Goal: Task Accomplishment & Management: Use online tool/utility

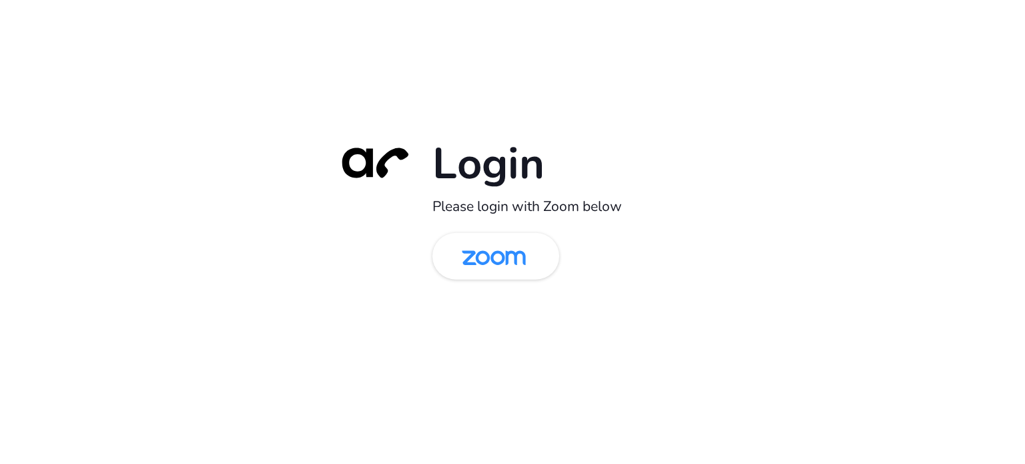
click at [515, 258] on img at bounding box center [494, 257] width 92 height 43
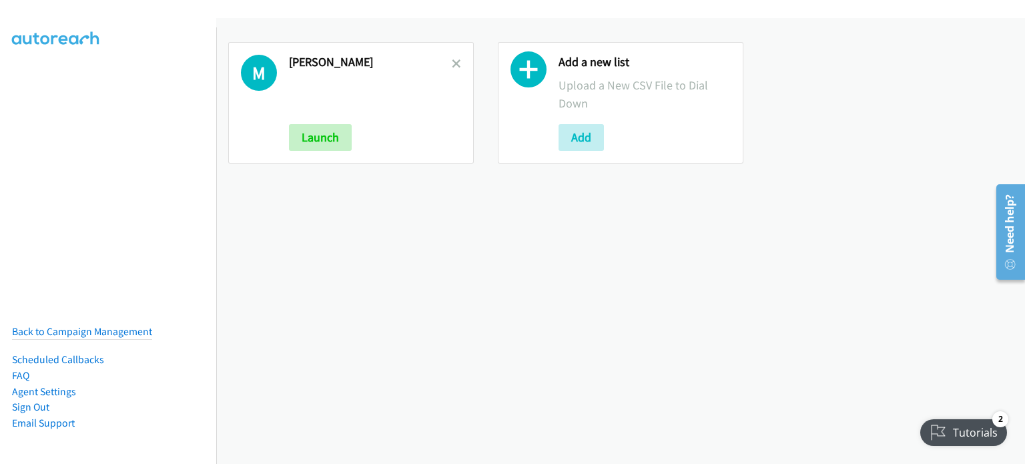
drag, startPoint x: 290, startPoint y: 250, endPoint x: 293, endPoint y: 242, distance: 8.1
click at [290, 249] on div "M Mary Launch Add a new list Upload a New CSV File to Dial Down Add" at bounding box center [620, 241] width 809 height 446
click at [452, 61] on icon at bounding box center [456, 64] width 9 height 9
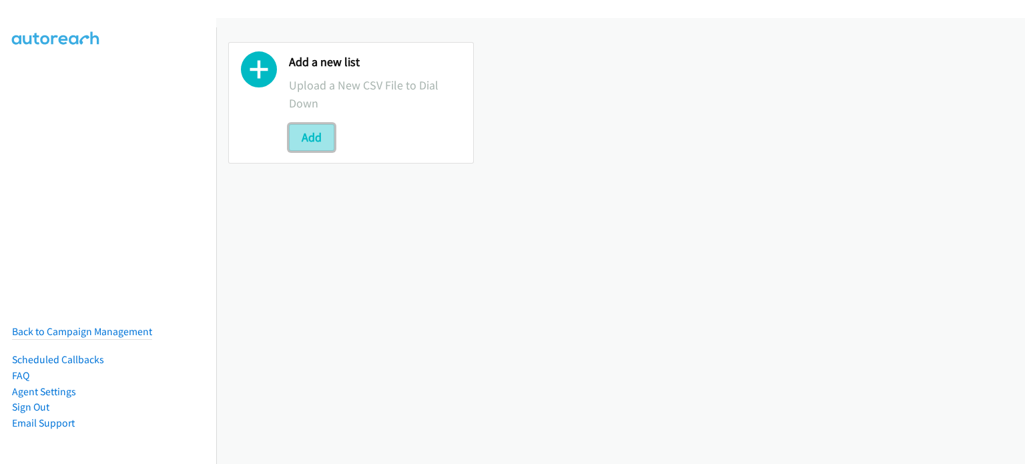
click at [315, 142] on button "Add" at bounding box center [311, 137] width 45 height 27
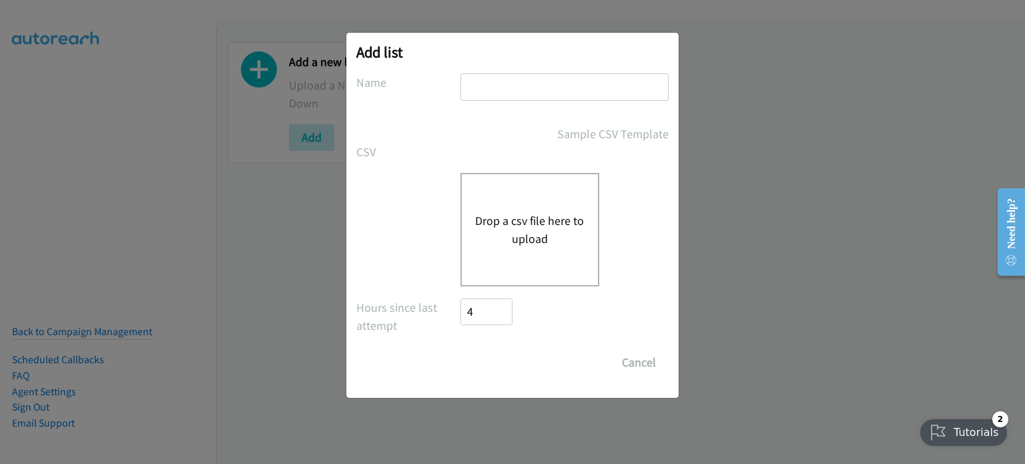
click at [496, 85] on input "text" at bounding box center [564, 86] width 208 height 27
type input "mary"
click at [514, 236] on button "Drop a csv file here to upload" at bounding box center [529, 229] width 109 height 36
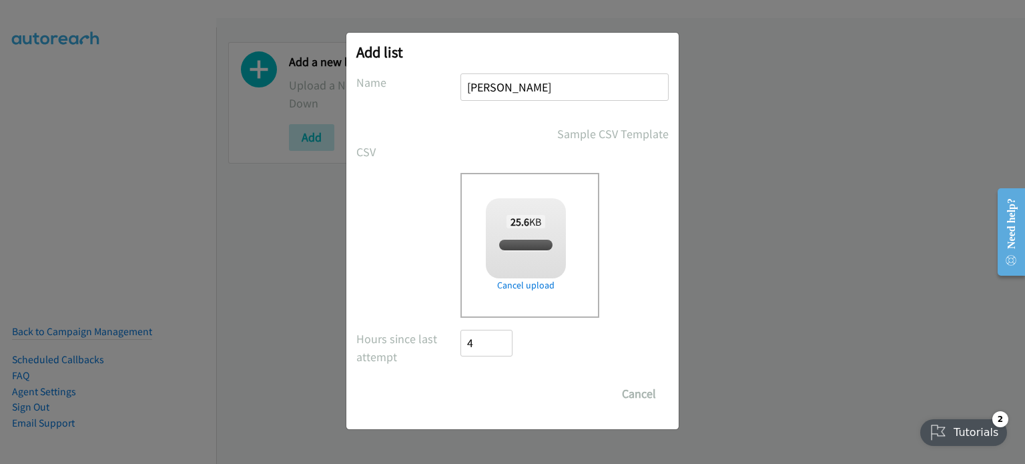
checkbox input "true"
click at [487, 387] on input "Save List" at bounding box center [495, 393] width 70 height 27
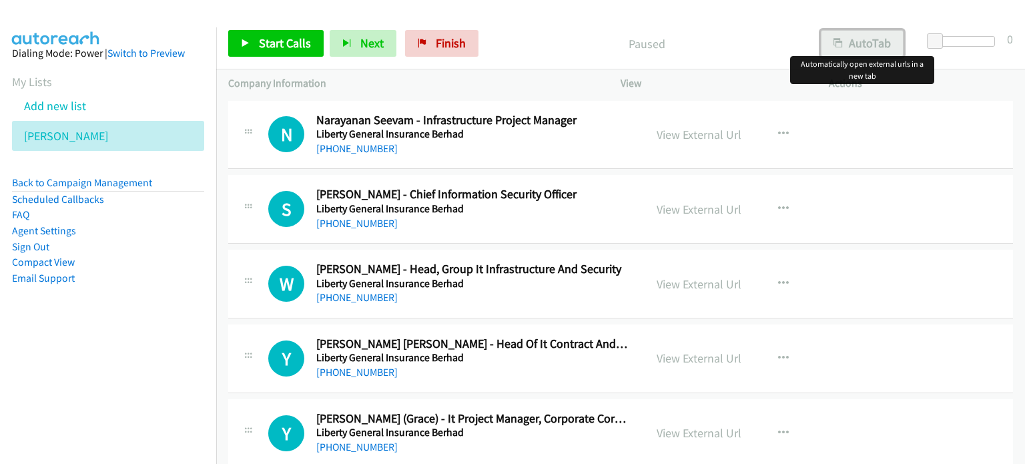
click at [839, 39] on icon "button" at bounding box center [837, 43] width 9 height 9
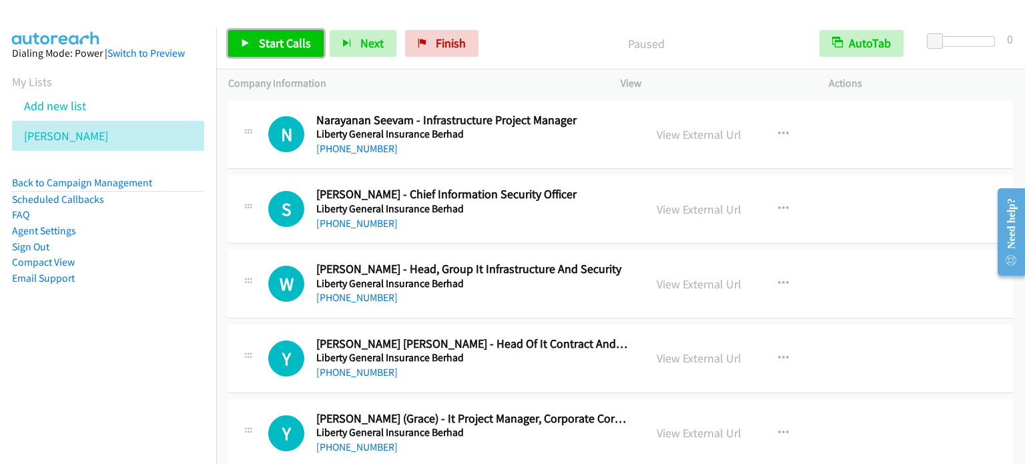
click at [292, 45] on span "Start Calls" at bounding box center [285, 42] width 52 height 15
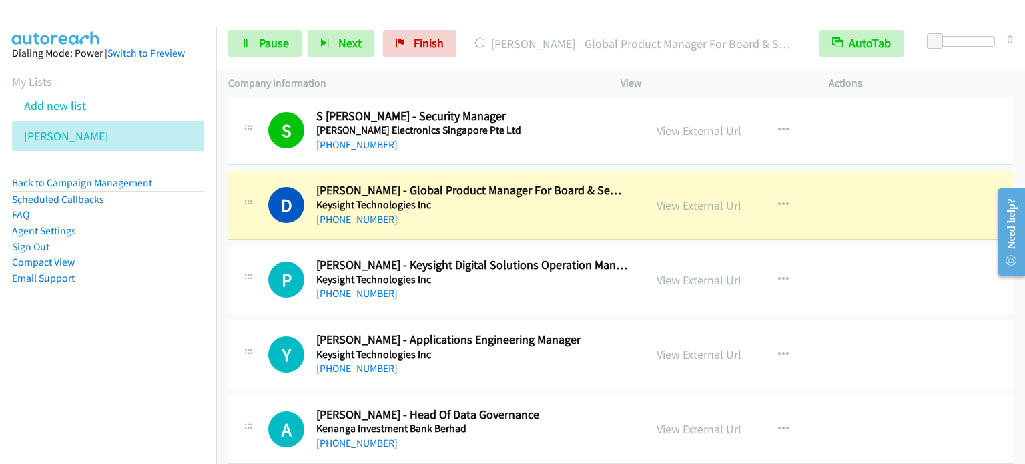
scroll to position [400, 0]
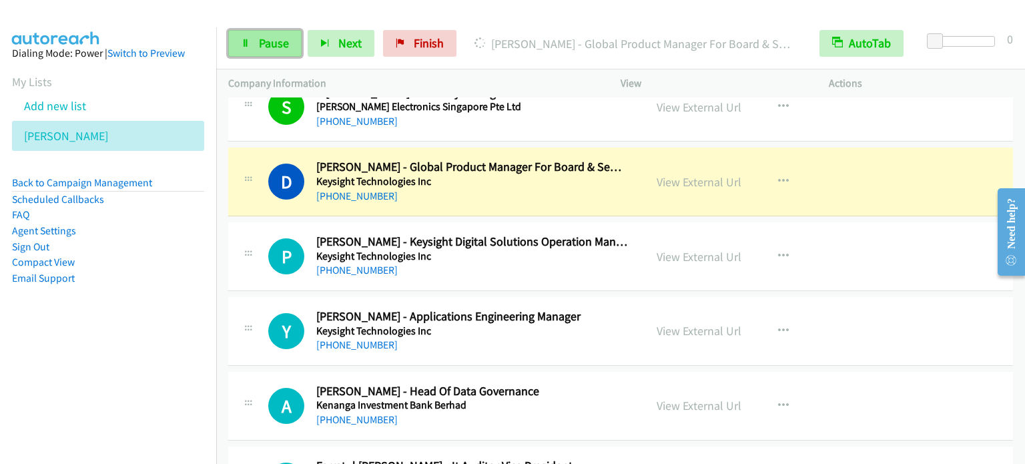
click at [260, 47] on span "Pause" at bounding box center [274, 42] width 30 height 15
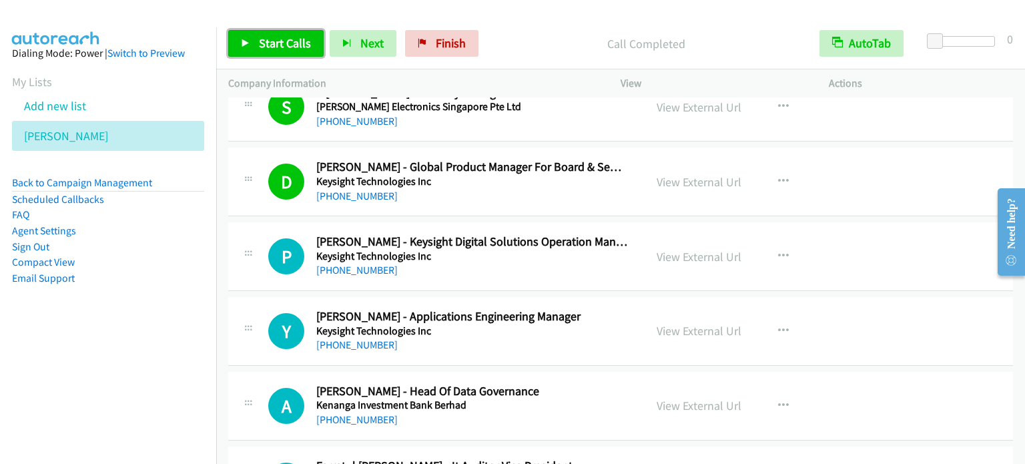
click at [252, 41] on link "Start Calls" at bounding box center [275, 43] width 95 height 27
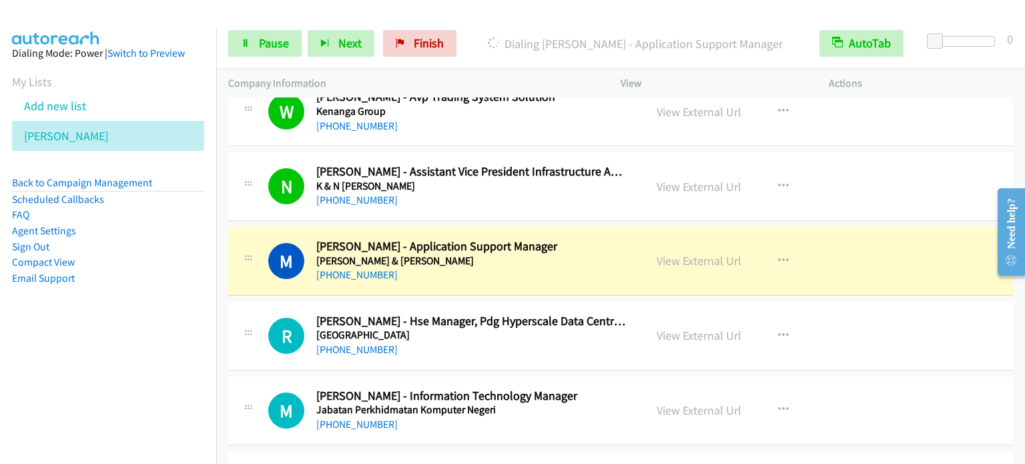
scroll to position [867, 0]
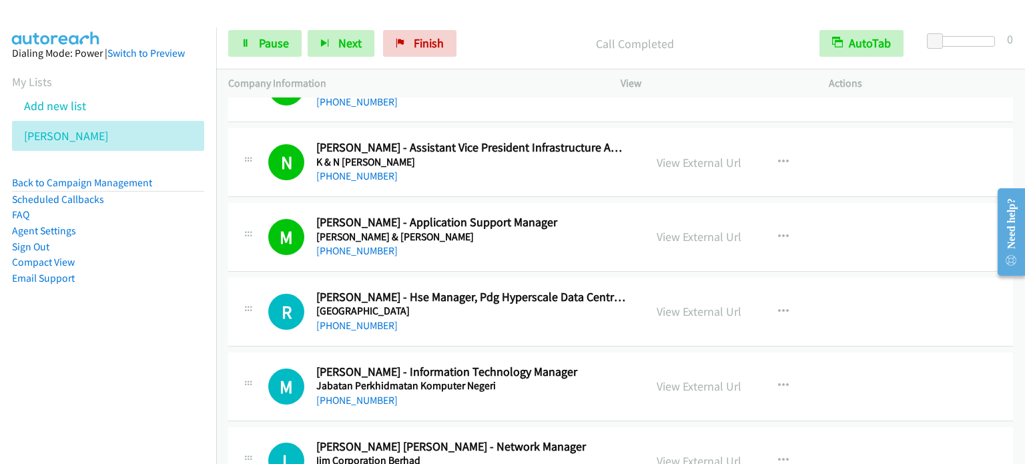
click at [219, 167] on td "N Callback Scheduled Nazrul Arif Aliasaa - Assistant Vice President Infrastruct…" at bounding box center [620, 162] width 809 height 75
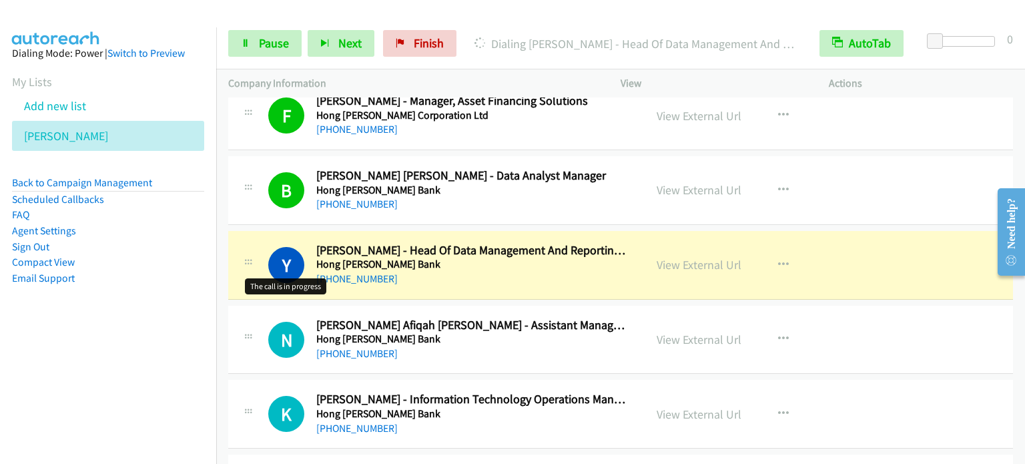
scroll to position [1801, 0]
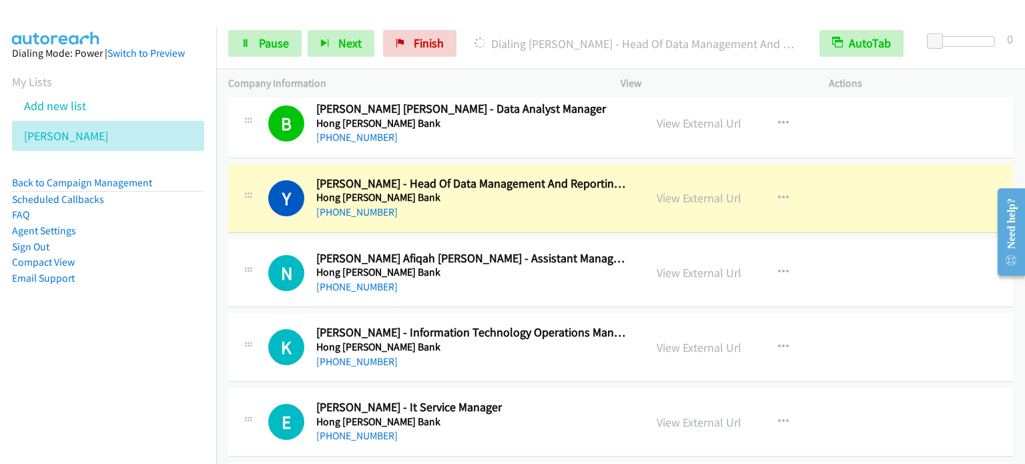
drag, startPoint x: 220, startPoint y: 173, endPoint x: 729, endPoint y: 248, distance: 514.5
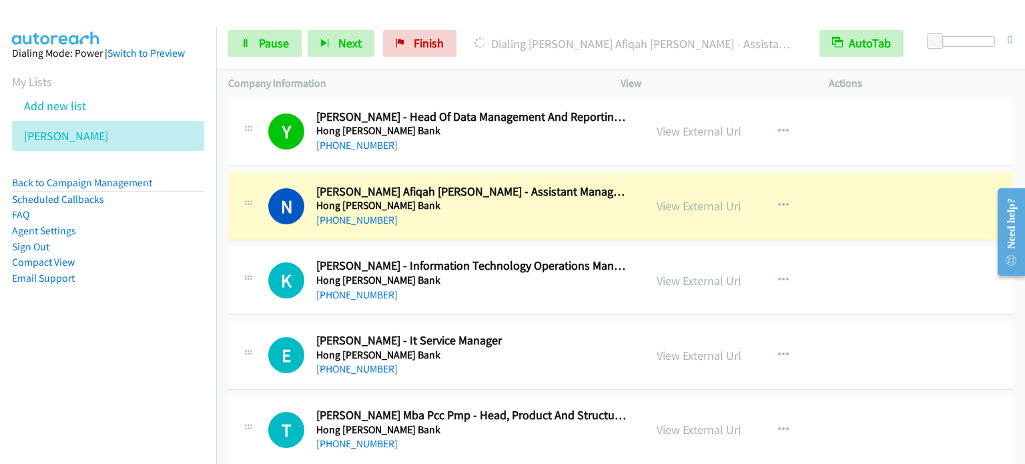
click at [221, 189] on td "N Callback Scheduled Noor Elya Afiqah Che Nordin - Assistant Manager | Database…" at bounding box center [620, 206] width 809 height 75
click at [280, 45] on span "Pause" at bounding box center [274, 42] width 30 height 15
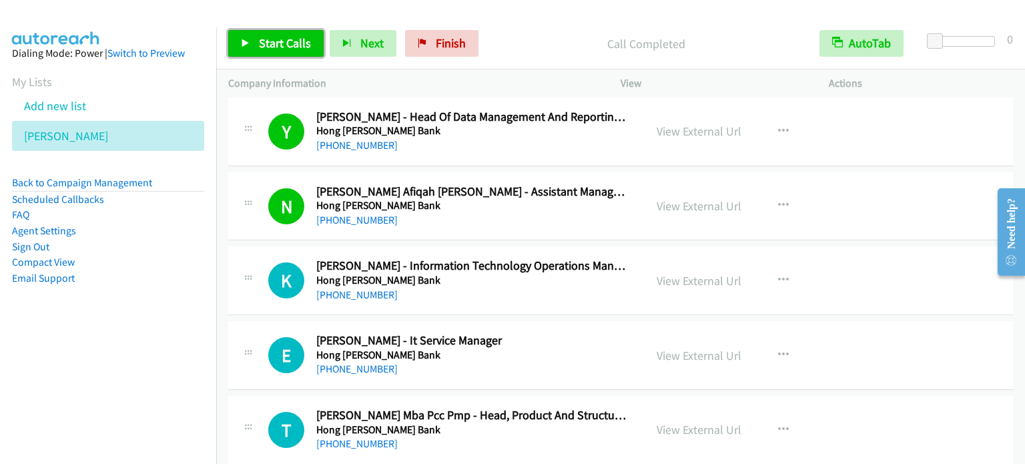
click at [271, 42] on span "Start Calls" at bounding box center [285, 42] width 52 height 15
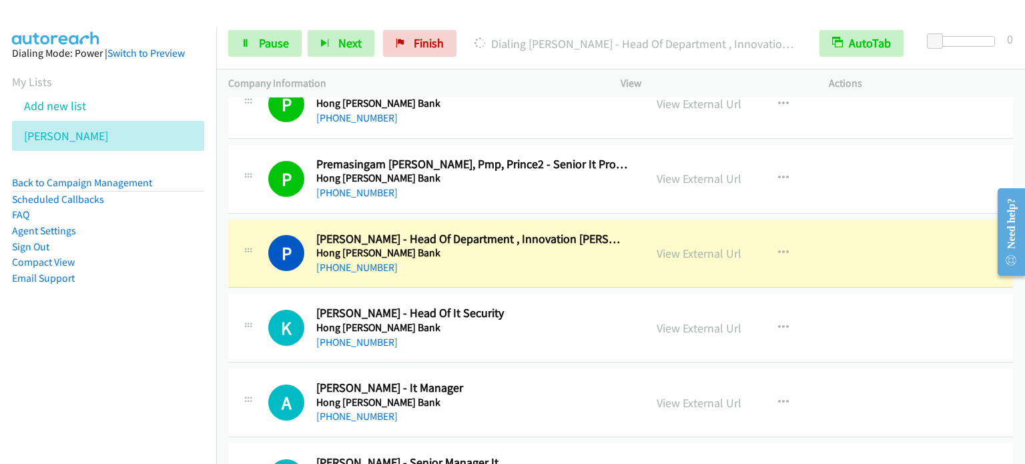
scroll to position [2335, 0]
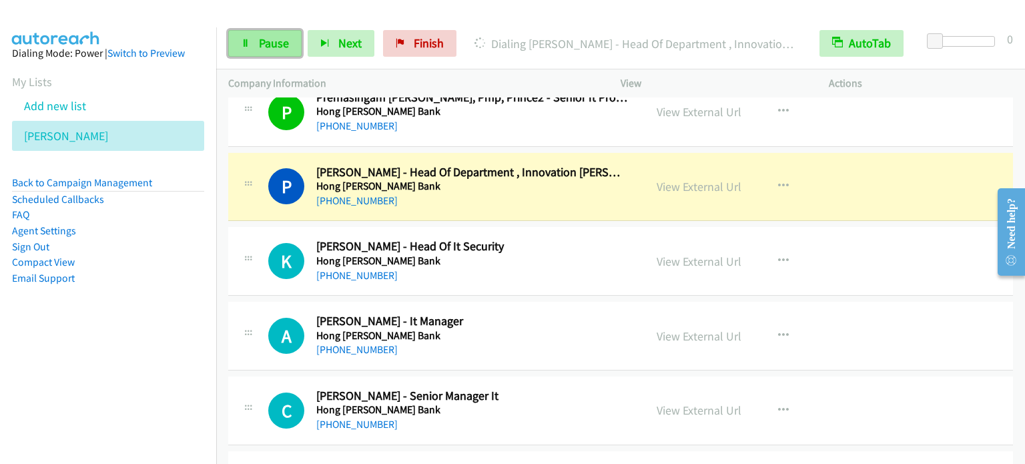
click at [250, 37] on link "Pause" at bounding box center [264, 43] width 73 height 27
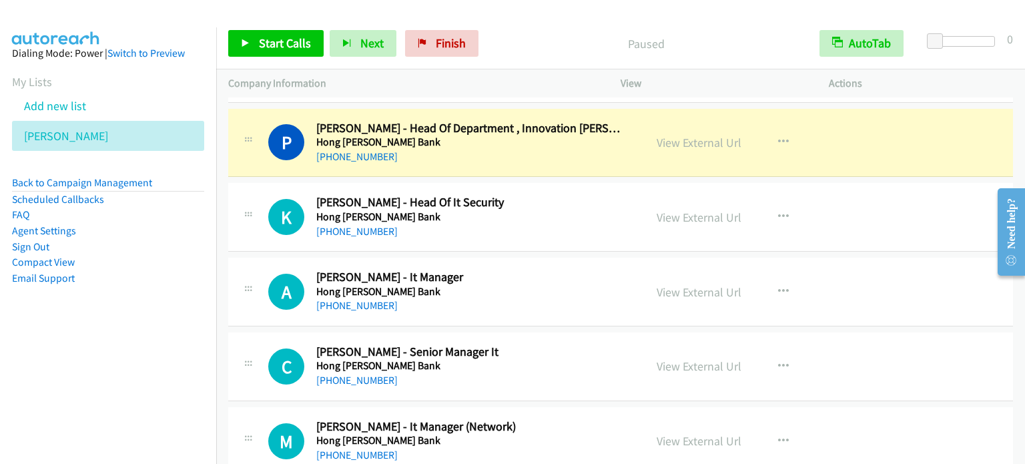
scroll to position [2402, 0]
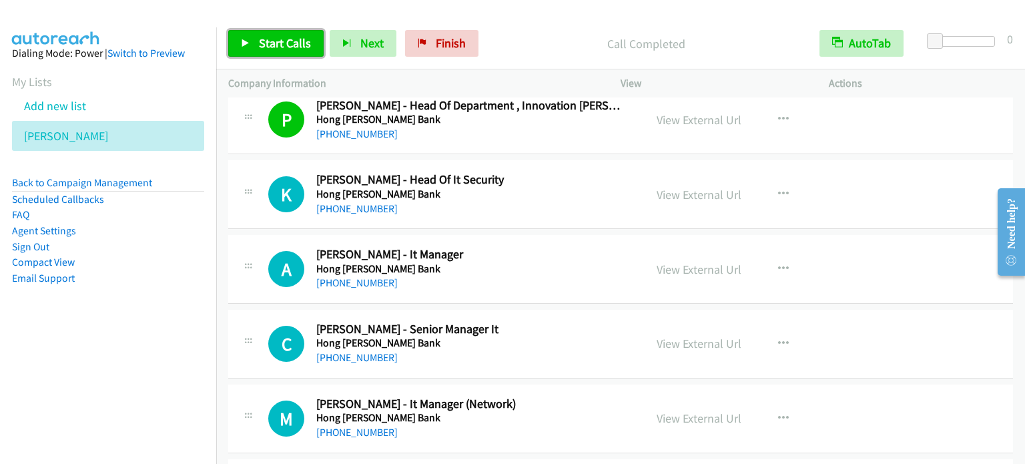
click at [276, 39] on span "Start Calls" at bounding box center [285, 42] width 52 height 15
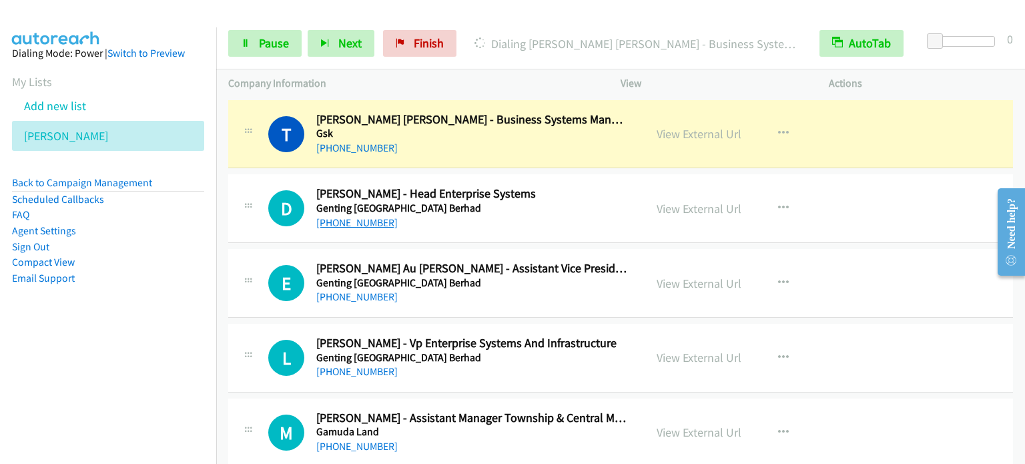
scroll to position [3136, 0]
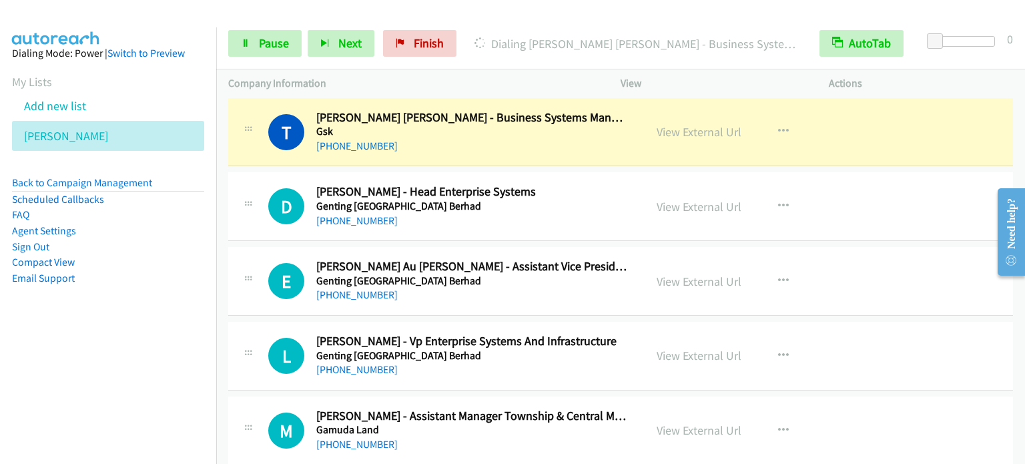
click at [220, 202] on td "D Callback Scheduled Dickson Nathan - Head Enterprise Systems Genting Malaysia …" at bounding box center [620, 206] width 809 height 75
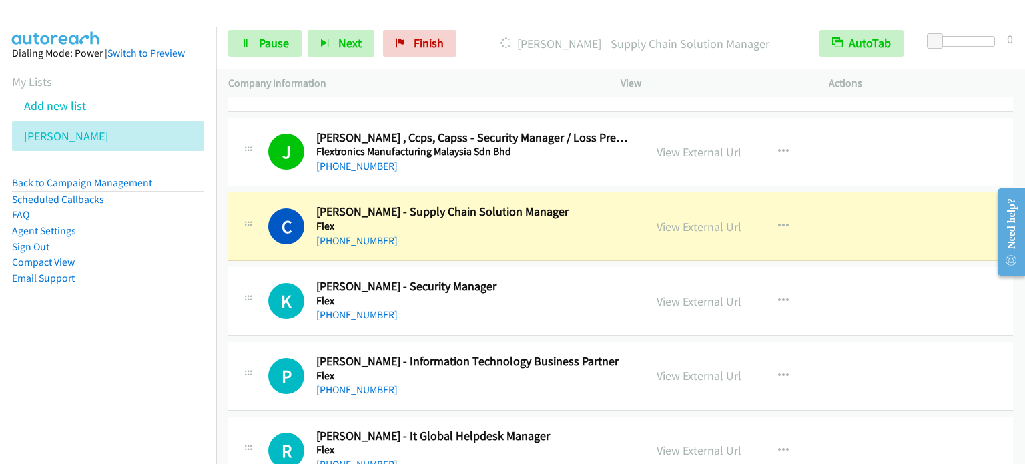
scroll to position [4003, 0]
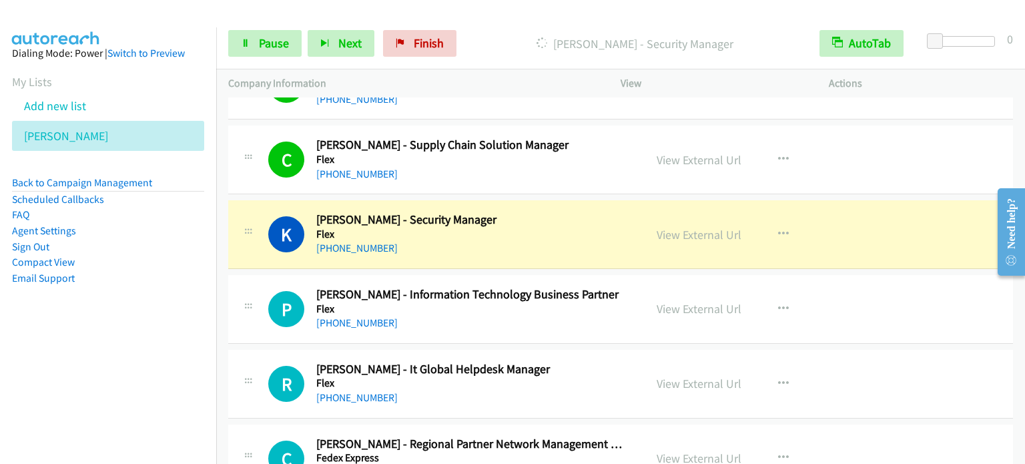
click at [222, 207] on td "K Callback Scheduled Karunan Kengkayah - Security Manager Flex Asia/Kuching +60…" at bounding box center [620, 234] width 809 height 75
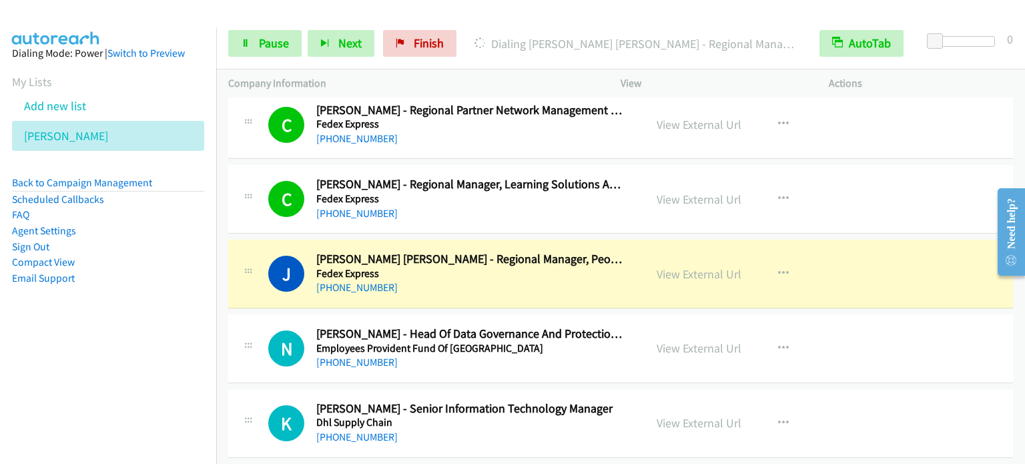
scroll to position [4403, 0]
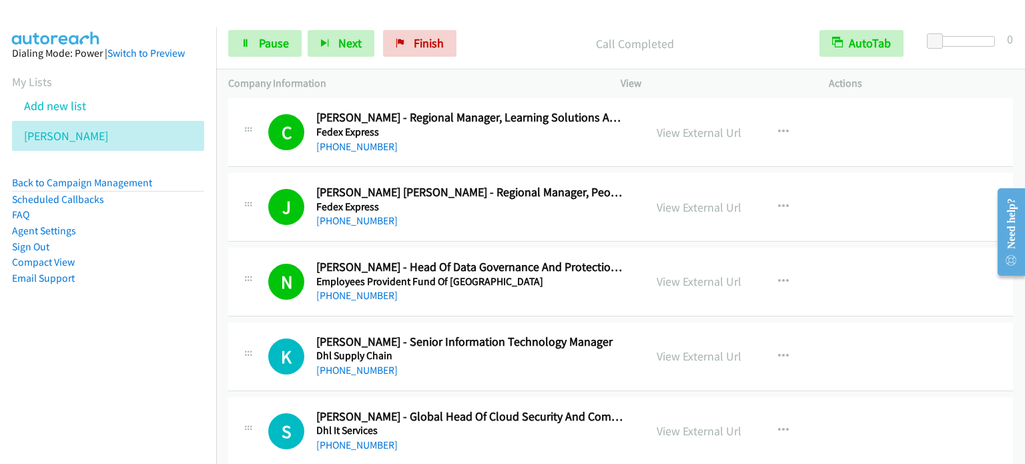
click at [220, 235] on td "J Callback Scheduled Janice Chew Shuwen - Regional Manager, People Digital Solu…" at bounding box center [620, 207] width 809 height 75
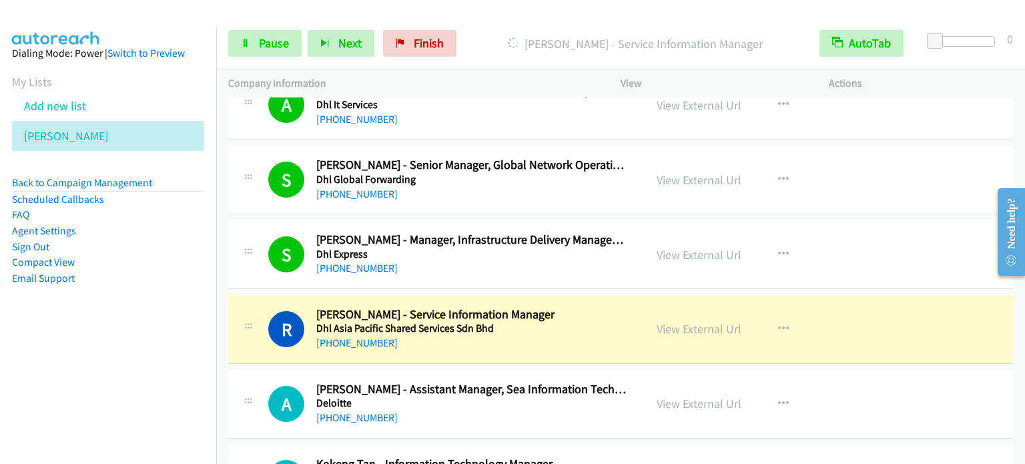
scroll to position [4937, 0]
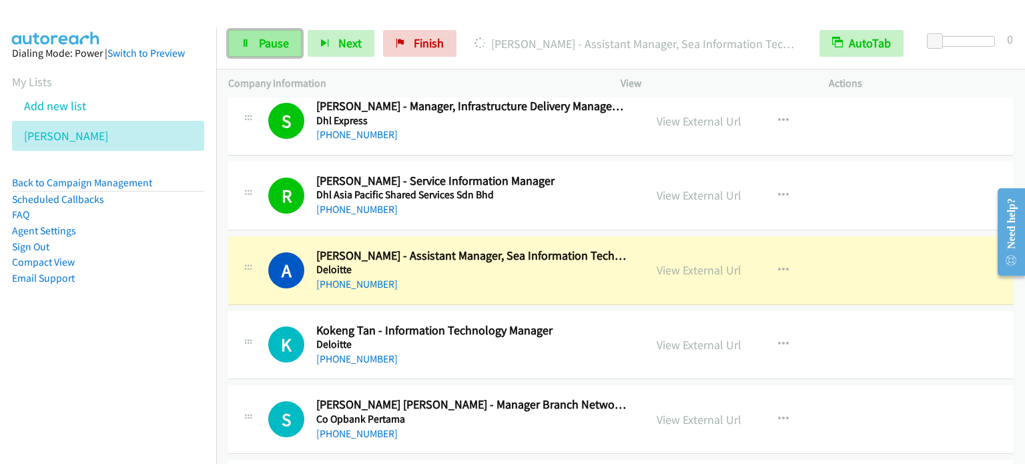
click at [275, 43] on span "Pause" at bounding box center [274, 42] width 30 height 15
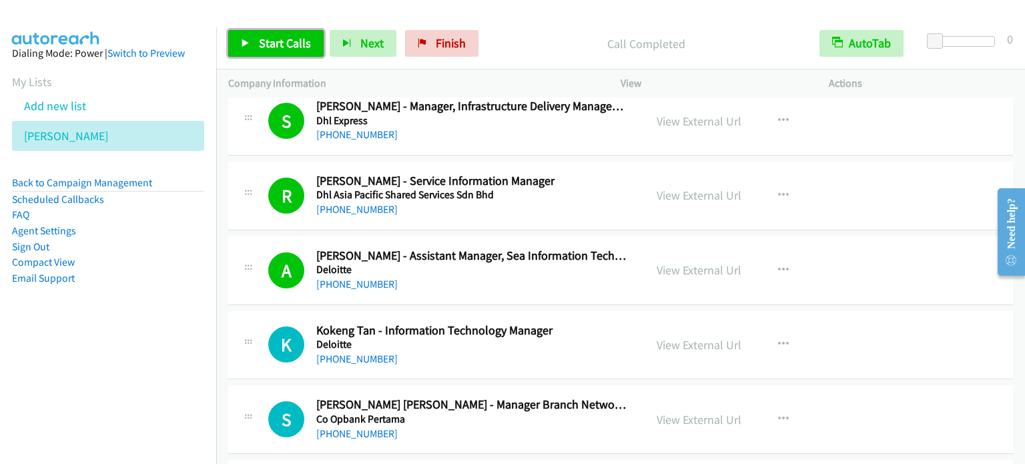
click at [280, 44] on span "Start Calls" at bounding box center [285, 42] width 52 height 15
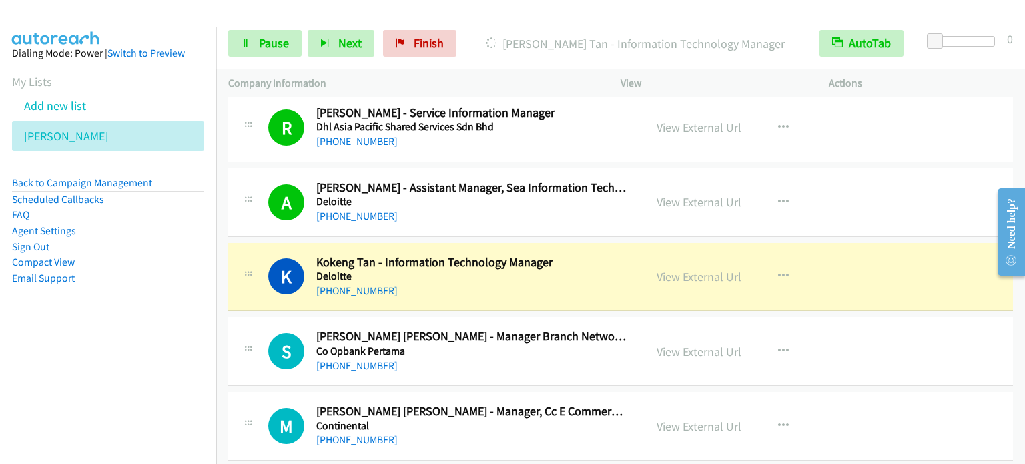
scroll to position [5070, 0]
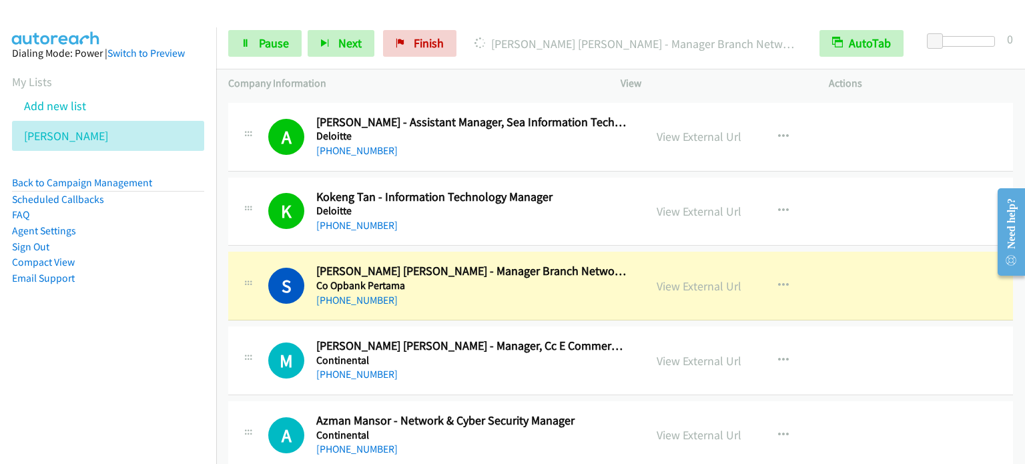
drag, startPoint x: 218, startPoint y: 181, endPoint x: 747, endPoint y: 309, distance: 544.3
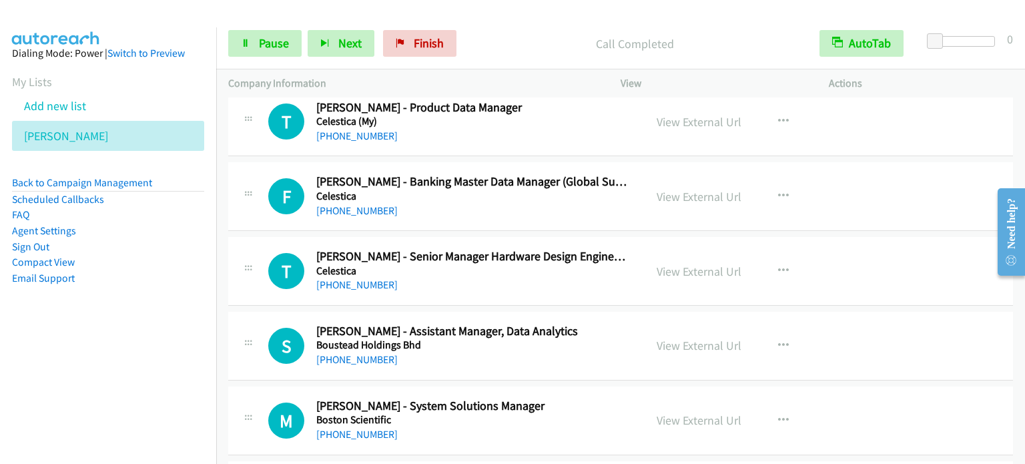
scroll to position [6004, 0]
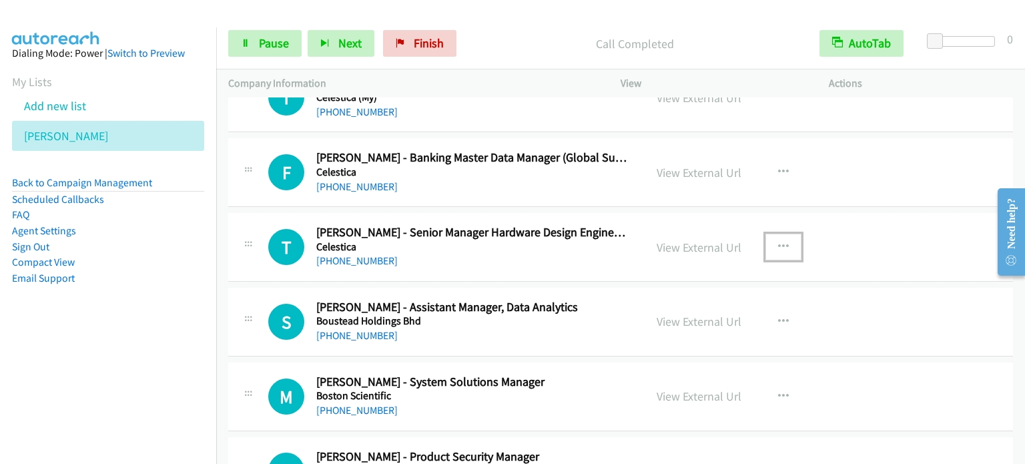
click at [779, 242] on icon "button" at bounding box center [783, 247] width 11 height 11
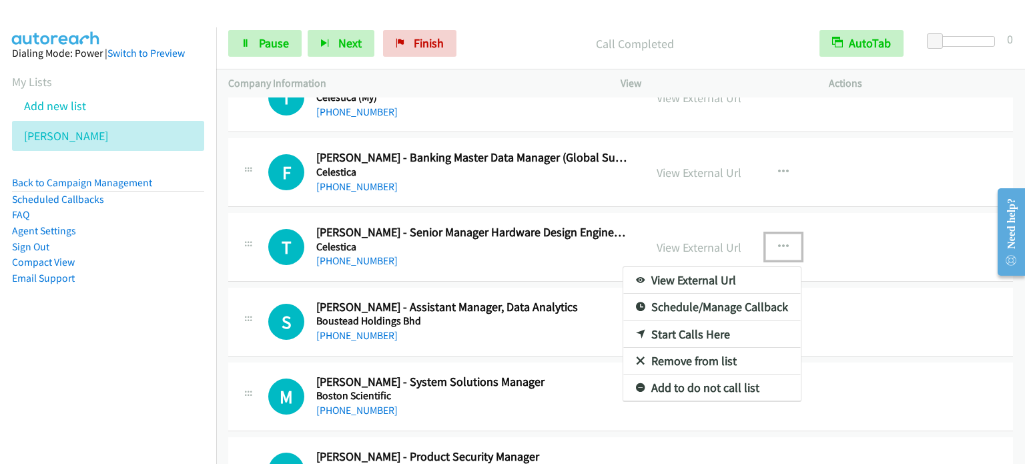
click at [705, 322] on link "Start Calls Here" at bounding box center [711, 334] width 177 height 27
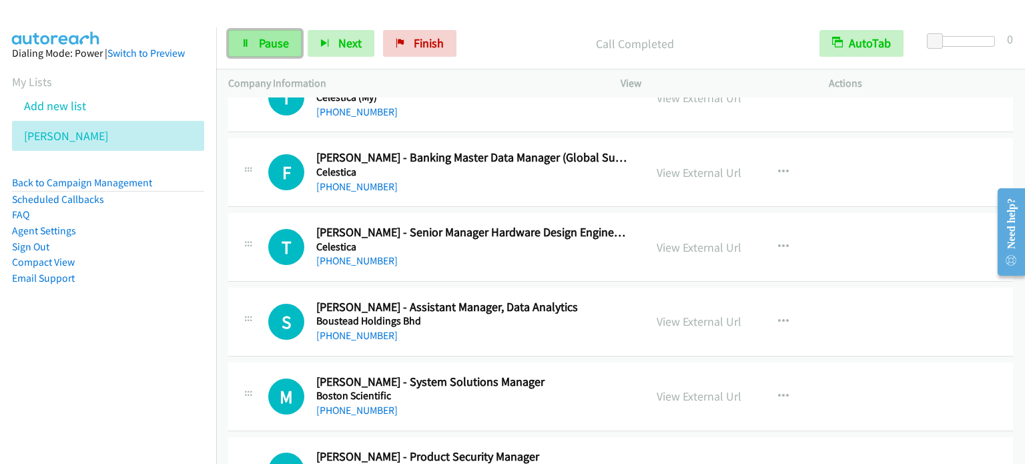
click at [271, 48] on span "Pause" at bounding box center [274, 42] width 30 height 15
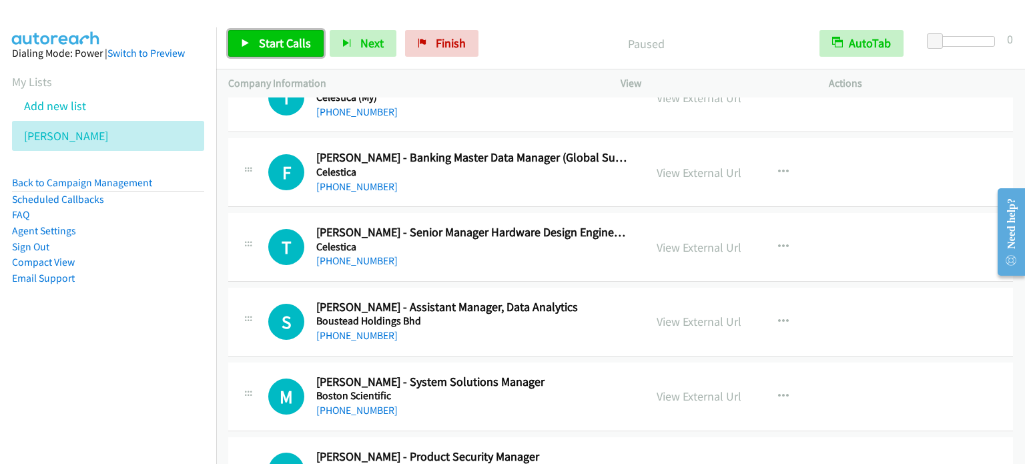
click at [271, 48] on span "Start Calls" at bounding box center [285, 42] width 52 height 15
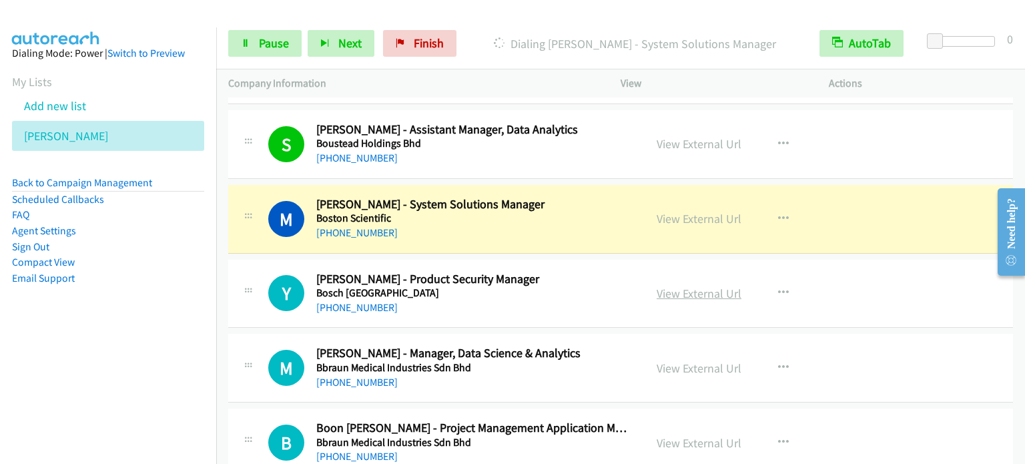
scroll to position [6204, 0]
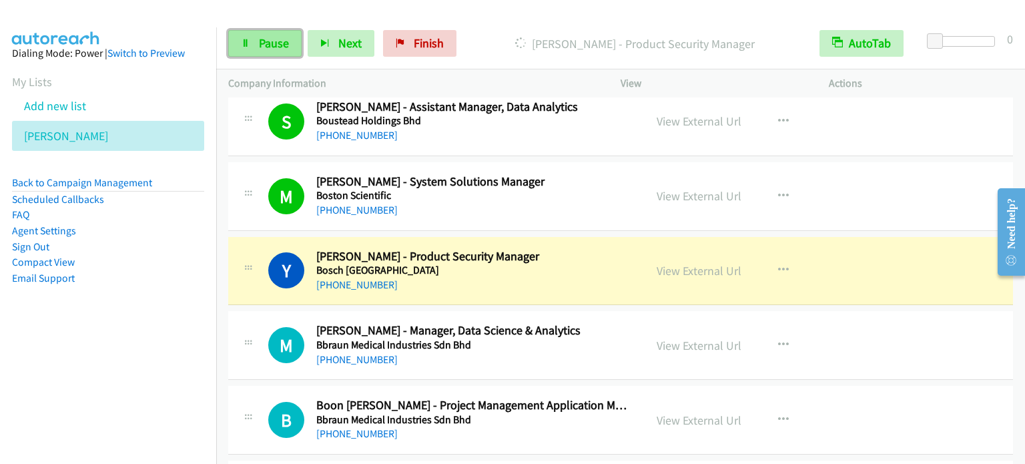
click at [250, 33] on link "Pause" at bounding box center [264, 43] width 73 height 27
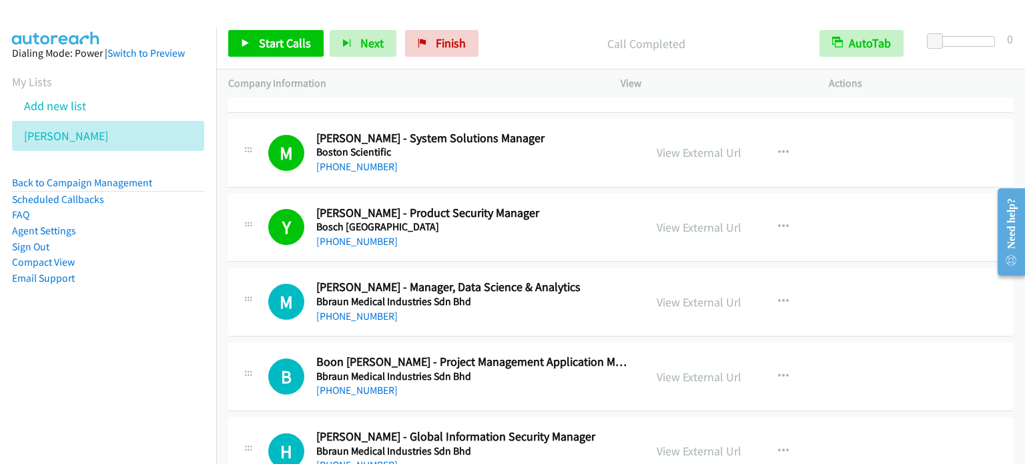
scroll to position [6271, 0]
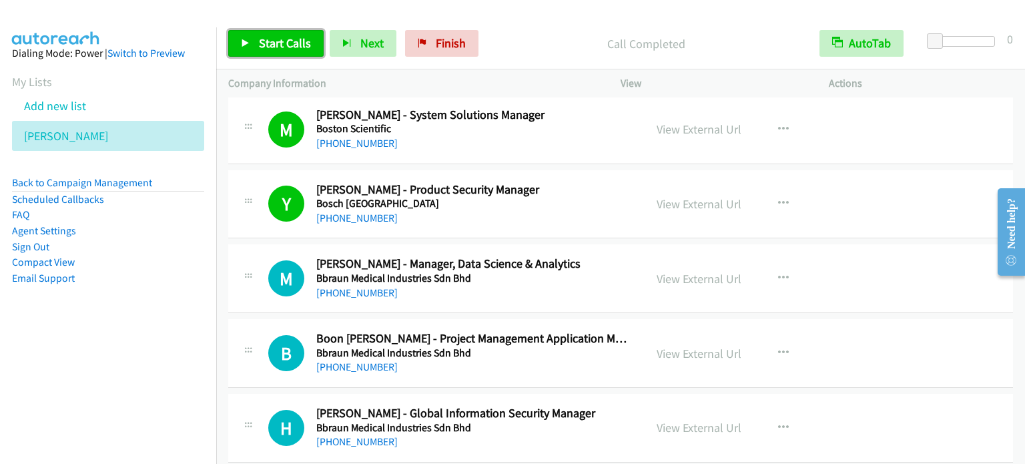
click at [291, 32] on link "Start Calls" at bounding box center [275, 43] width 95 height 27
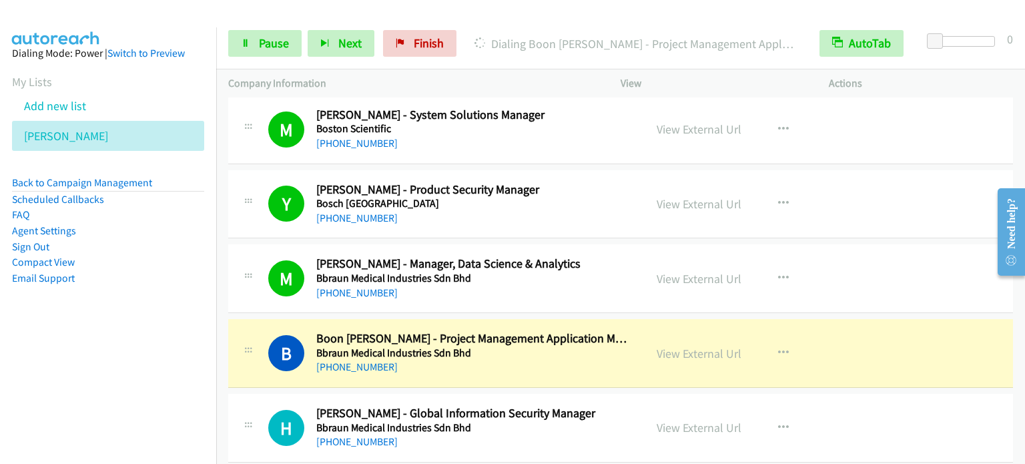
drag, startPoint x: 227, startPoint y: 189, endPoint x: 664, endPoint y: 278, distance: 446.7
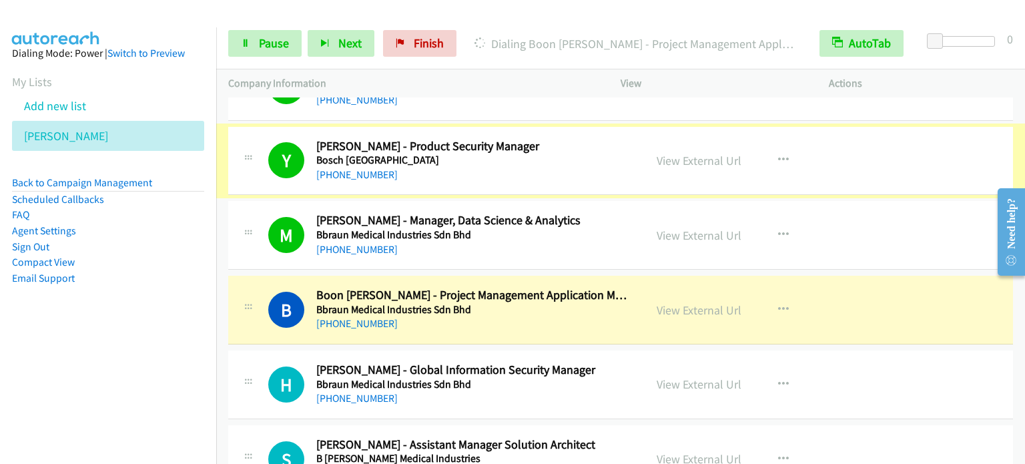
scroll to position [6338, 0]
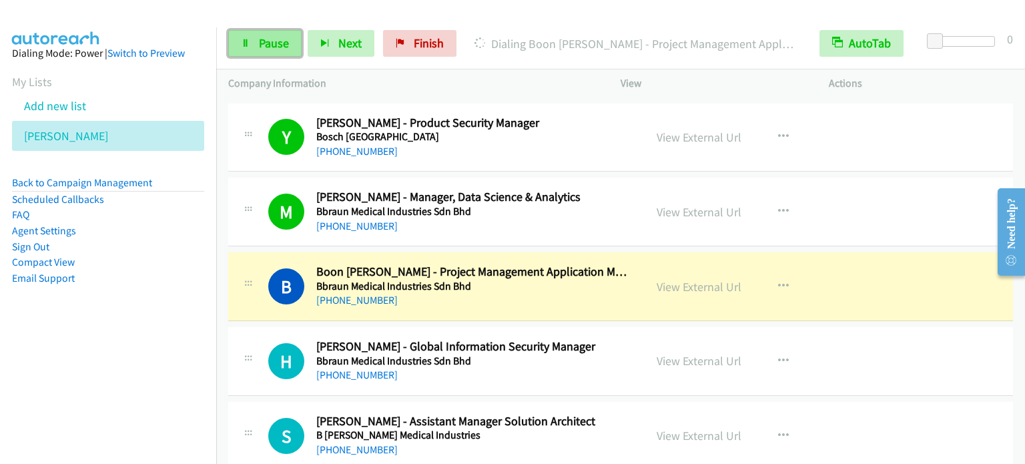
click at [274, 37] on span "Pause" at bounding box center [274, 42] width 30 height 15
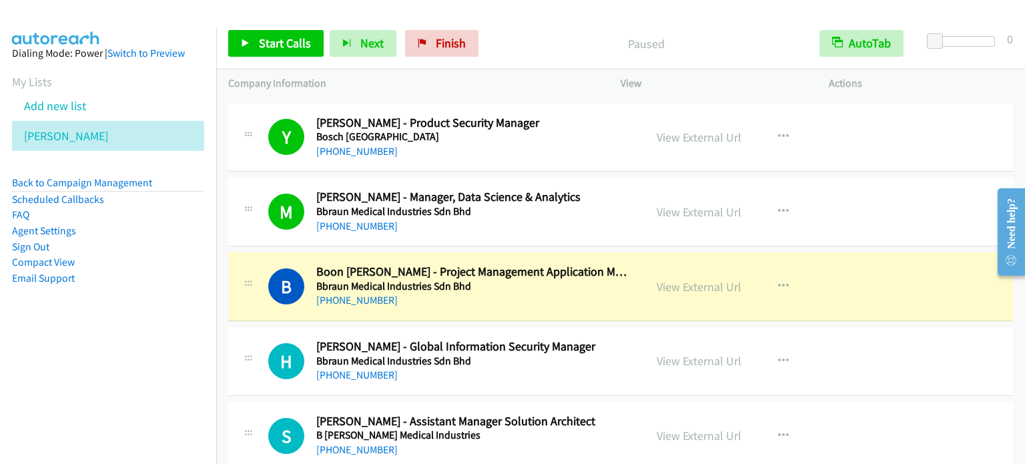
scroll to position [6405, 0]
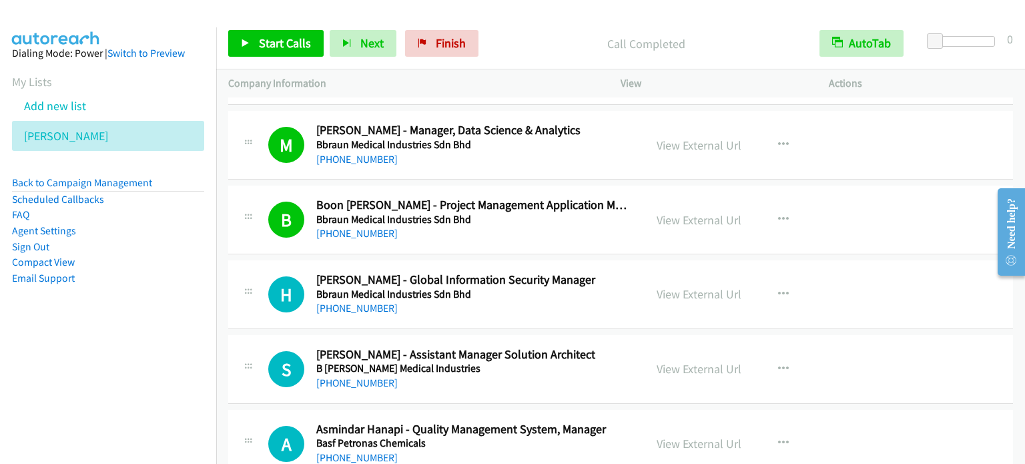
click at [328, 16] on div at bounding box center [506, 25] width 1013 height 51
click at [288, 50] on span "Start Calls" at bounding box center [285, 42] width 52 height 15
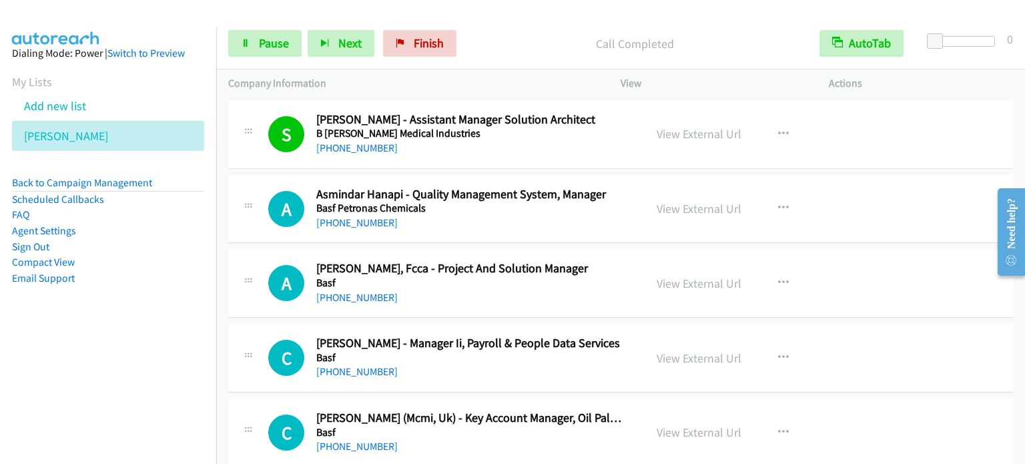
scroll to position [6671, 0]
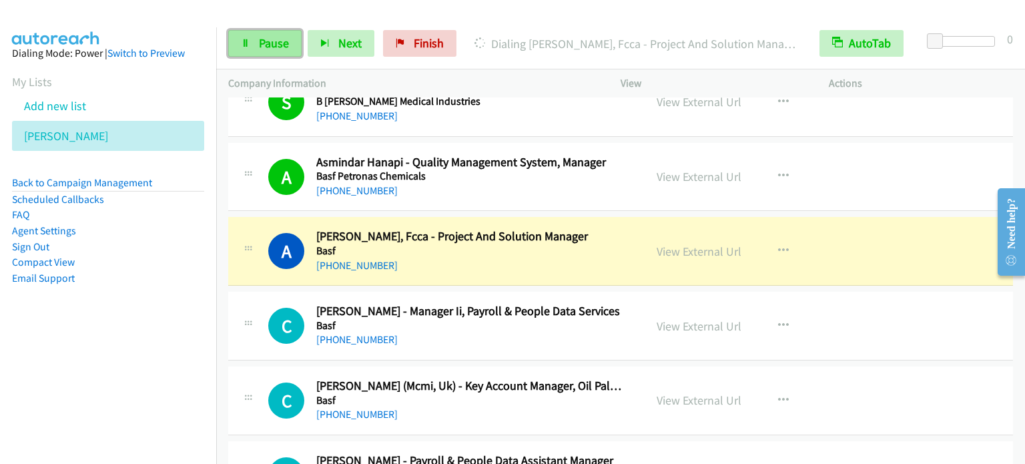
click at [266, 43] on span "Pause" at bounding box center [274, 42] width 30 height 15
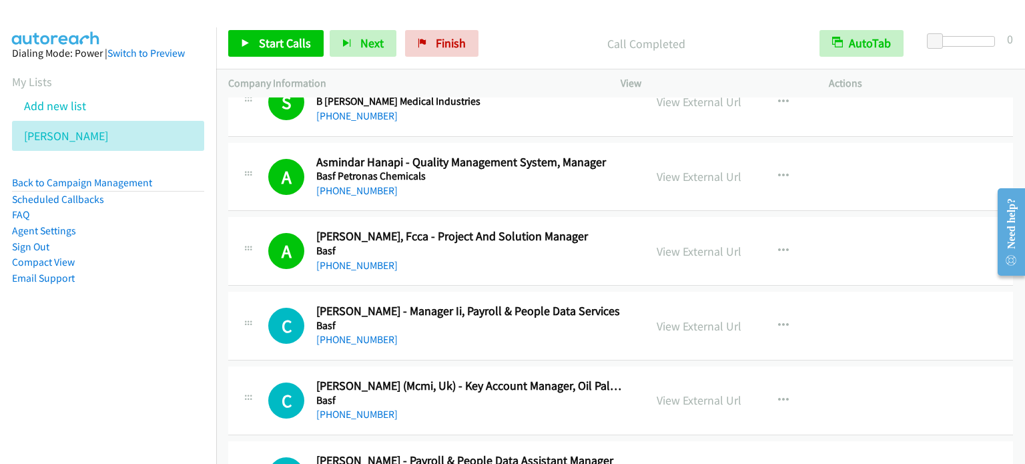
drag, startPoint x: 221, startPoint y: 137, endPoint x: 236, endPoint y: 125, distance: 19.1
click at [221, 139] on td "A Callback Scheduled Asmindar Hanapi - Quality Management System, Manager Basf …" at bounding box center [620, 176] width 809 height 75
click at [427, 42] on link "Finish" at bounding box center [441, 43] width 73 height 27
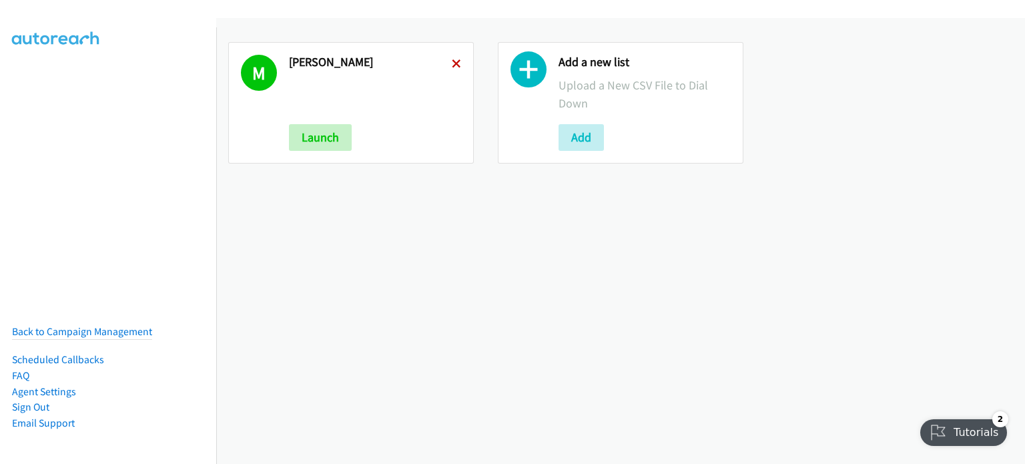
click at [452, 63] on icon at bounding box center [456, 64] width 9 height 9
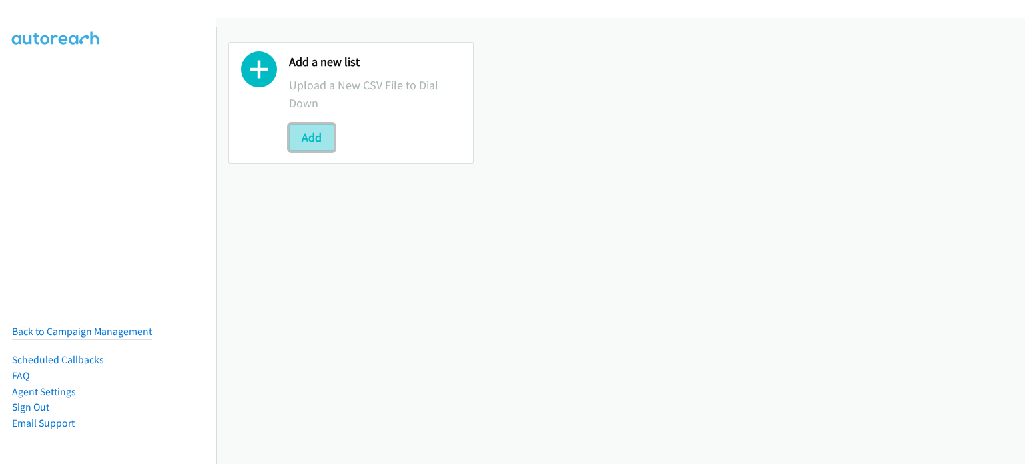
click at [302, 133] on button "Add" at bounding box center [311, 137] width 45 height 27
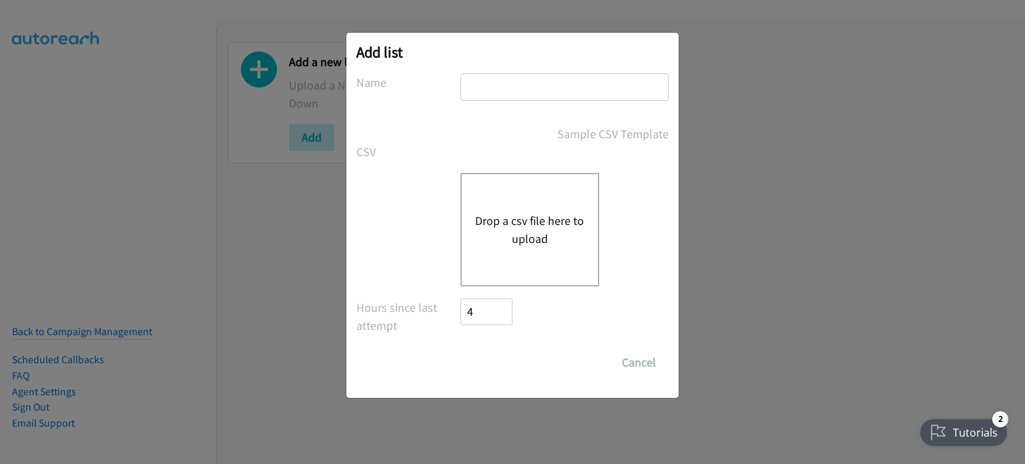
click at [482, 81] on input "text" at bounding box center [564, 86] width 208 height 27
type input "mary"
click at [535, 229] on button "Drop a csv file here to upload" at bounding box center [529, 229] width 109 height 36
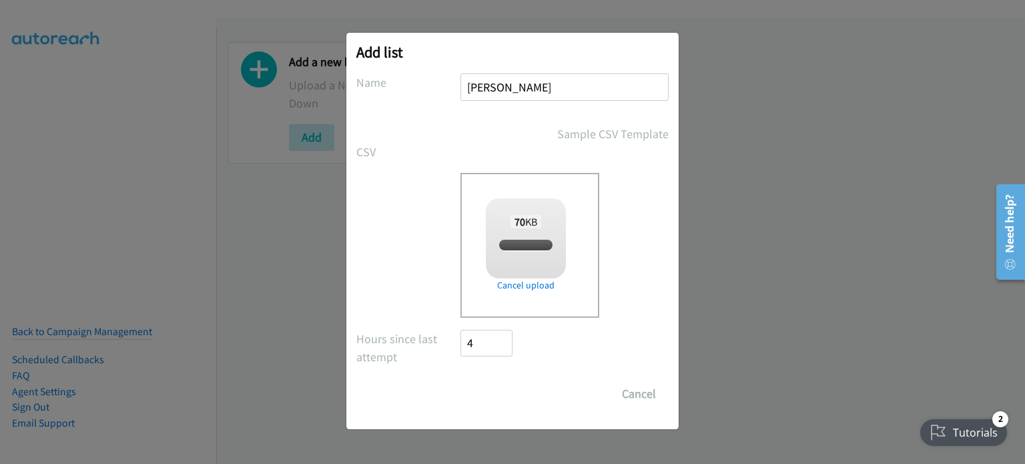
checkbox input "true"
click at [505, 397] on input "Save List" at bounding box center [495, 393] width 70 height 27
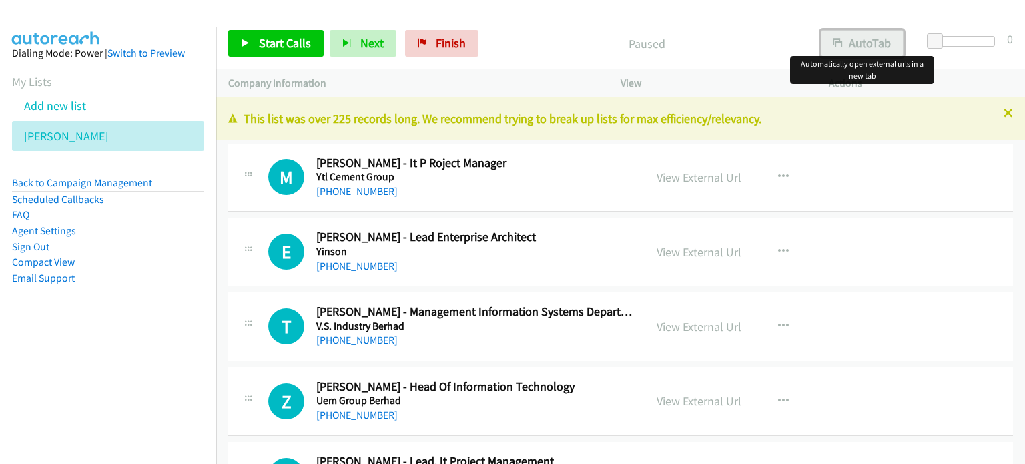
click at [865, 45] on button "AutoTab" at bounding box center [862, 43] width 83 height 27
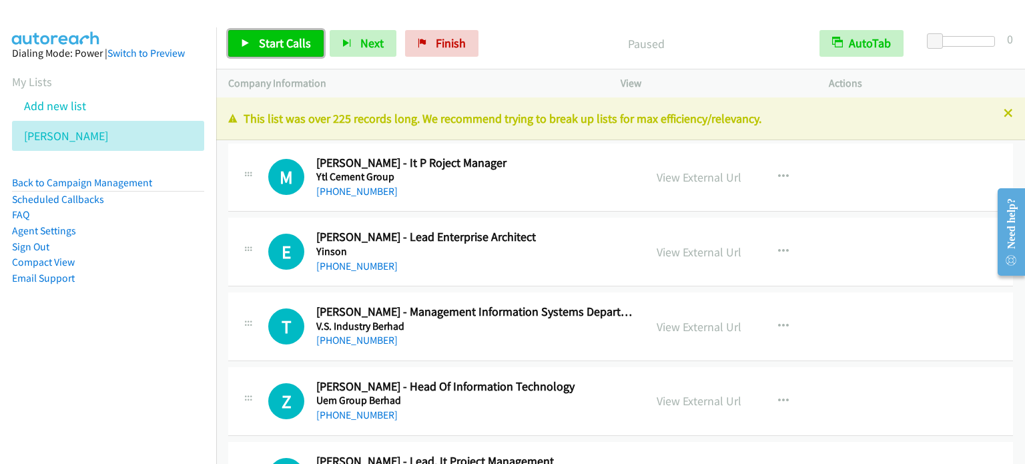
click at [286, 46] on span "Start Calls" at bounding box center [285, 42] width 52 height 15
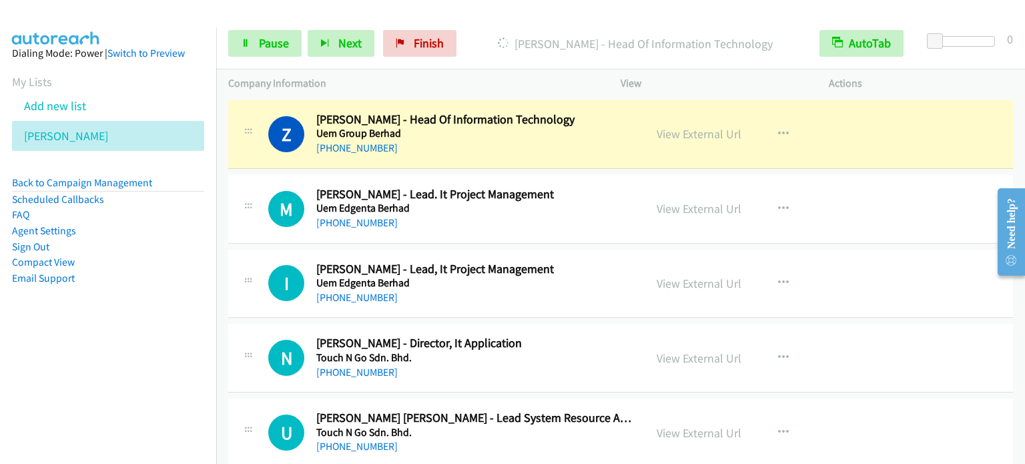
scroll to position [200, 0]
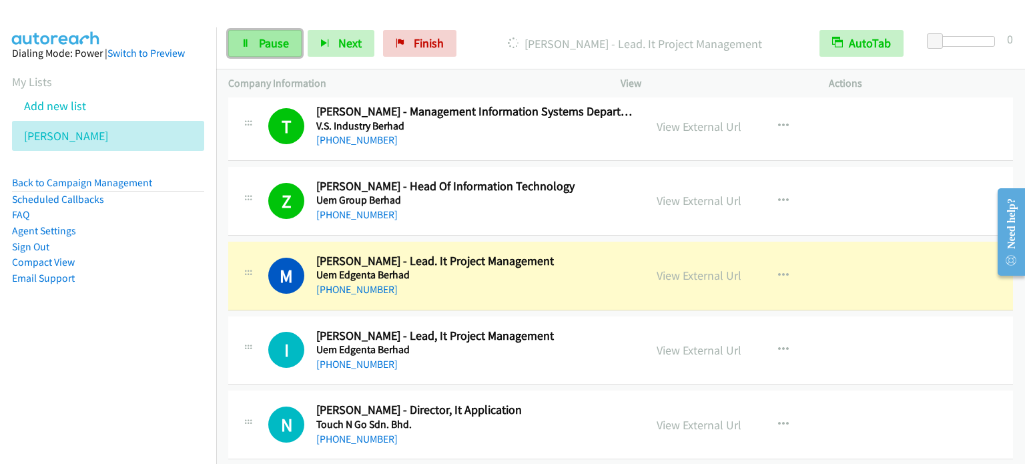
click at [269, 50] on link "Pause" at bounding box center [264, 43] width 73 height 27
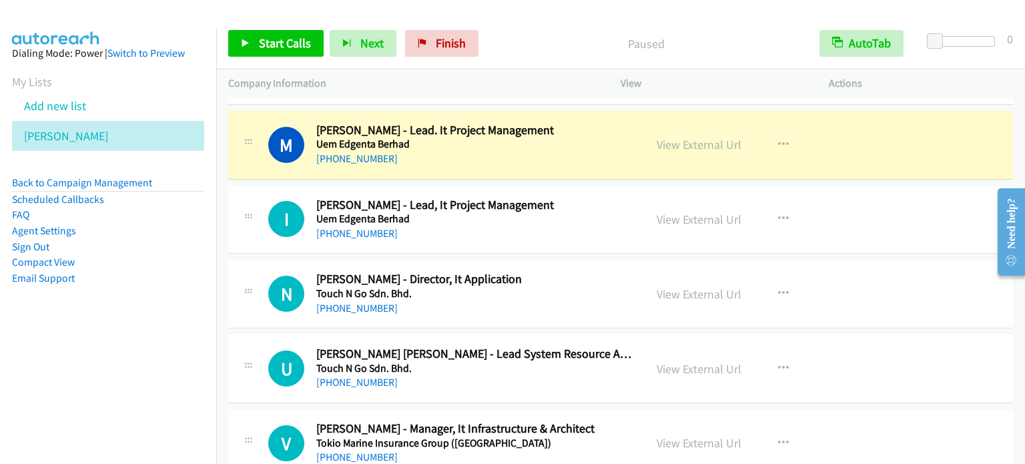
scroll to position [334, 0]
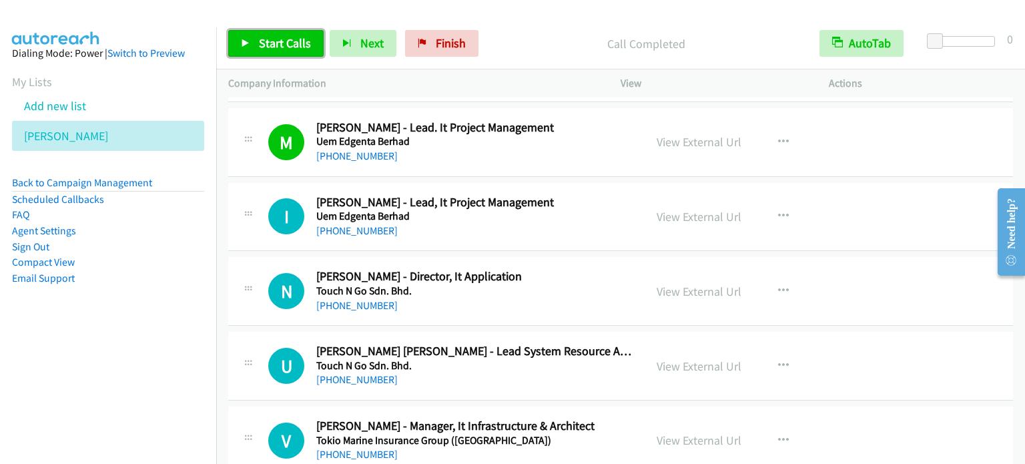
click at [281, 43] on span "Start Calls" at bounding box center [285, 42] width 52 height 15
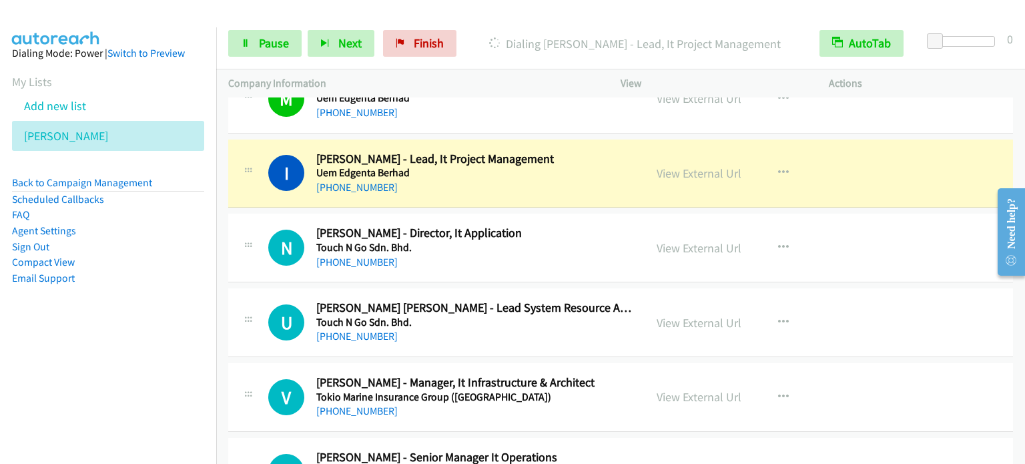
scroll to position [400, 0]
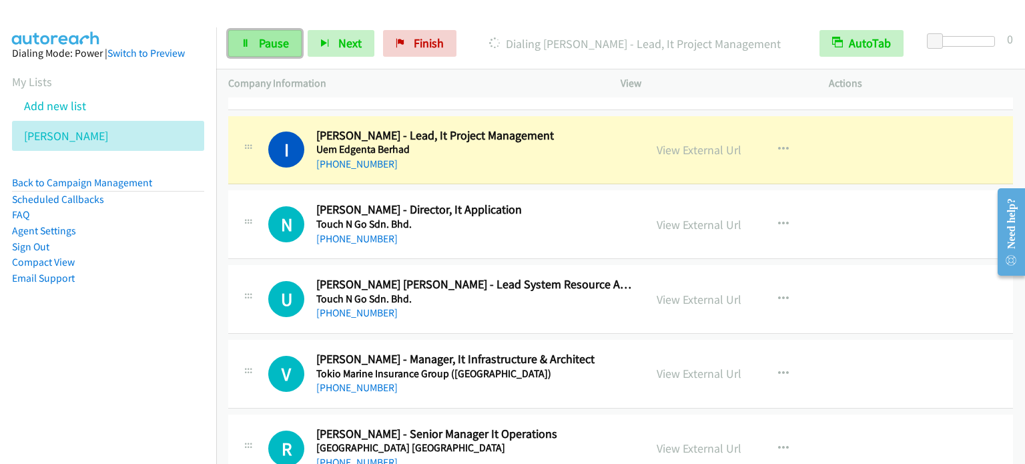
click at [280, 42] on span "Pause" at bounding box center [274, 42] width 30 height 15
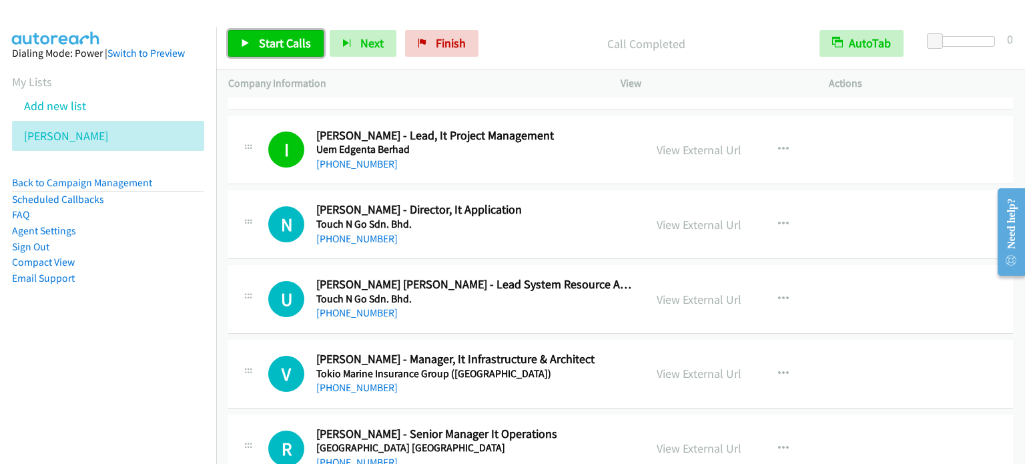
click at [277, 35] on span "Start Calls" at bounding box center [285, 42] width 52 height 15
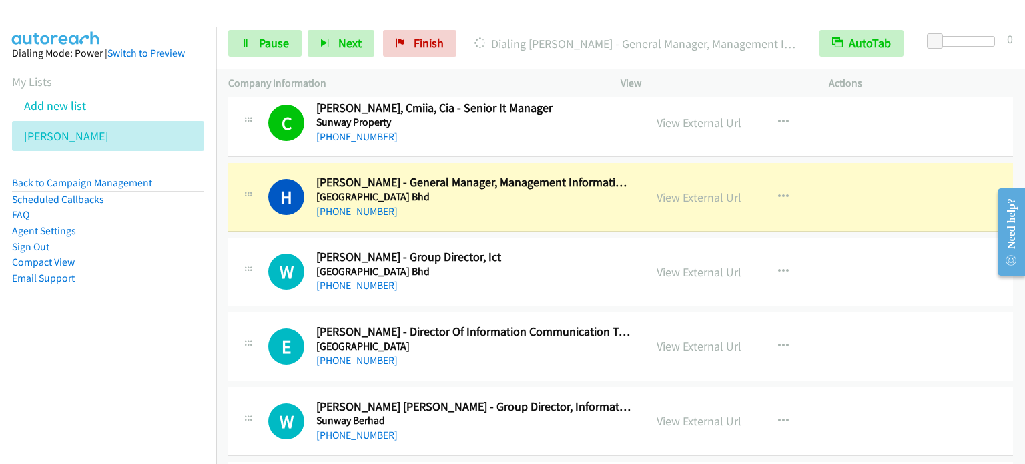
scroll to position [867, 0]
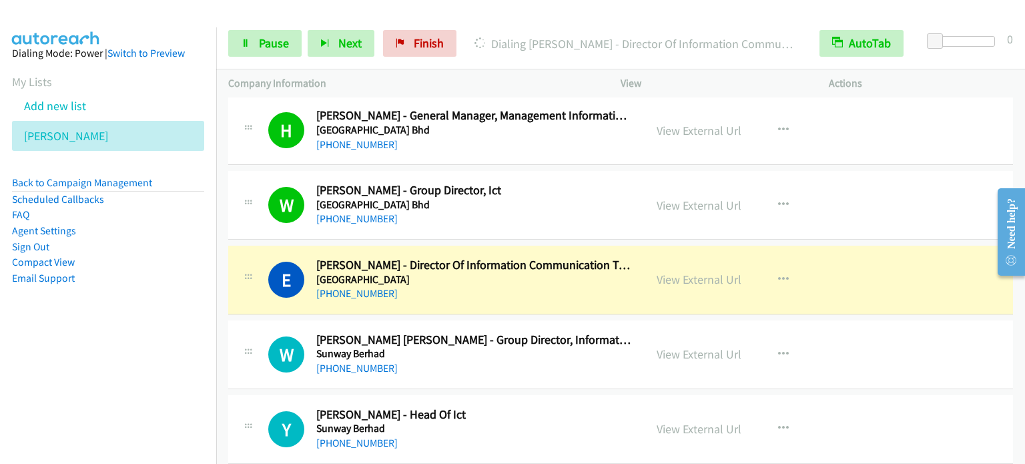
drag, startPoint x: 225, startPoint y: 205, endPoint x: 238, endPoint y: 203, distance: 12.8
click at [225, 205] on td "W Callback Scheduled William Chau - Group Director, Ict Sunway Medical Centre B…" at bounding box center [620, 205] width 809 height 75
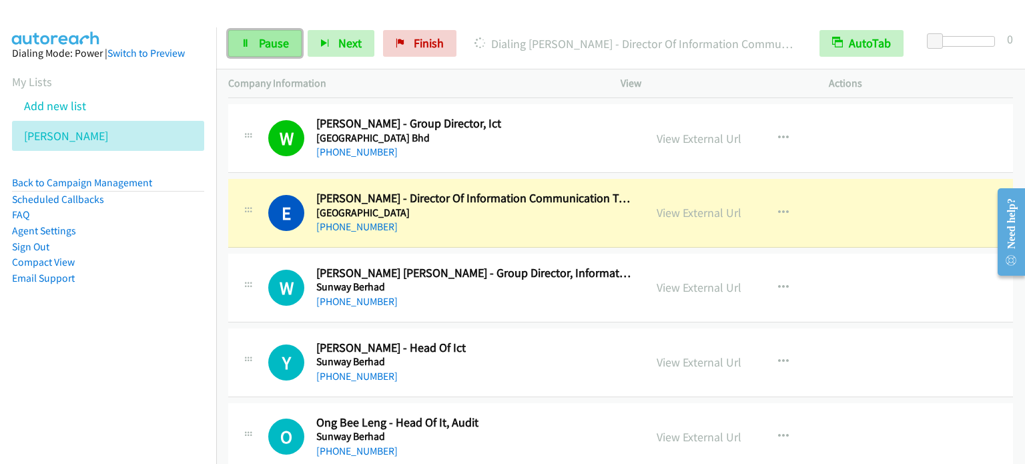
click at [252, 41] on link "Pause" at bounding box center [264, 43] width 73 height 27
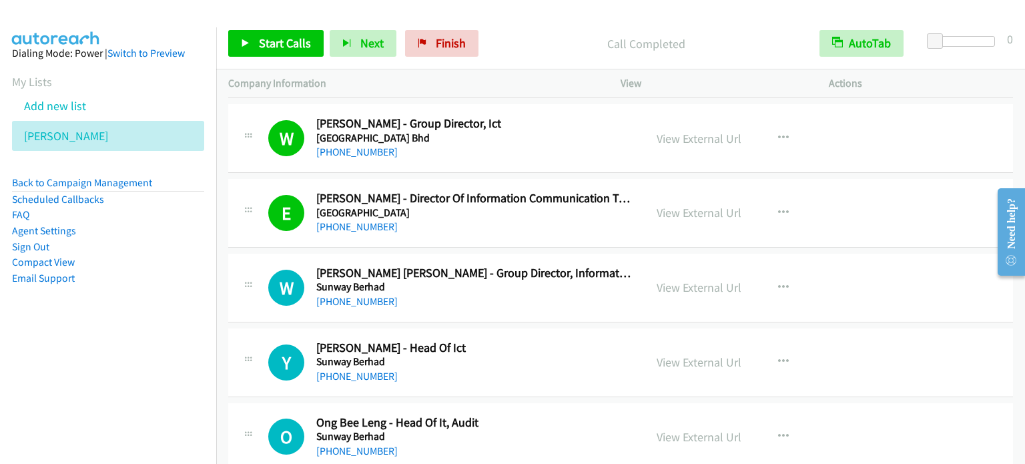
scroll to position [1001, 0]
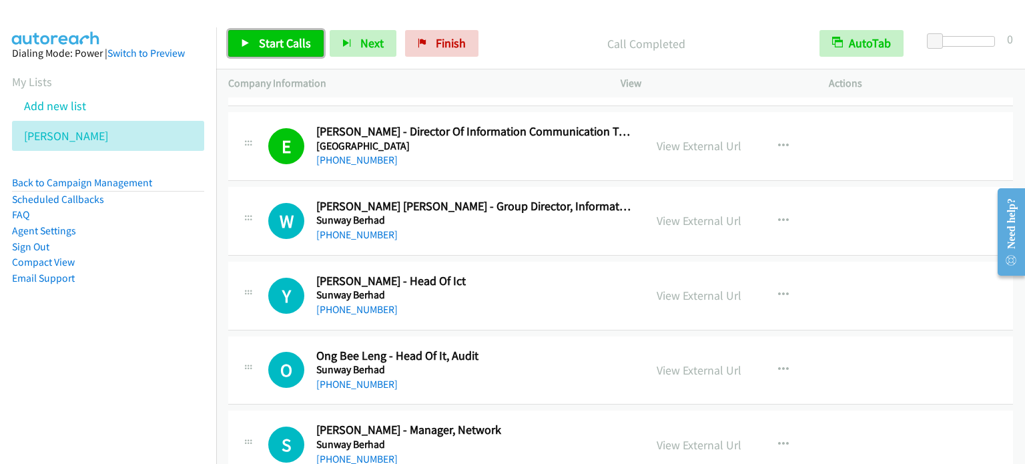
click at [268, 47] on span "Start Calls" at bounding box center [285, 42] width 52 height 15
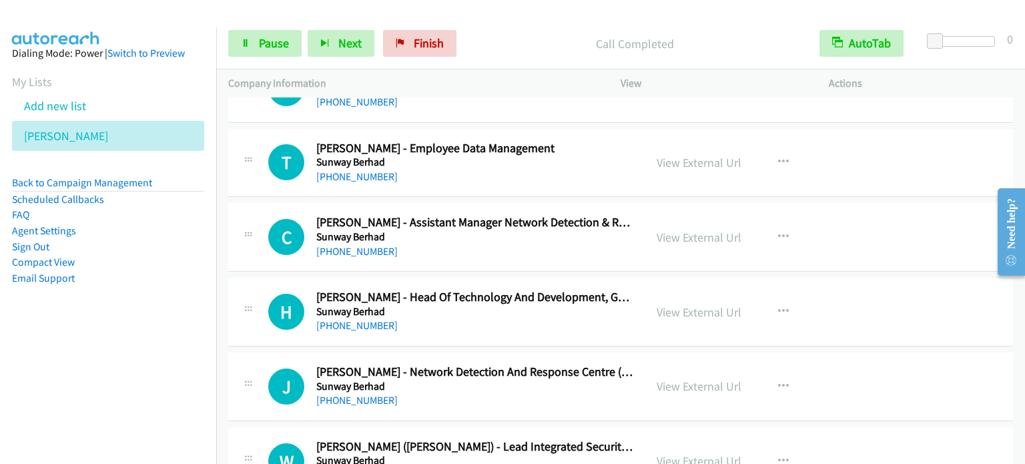
scroll to position [1601, 0]
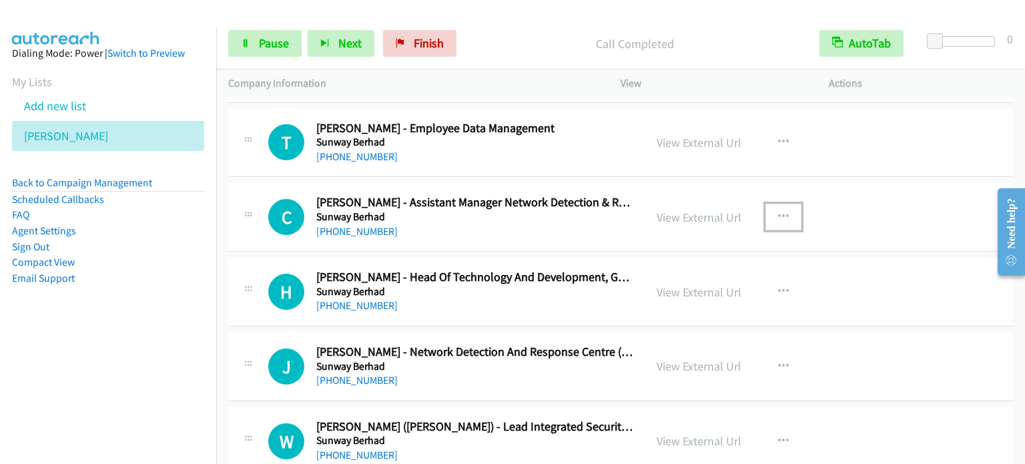
click at [787, 209] on button "button" at bounding box center [783, 216] width 36 height 27
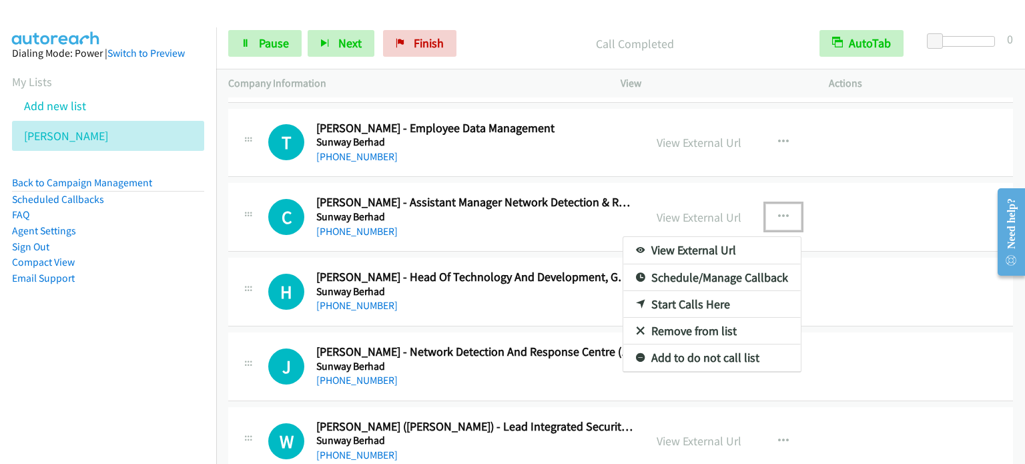
click at [700, 304] on link "Start Calls Here" at bounding box center [711, 304] width 177 height 27
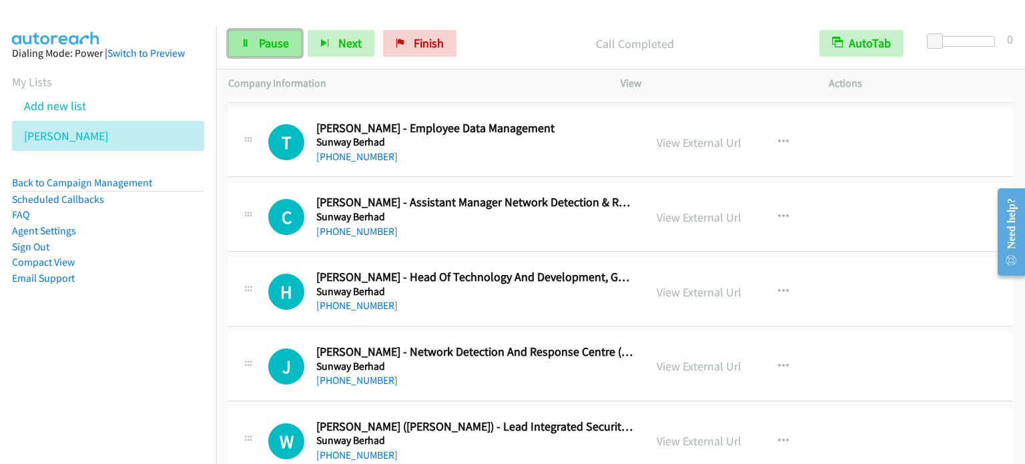
click at [268, 44] on span "Pause" at bounding box center [274, 42] width 30 height 15
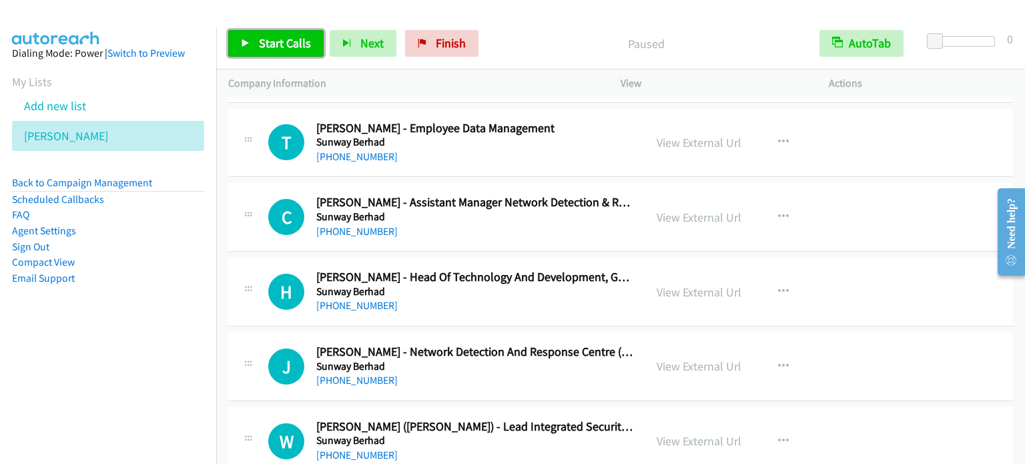
click at [268, 44] on span "Start Calls" at bounding box center [285, 42] width 52 height 15
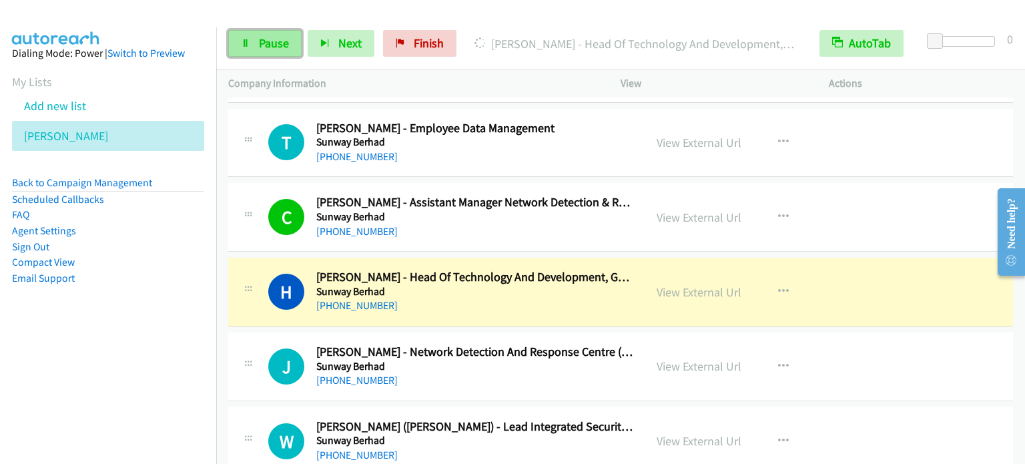
click at [251, 35] on link "Pause" at bounding box center [264, 43] width 73 height 27
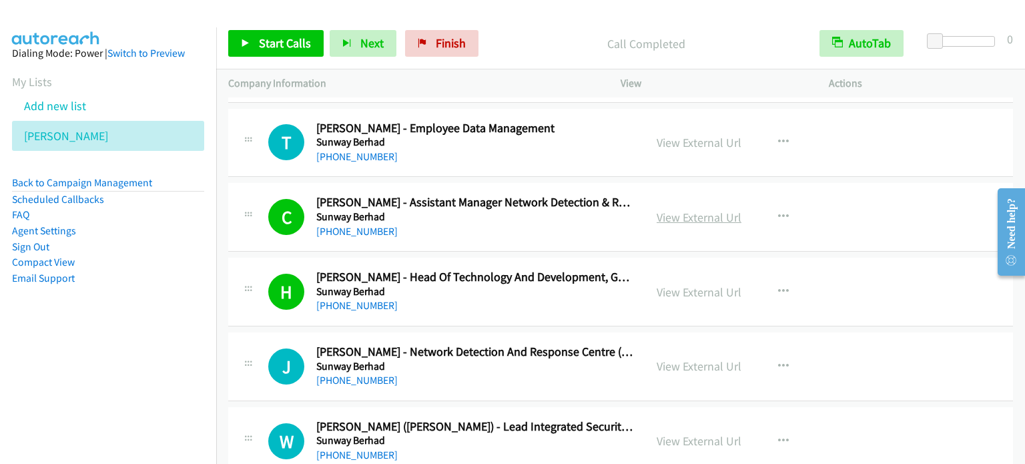
click at [695, 213] on link "View External Url" at bounding box center [698, 216] width 85 height 15
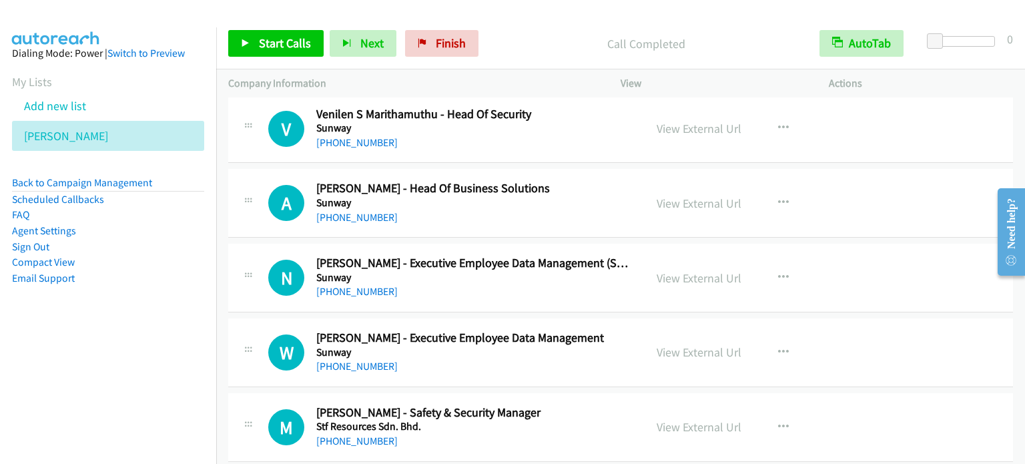
scroll to position [2001, 0]
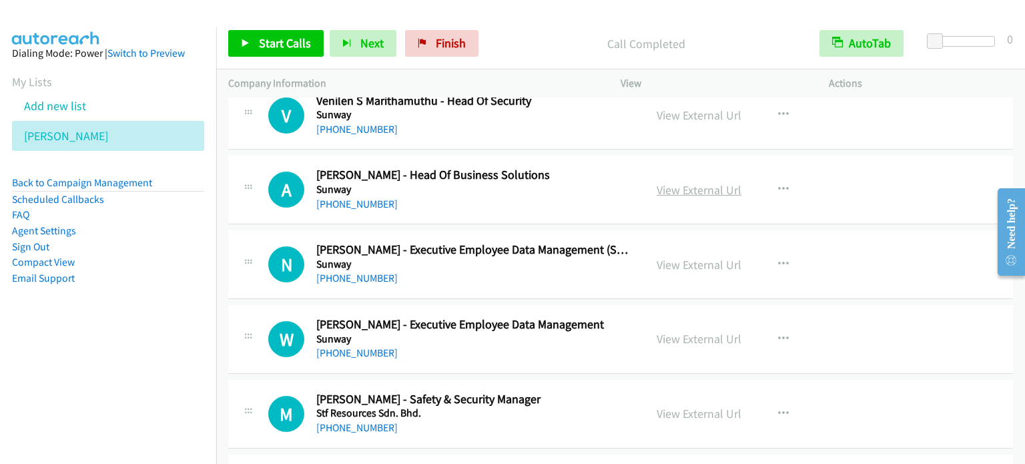
click at [702, 185] on link "View External Url" at bounding box center [698, 189] width 85 height 15
click at [779, 186] on icon "button" at bounding box center [783, 189] width 11 height 11
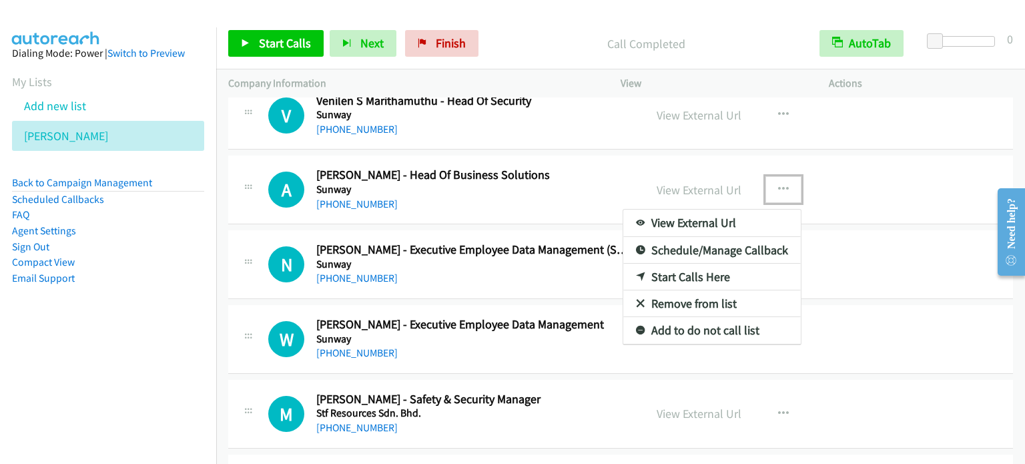
click at [705, 272] on link "Start Calls Here" at bounding box center [711, 277] width 177 height 27
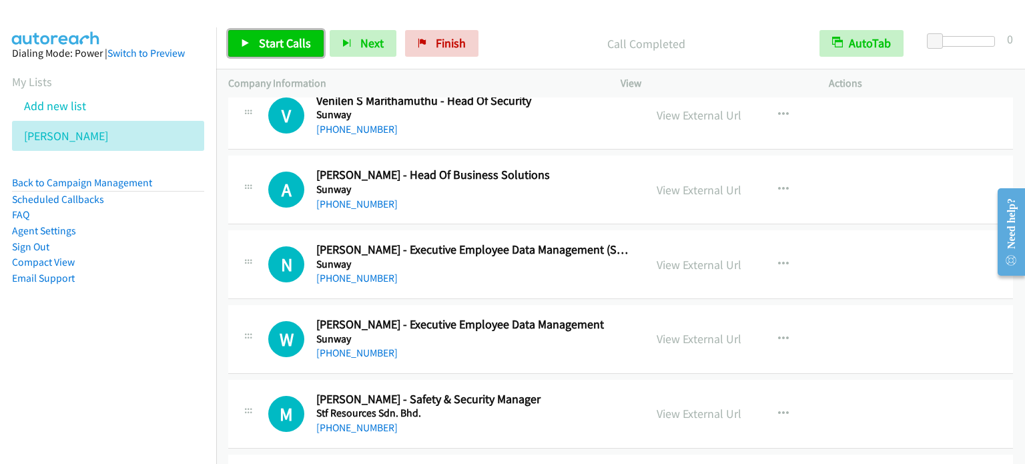
click at [288, 43] on span "Start Calls" at bounding box center [285, 42] width 52 height 15
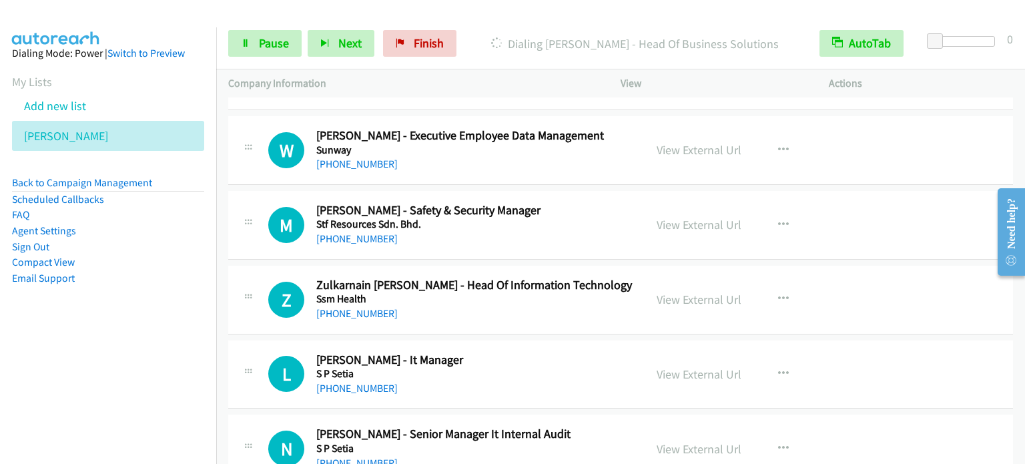
scroll to position [2202, 0]
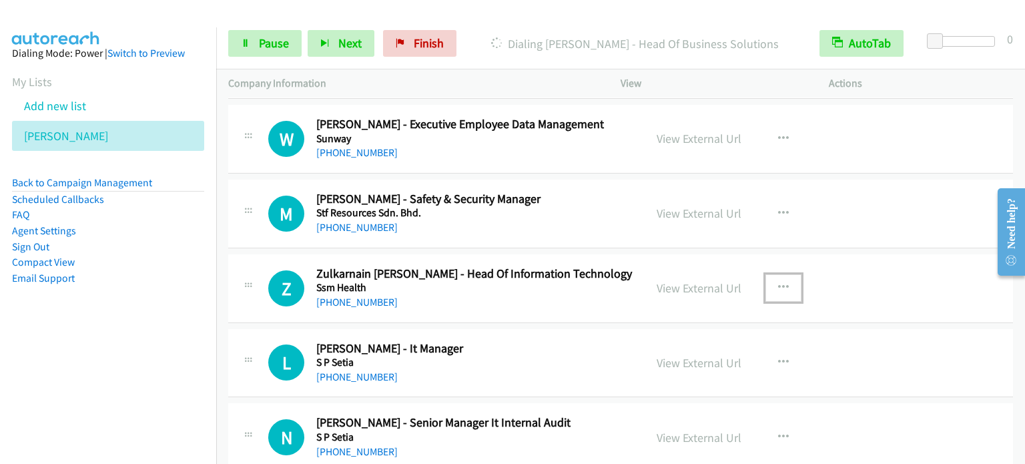
click at [778, 284] on icon "button" at bounding box center [783, 287] width 11 height 11
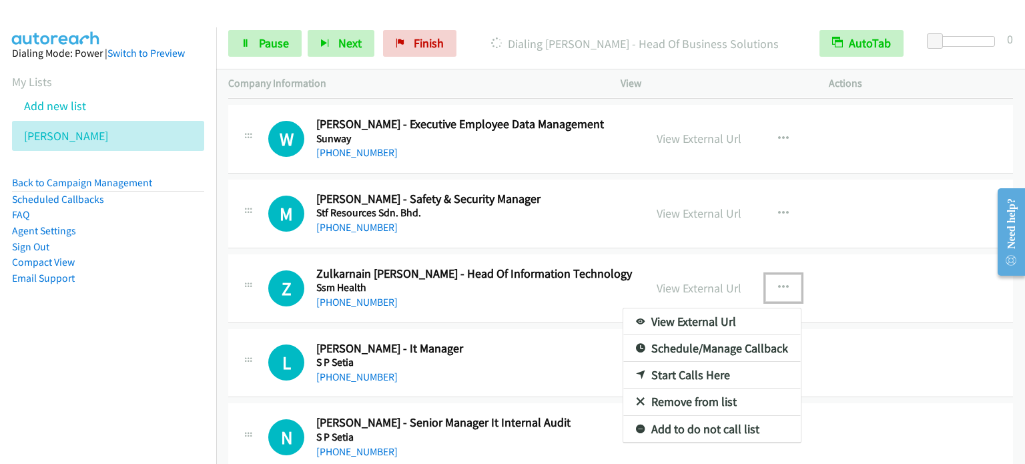
click at [683, 370] on link "Start Calls Here" at bounding box center [711, 375] width 177 height 27
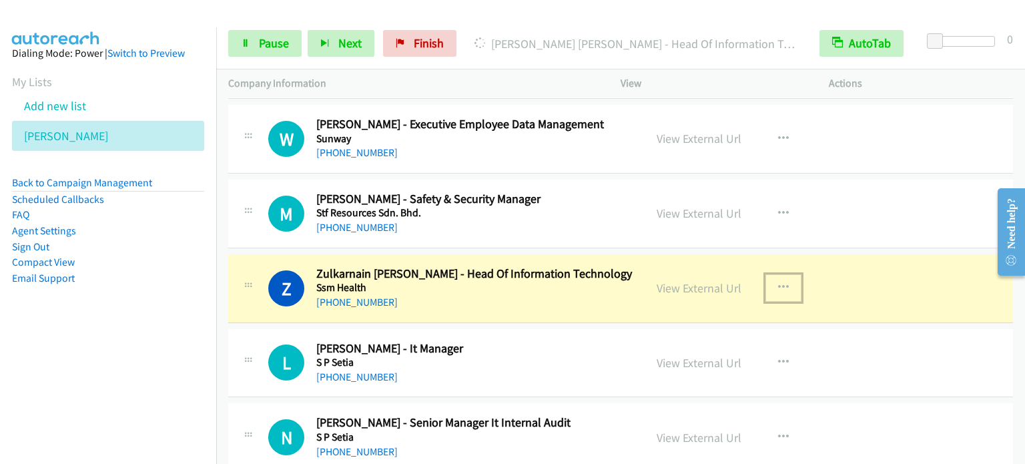
scroll to position [2268, 0]
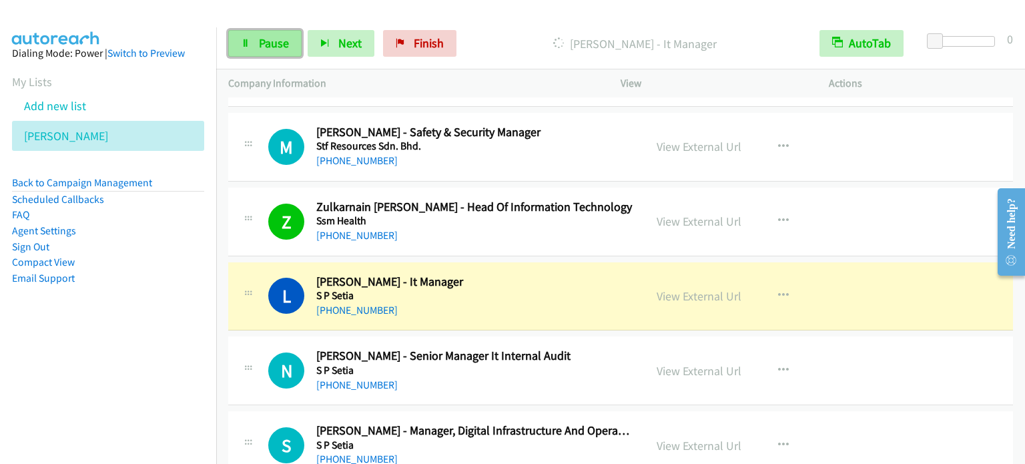
click at [254, 37] on link "Pause" at bounding box center [264, 43] width 73 height 27
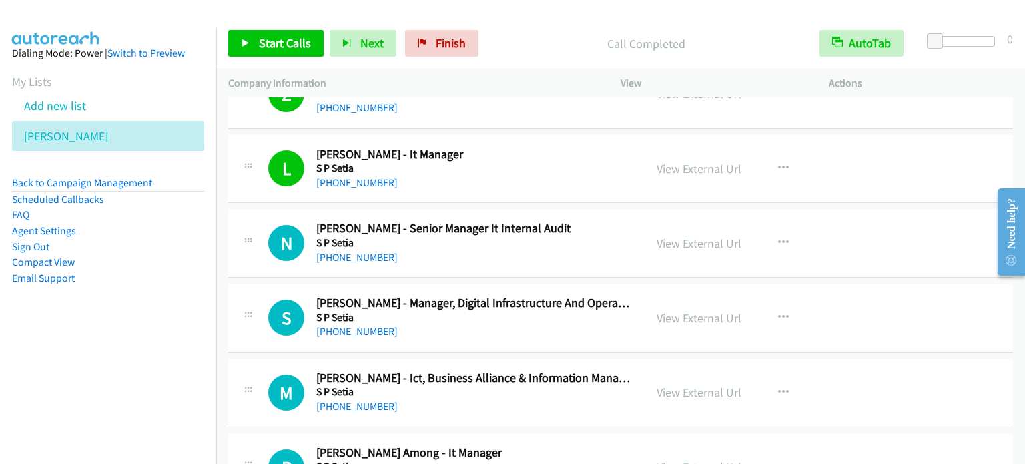
scroll to position [2402, 0]
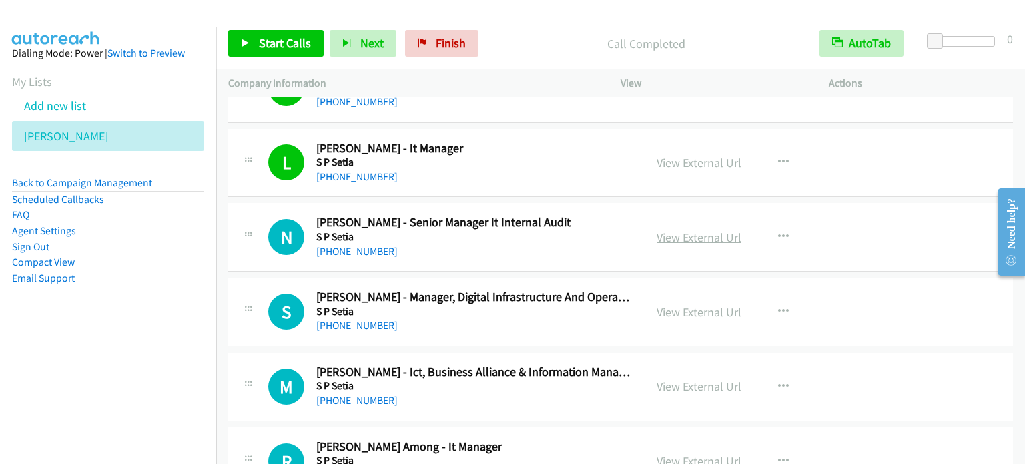
click at [700, 232] on link "View External Url" at bounding box center [698, 236] width 85 height 15
click at [703, 310] on link "View External Url" at bounding box center [698, 311] width 85 height 15
click at [707, 306] on link "View External Url" at bounding box center [698, 311] width 85 height 15
click at [705, 304] on link "View External Url" at bounding box center [698, 311] width 85 height 15
click at [688, 382] on link "View External Url" at bounding box center [698, 385] width 85 height 15
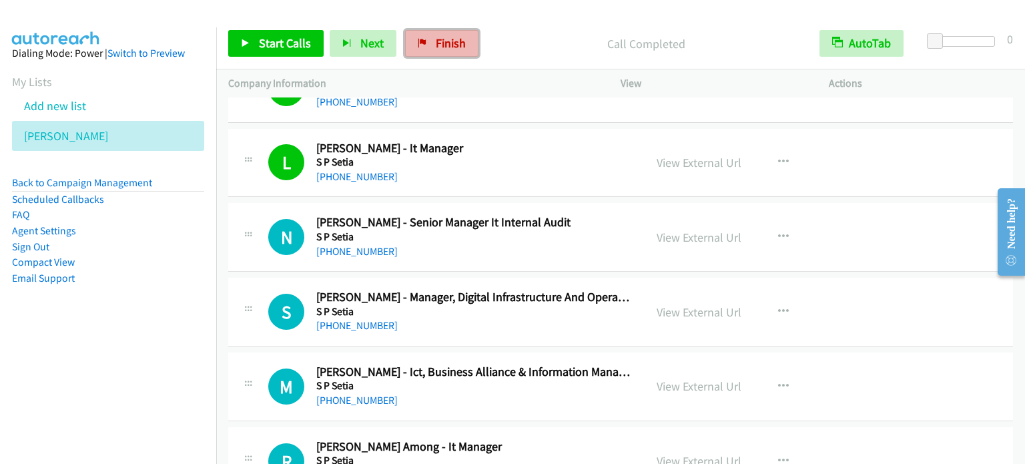
click at [442, 47] on span "Finish" at bounding box center [451, 42] width 30 height 15
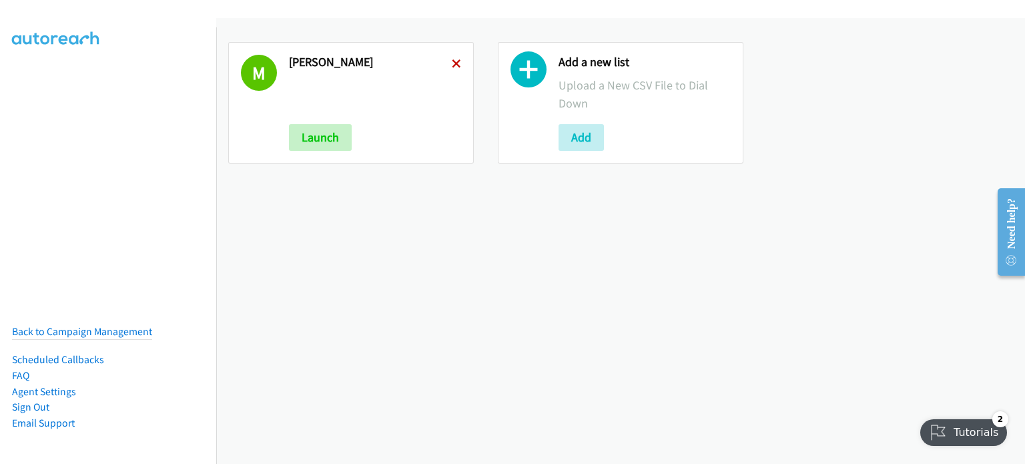
click at [454, 63] on icon at bounding box center [456, 64] width 9 height 9
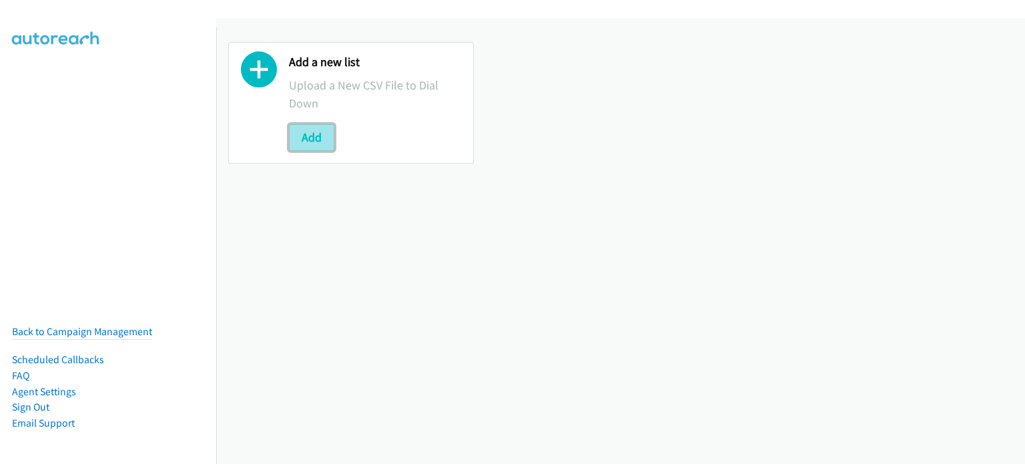
click at [320, 146] on button "Add" at bounding box center [311, 137] width 45 height 27
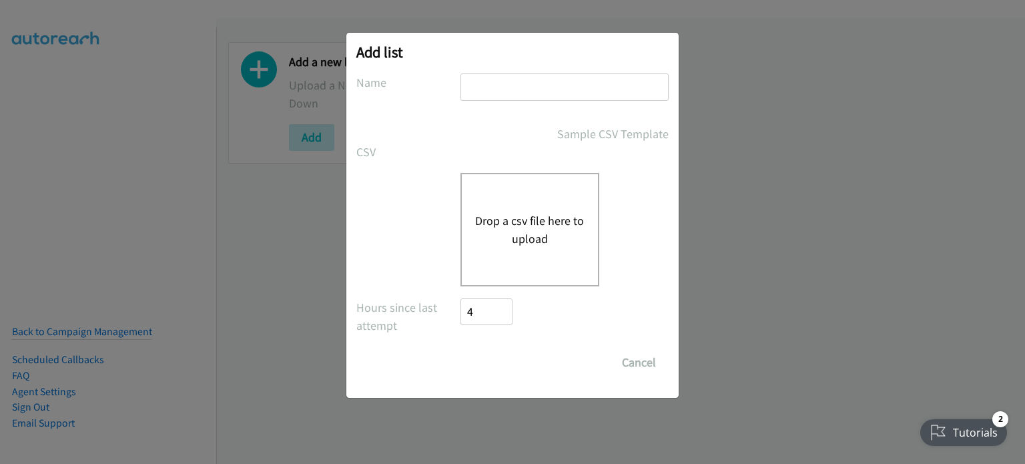
click at [552, 87] on input "text" at bounding box center [564, 86] width 208 height 27
type input "mary"
click at [514, 215] on button "Drop a csv file here to upload" at bounding box center [529, 229] width 109 height 36
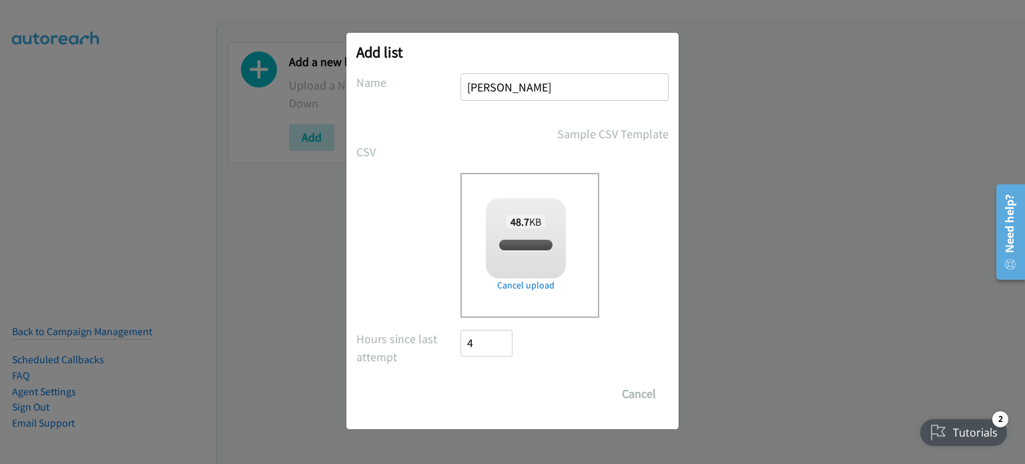
checkbox input "true"
click at [516, 400] on input "Save List" at bounding box center [495, 393] width 70 height 27
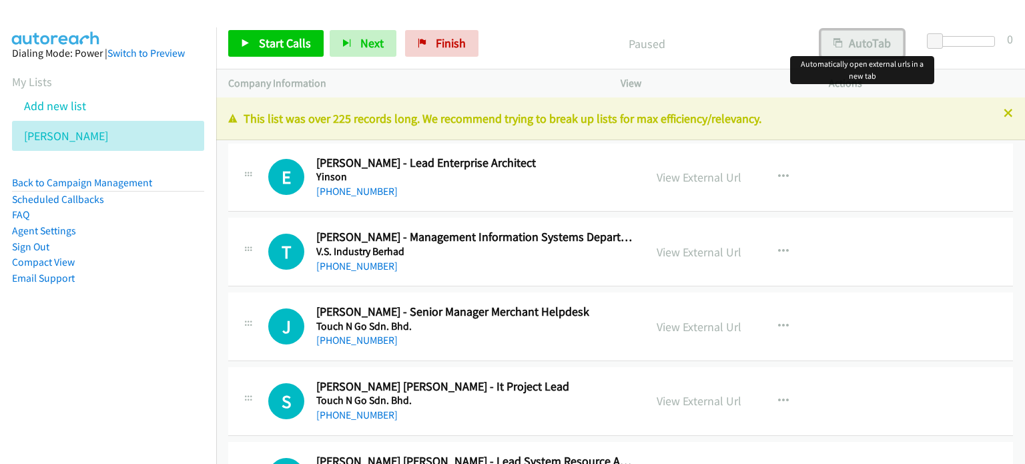
click at [864, 45] on button "AutoTab" at bounding box center [862, 43] width 83 height 27
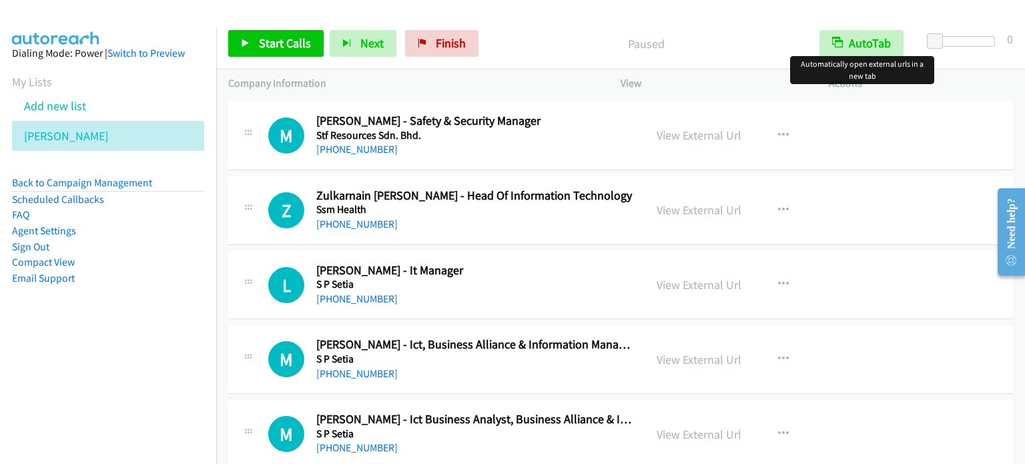
scroll to position [1801, 0]
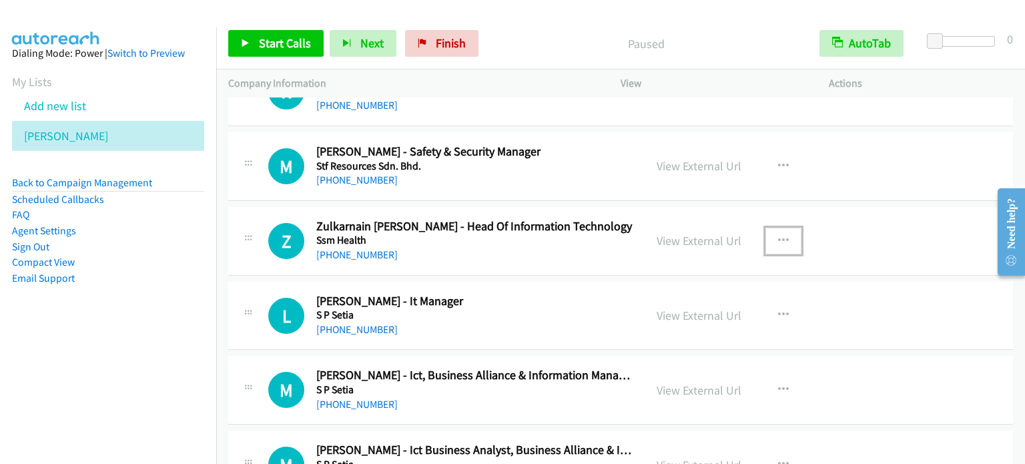
click at [778, 239] on icon "button" at bounding box center [783, 241] width 11 height 11
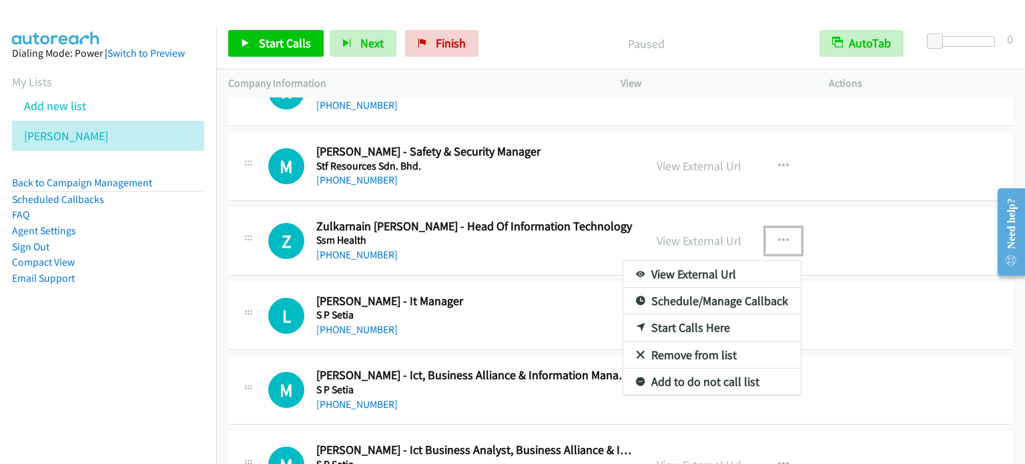
click at [703, 238] on div at bounding box center [512, 232] width 1025 height 464
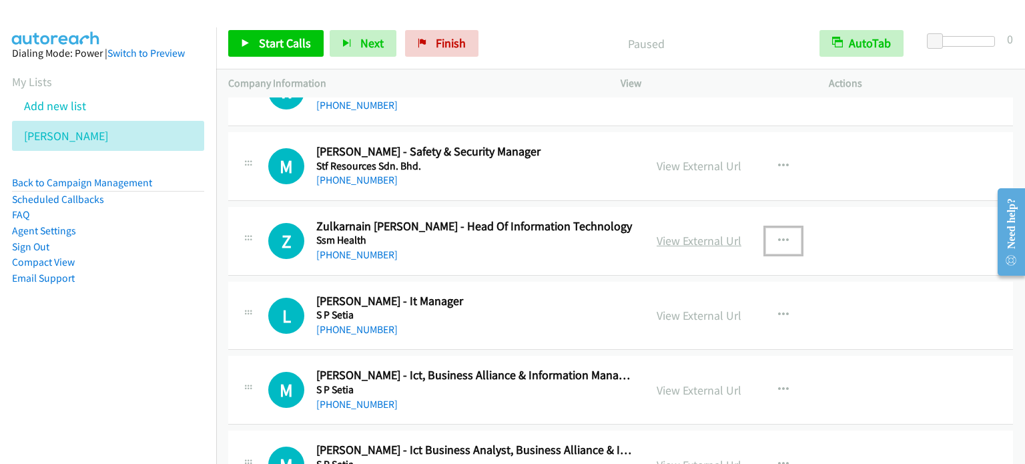
click at [705, 238] on link "View External Url" at bounding box center [698, 240] width 85 height 15
click at [774, 229] on button "button" at bounding box center [783, 240] width 36 height 27
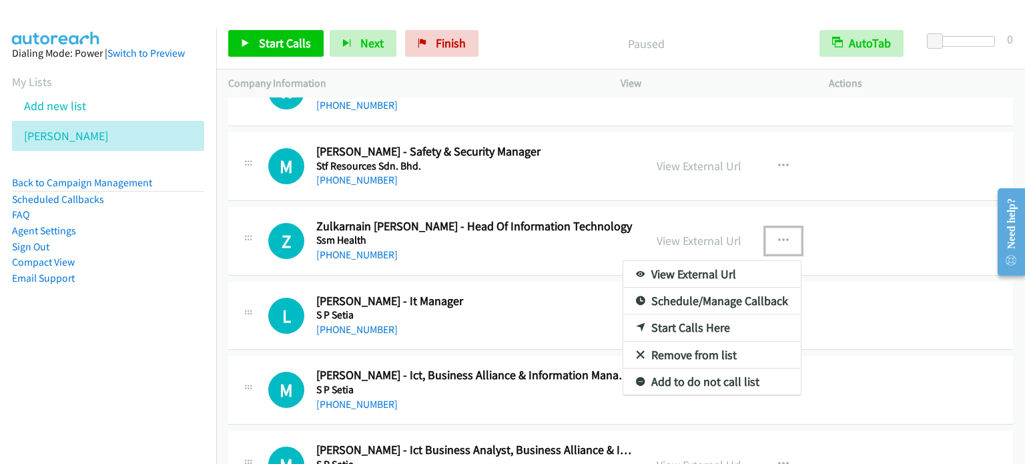
click at [682, 323] on link "Start Calls Here" at bounding box center [711, 327] width 177 height 27
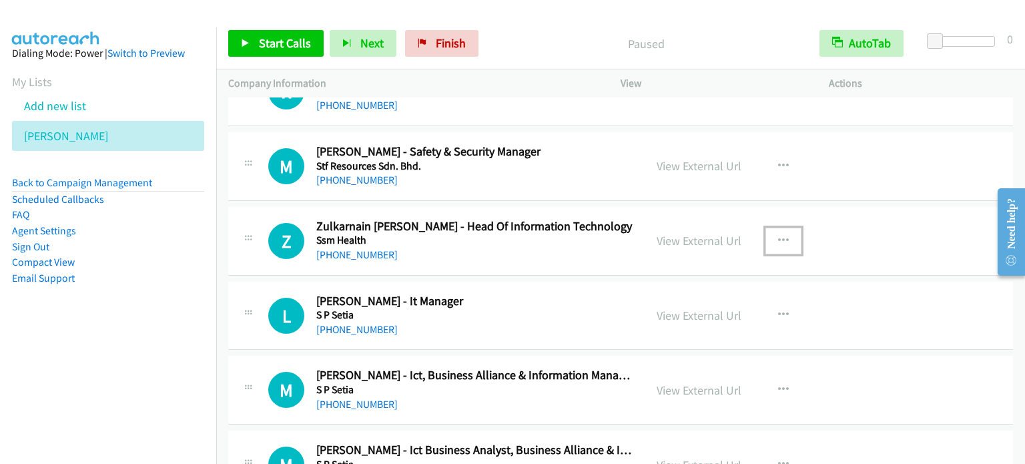
click at [221, 169] on td "M Callback Scheduled [PERSON_NAME] - Safety & Security Manager Stf Resources Sd…" at bounding box center [620, 166] width 809 height 75
click at [259, 47] on span "Start Calls" at bounding box center [285, 42] width 52 height 15
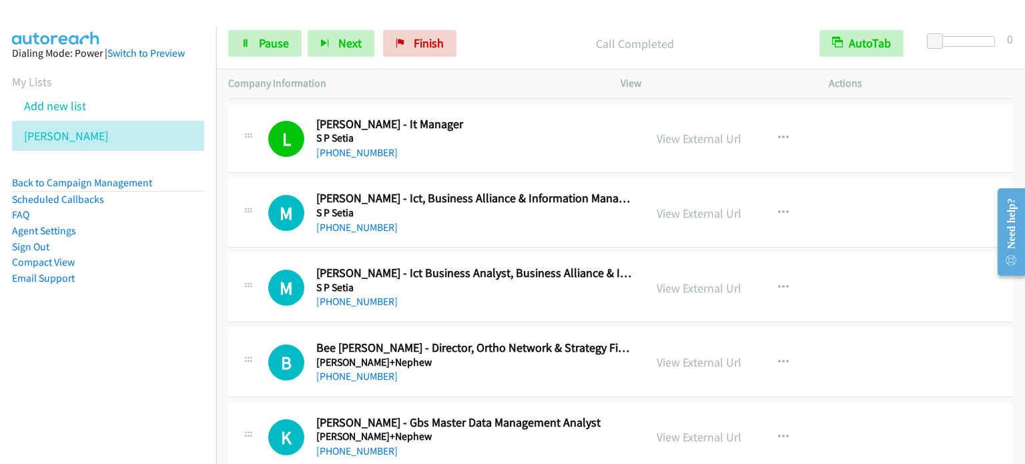
scroll to position [2001, 0]
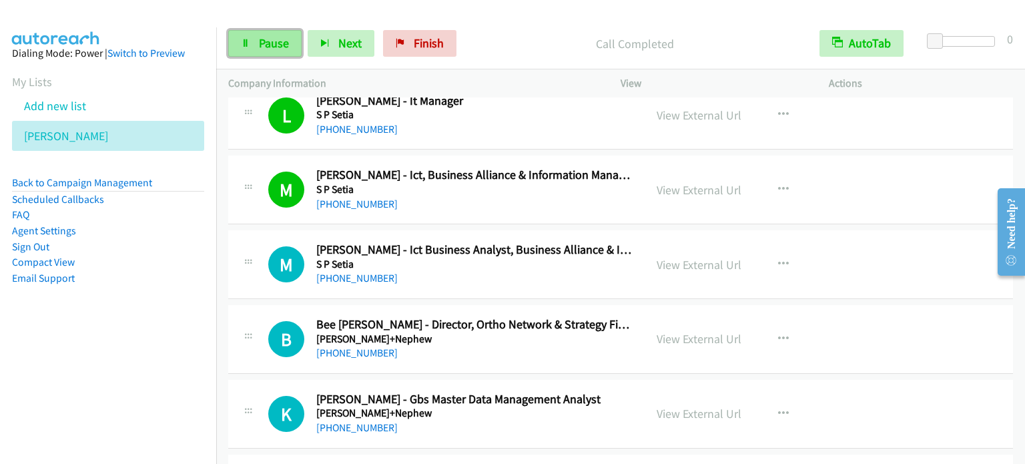
click at [288, 49] on link "Pause" at bounding box center [264, 43] width 73 height 27
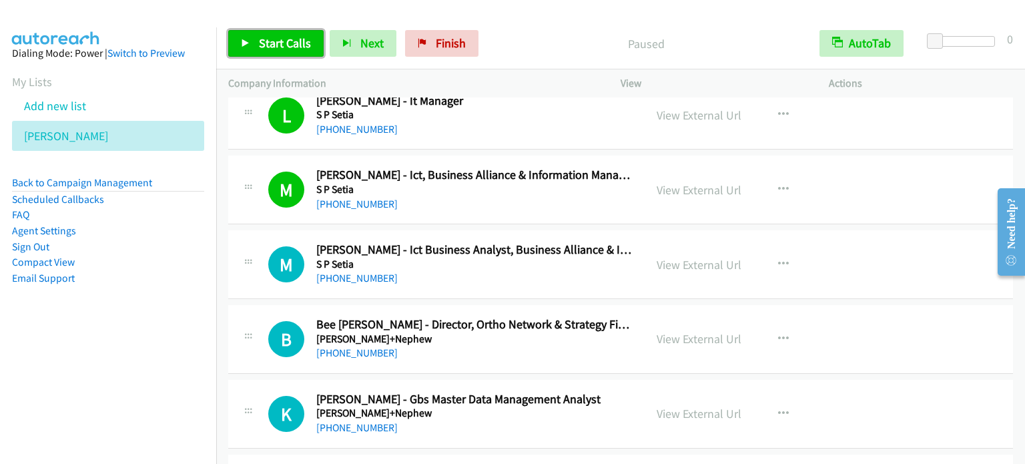
click at [286, 49] on span "Start Calls" at bounding box center [285, 42] width 52 height 15
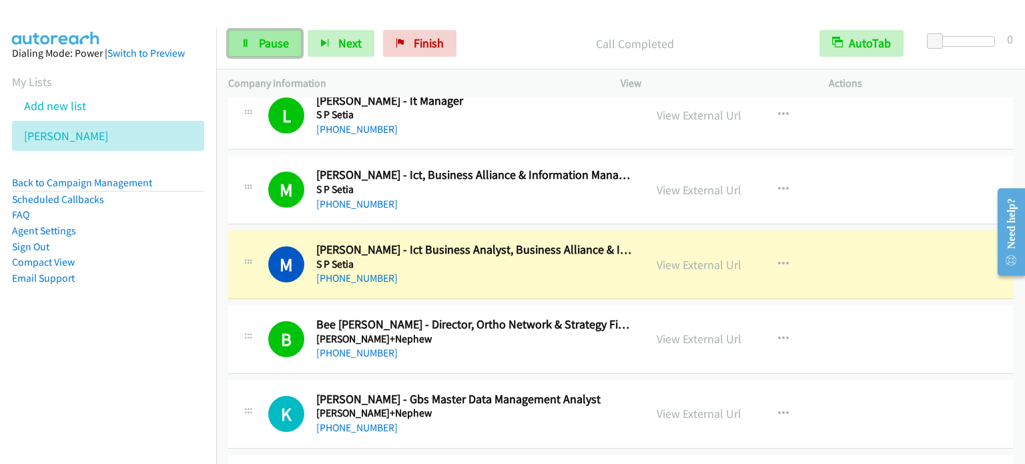
click at [262, 44] on span "Pause" at bounding box center [274, 42] width 30 height 15
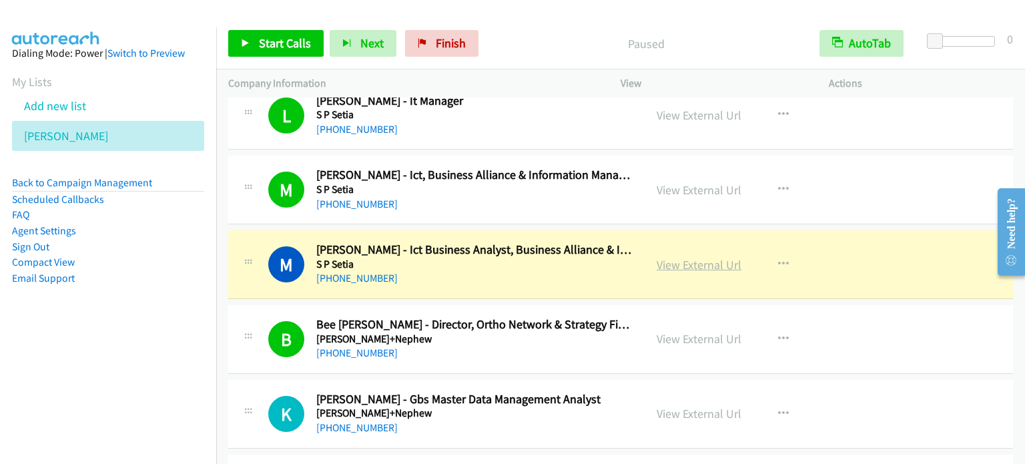
drag, startPoint x: 216, startPoint y: 202, endPoint x: 699, endPoint y: 258, distance: 486.3
click at [699, 258] on link "View External Url" at bounding box center [698, 264] width 85 height 15
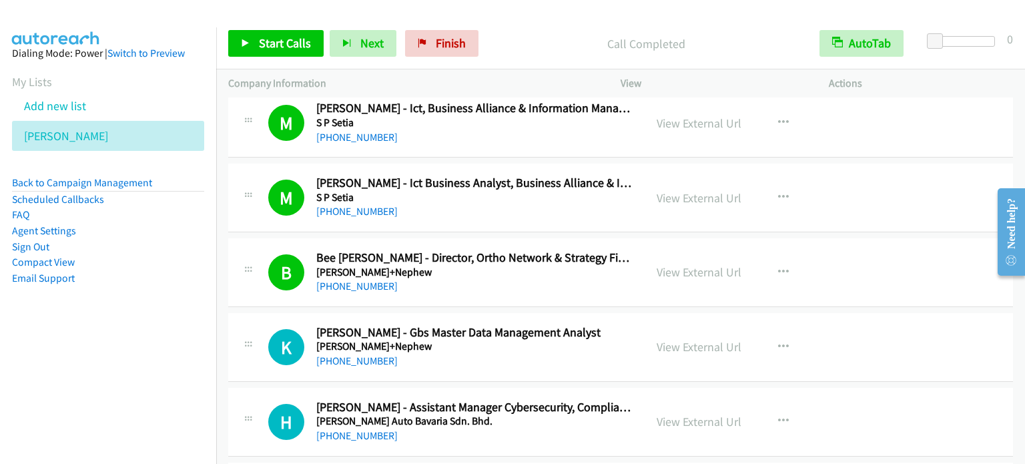
scroll to position [2135, 0]
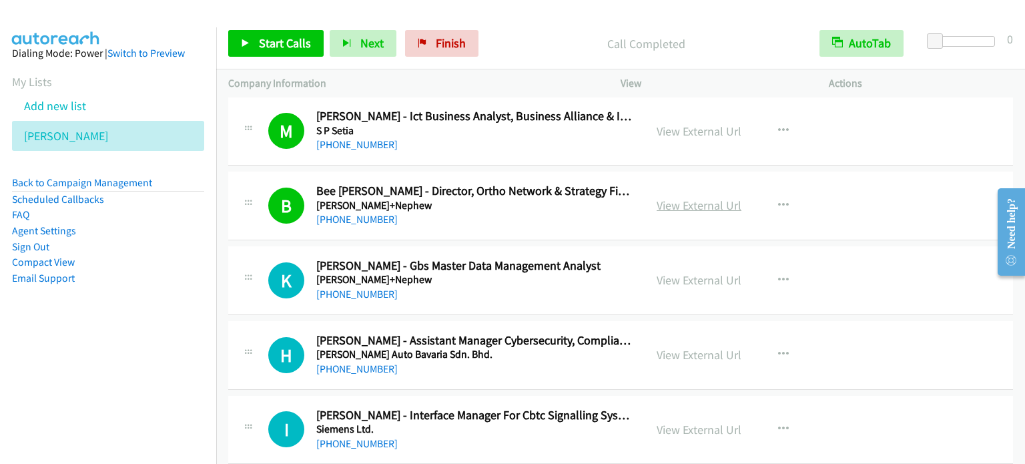
click at [729, 202] on link "View External Url" at bounding box center [698, 204] width 85 height 15
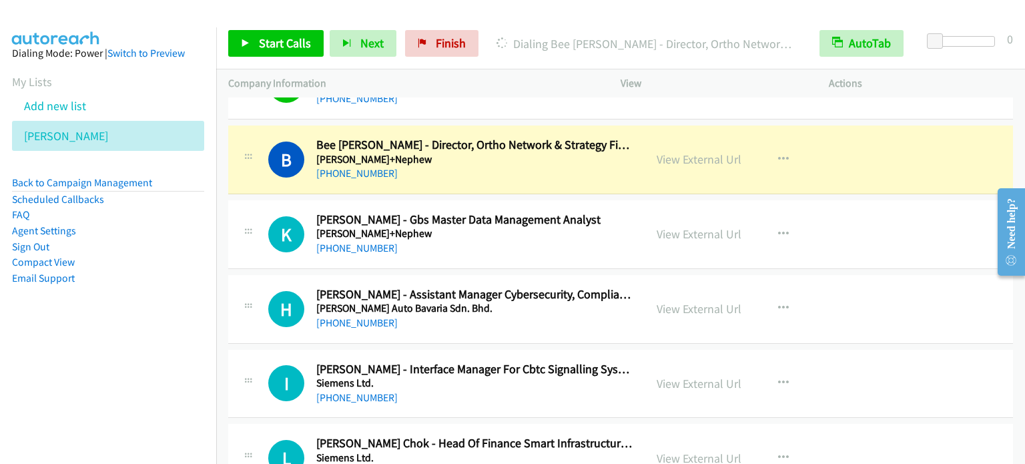
scroll to position [2202, 0]
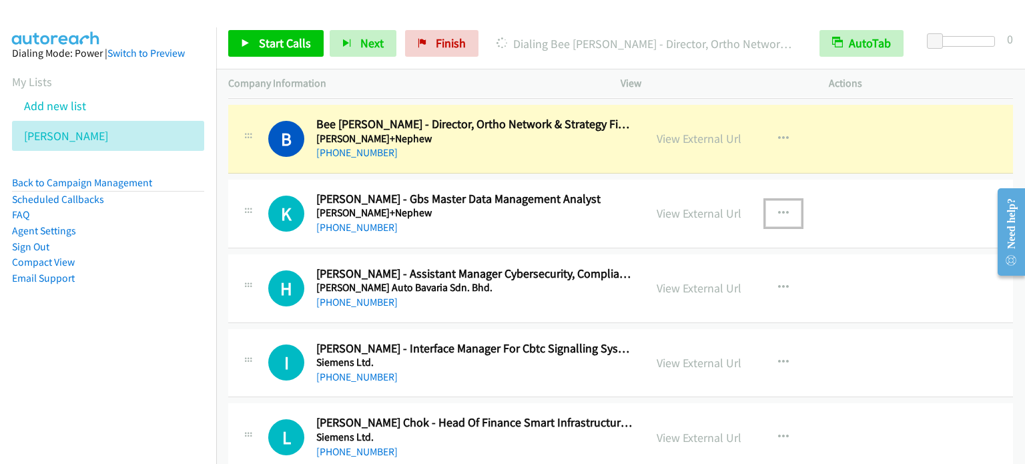
click at [785, 207] on button "button" at bounding box center [783, 213] width 36 height 27
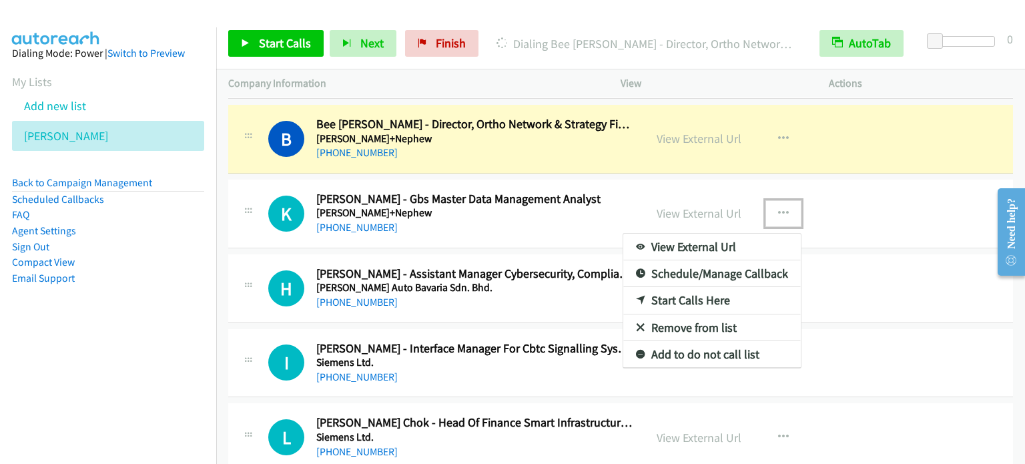
click at [699, 297] on link "Start Calls Here" at bounding box center [711, 300] width 177 height 27
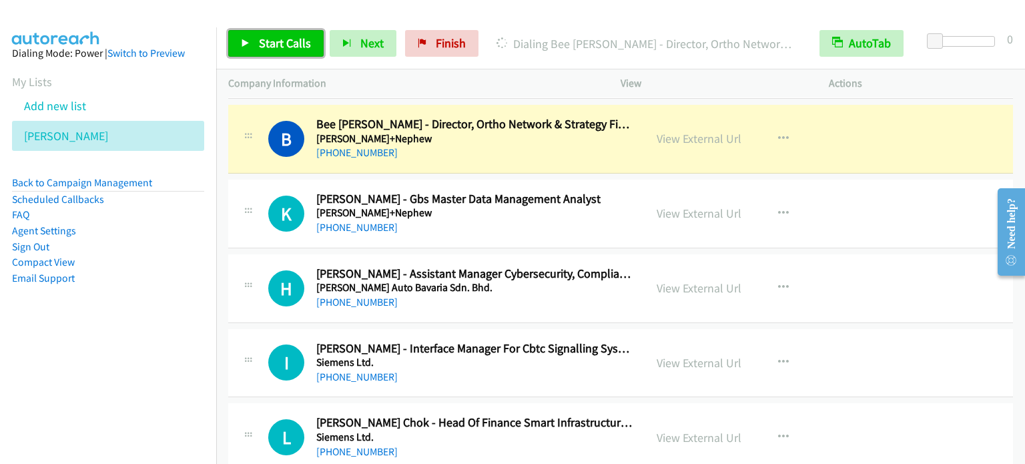
click at [267, 34] on link "Start Calls" at bounding box center [275, 43] width 95 height 27
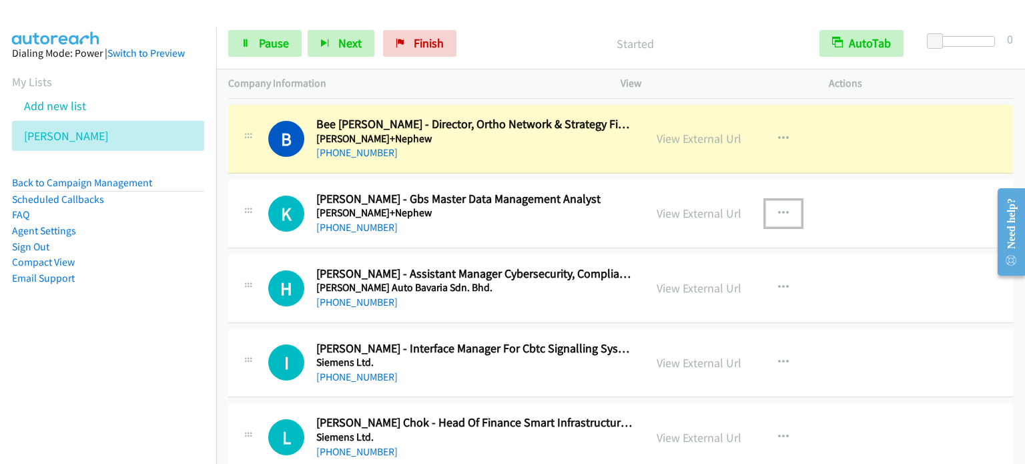
click at [785, 209] on button "button" at bounding box center [783, 213] width 36 height 27
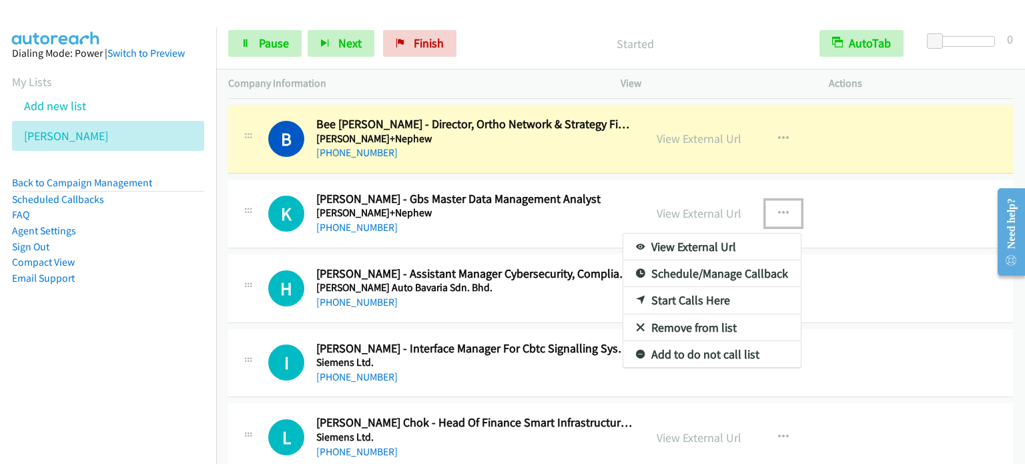
click at [701, 294] on link "Start Calls Here" at bounding box center [711, 300] width 177 height 27
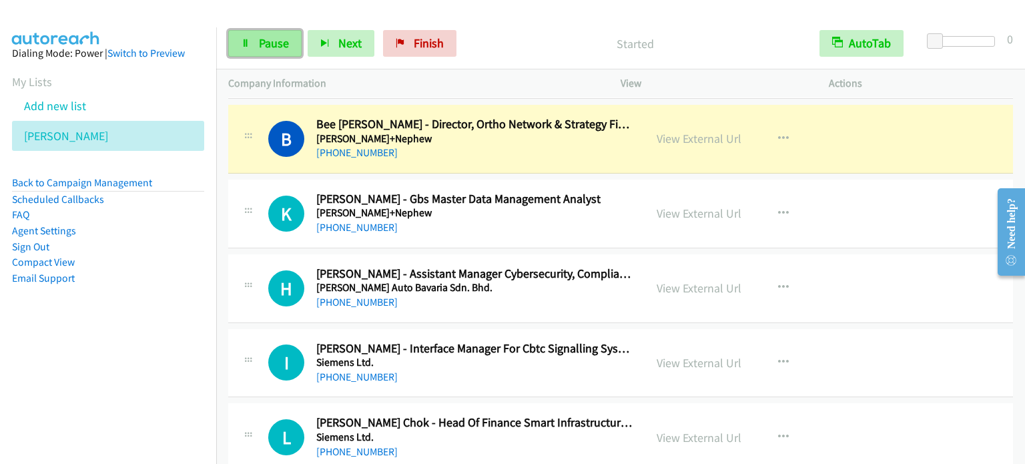
click at [264, 42] on span "Pause" at bounding box center [274, 42] width 30 height 15
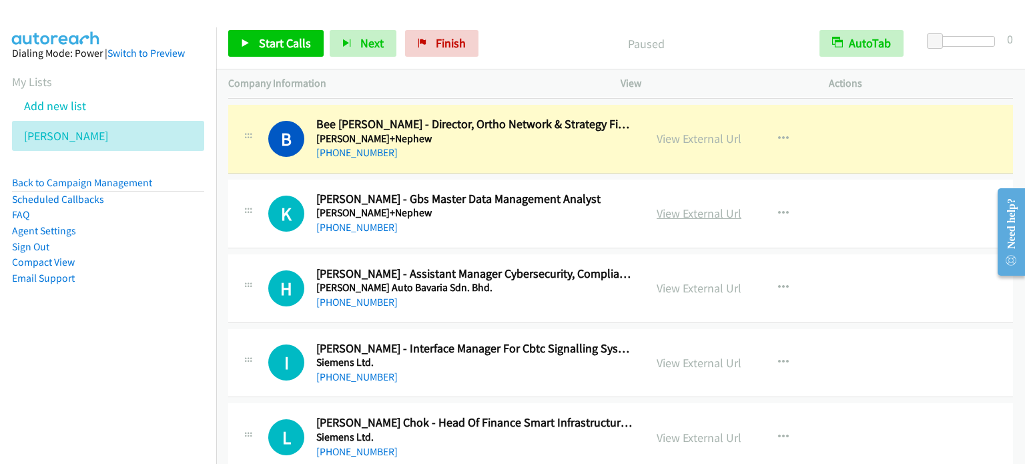
click at [691, 211] on link "View External Url" at bounding box center [698, 212] width 85 height 15
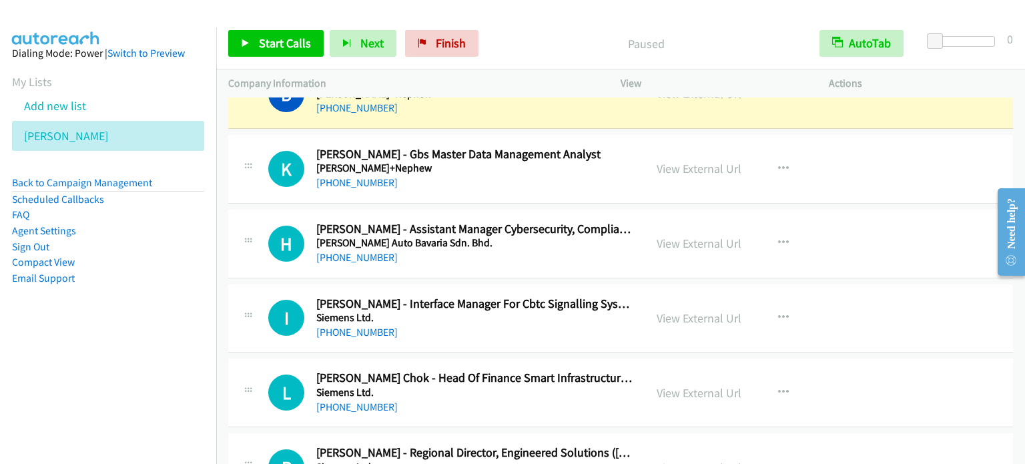
scroll to position [2268, 0]
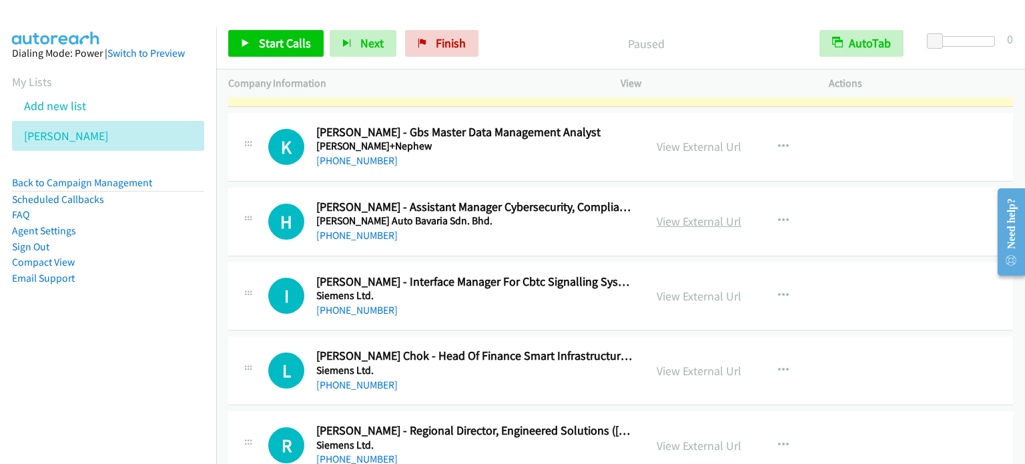
click at [714, 219] on link "View External Url" at bounding box center [698, 220] width 85 height 15
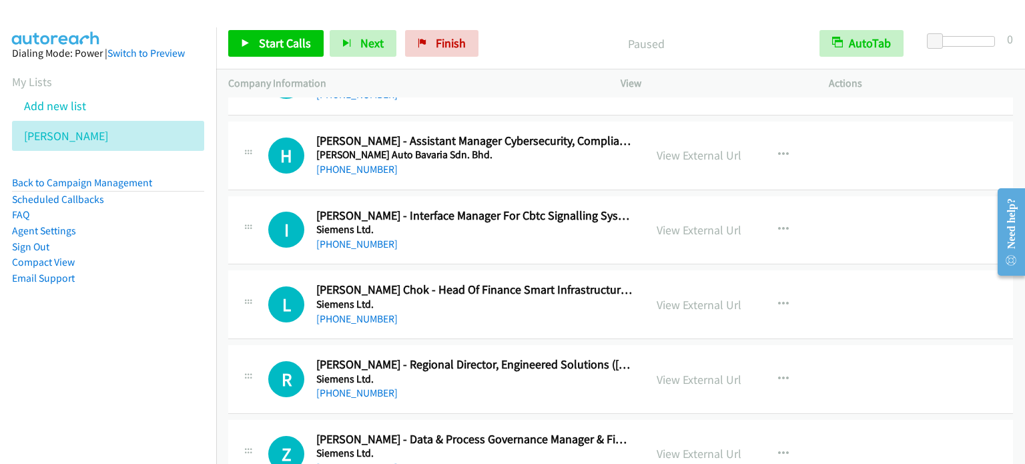
scroll to position [2335, 0]
click at [681, 225] on link "View External Url" at bounding box center [698, 228] width 85 height 15
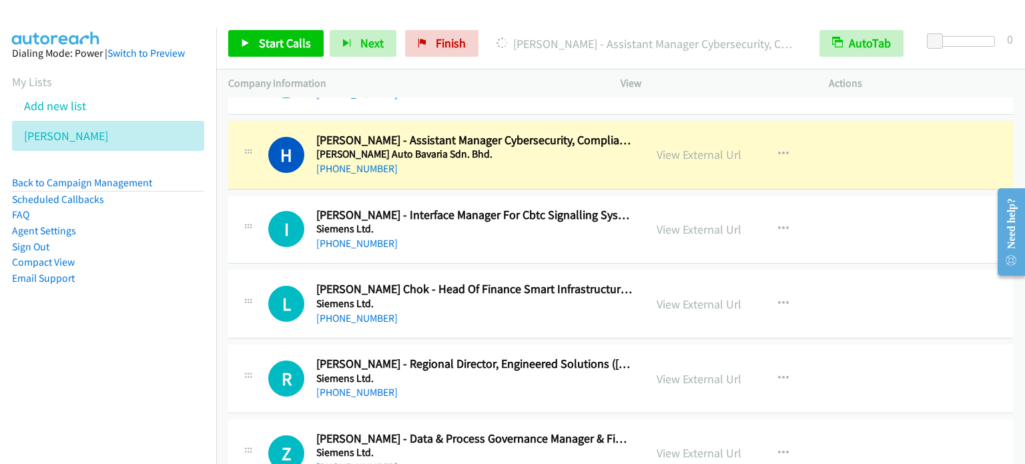
scroll to position [2402, 0]
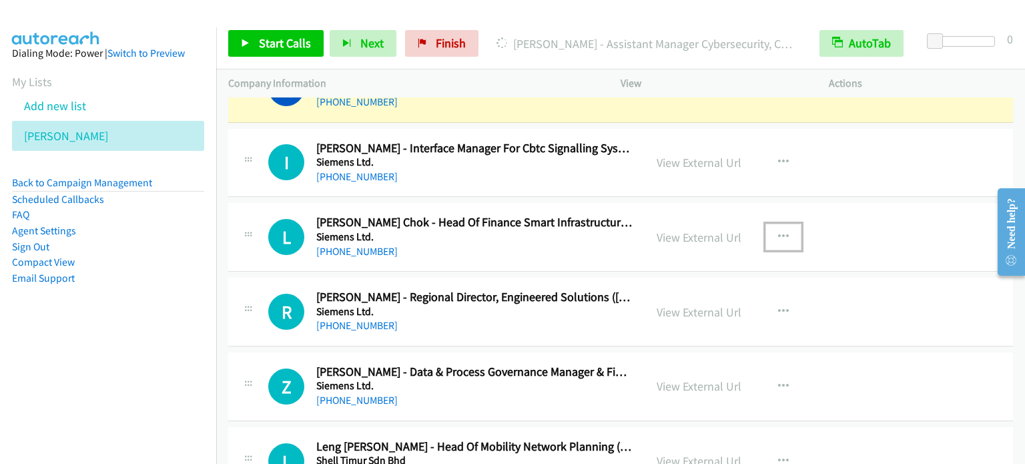
click at [781, 232] on icon "button" at bounding box center [783, 237] width 11 height 11
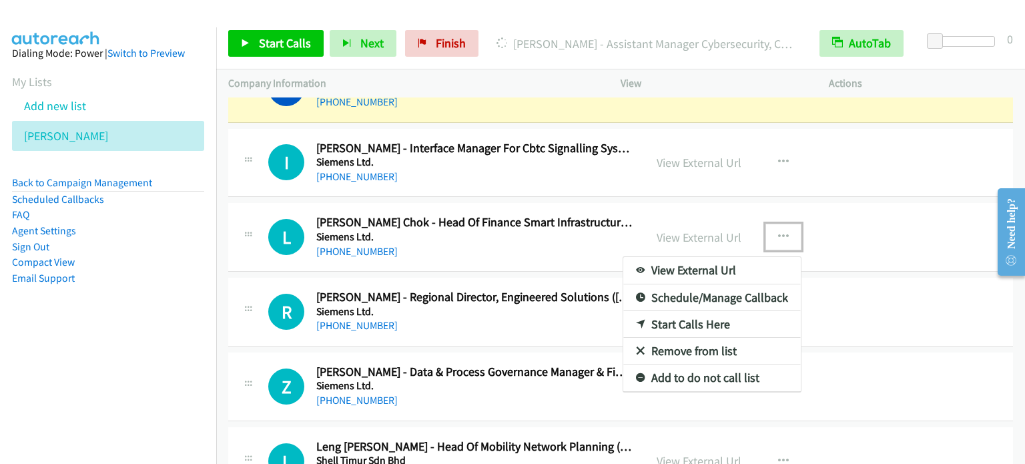
click at [682, 324] on link "Start Calls Here" at bounding box center [711, 324] width 177 height 27
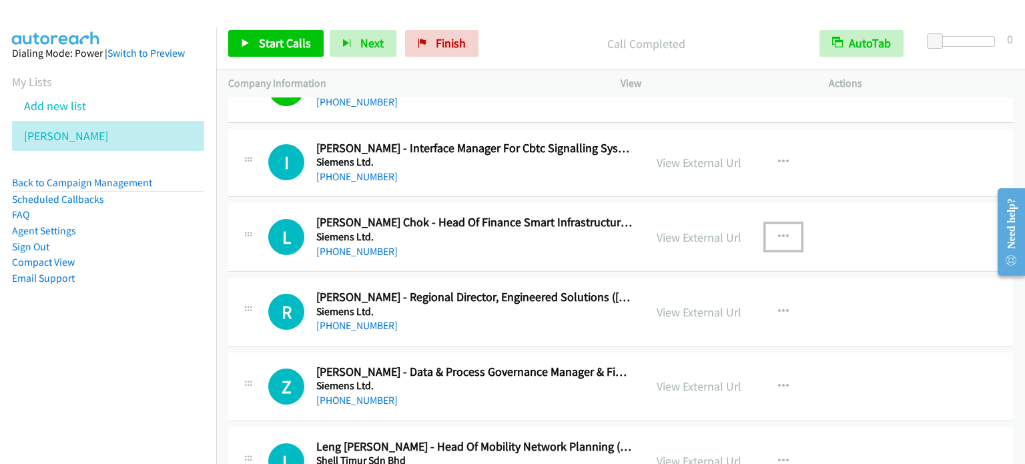
drag, startPoint x: 769, startPoint y: 235, endPoint x: 773, endPoint y: 251, distance: 16.7
click at [769, 235] on button "button" at bounding box center [783, 236] width 36 height 27
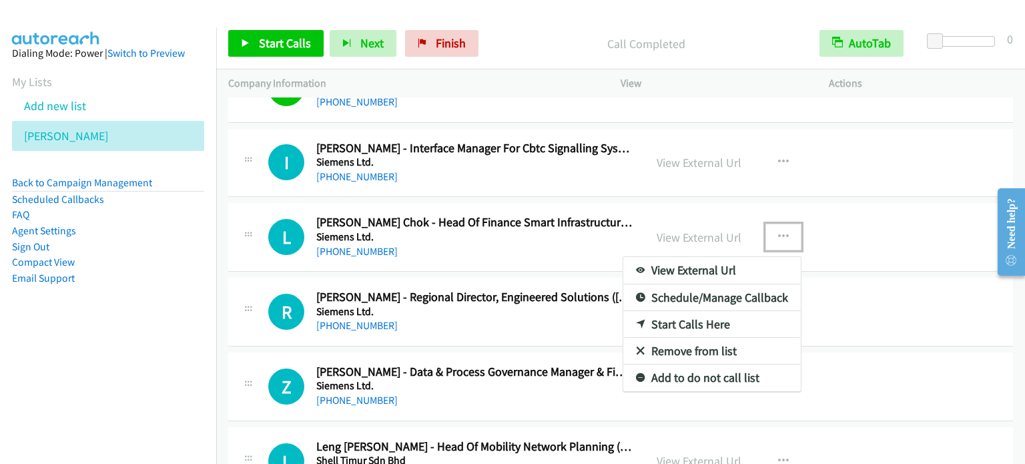
click at [703, 318] on link "Start Calls Here" at bounding box center [711, 324] width 177 height 27
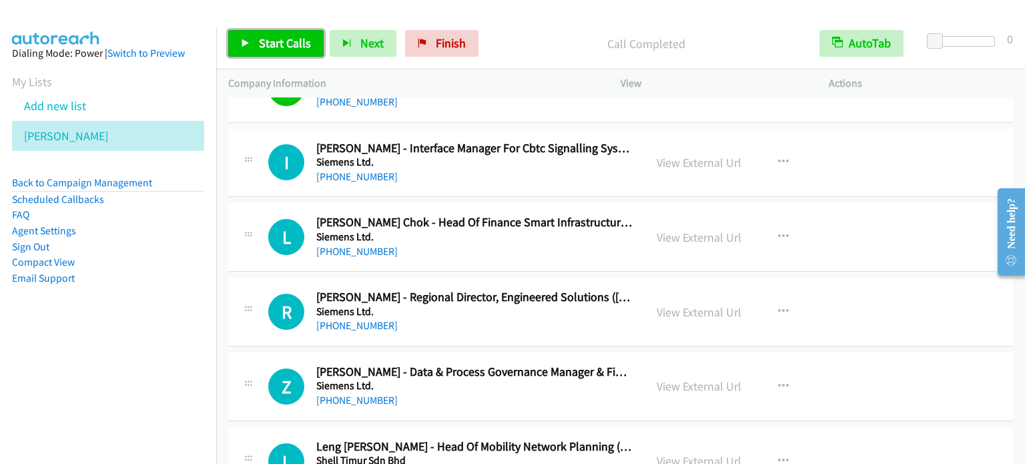
click at [260, 45] on span "Start Calls" at bounding box center [285, 42] width 52 height 15
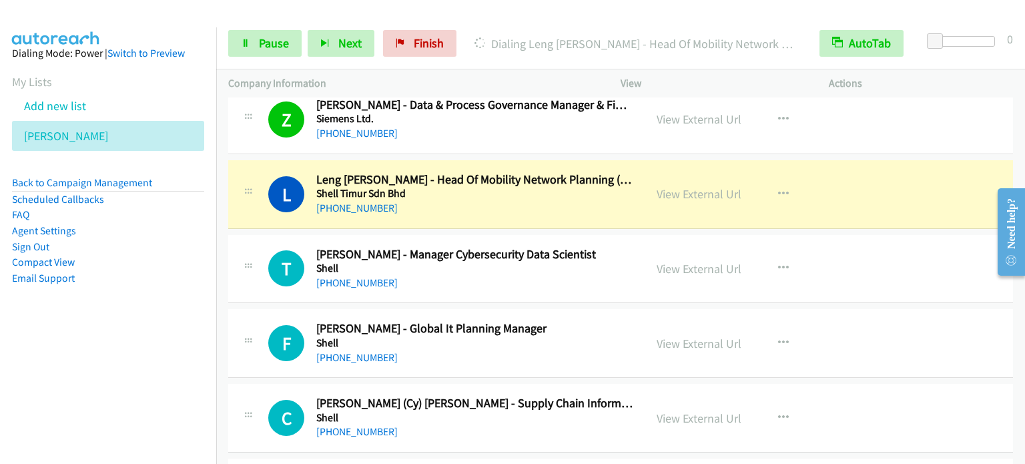
scroll to position [2735, 0]
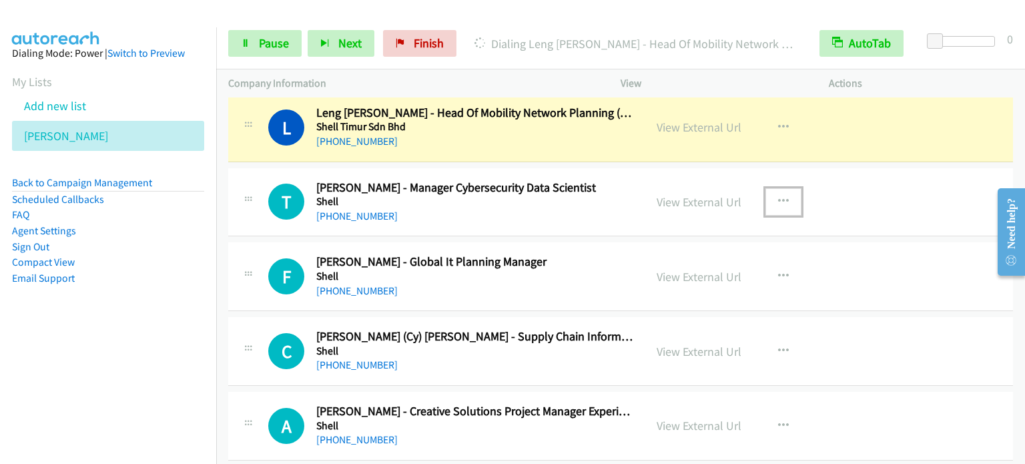
click at [787, 198] on button "button" at bounding box center [783, 201] width 36 height 27
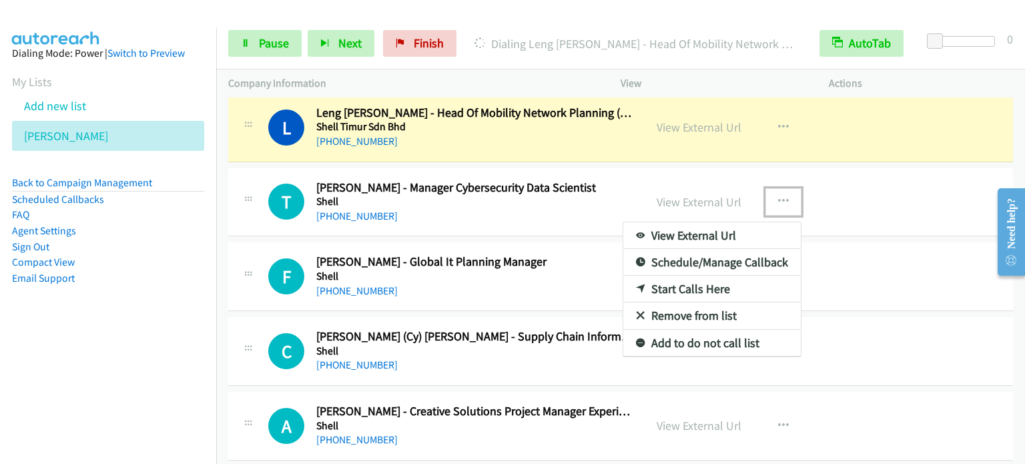
click at [707, 282] on link "Start Calls Here" at bounding box center [711, 289] width 177 height 27
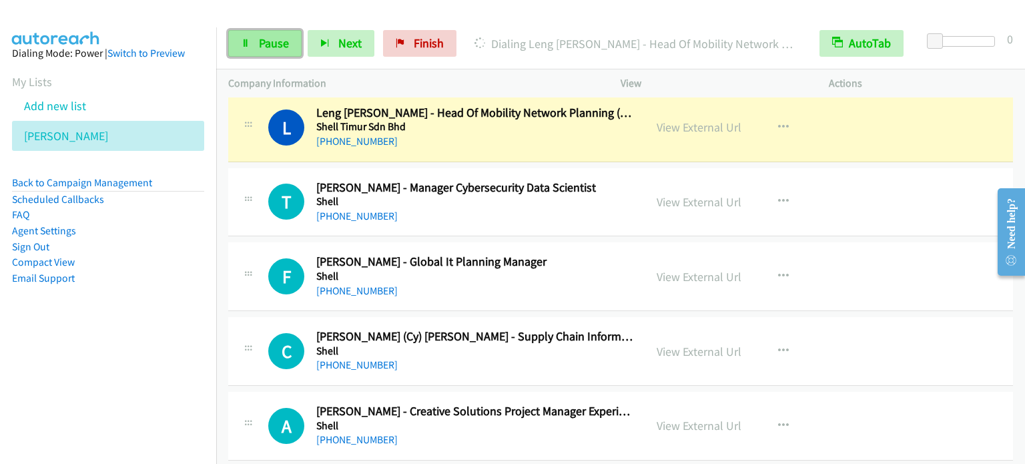
click at [245, 41] on icon at bounding box center [245, 43] width 9 height 9
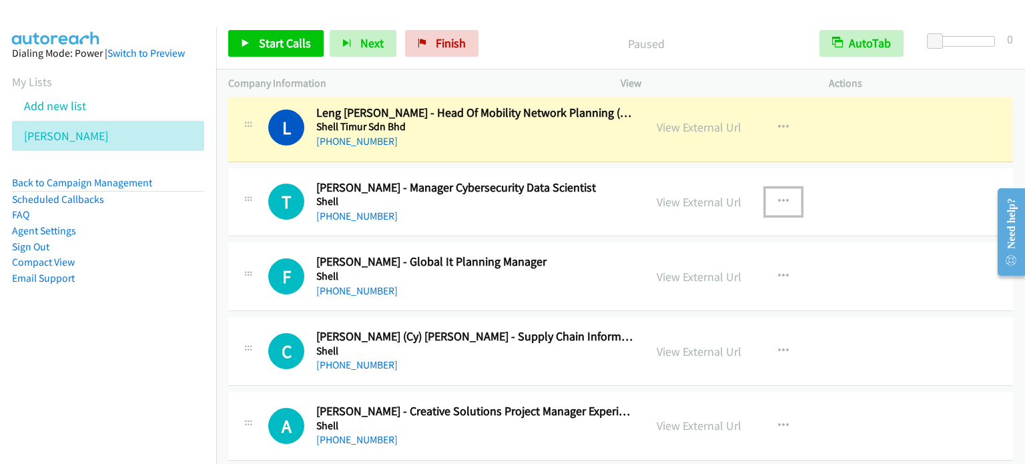
click at [778, 196] on icon "button" at bounding box center [783, 201] width 11 height 11
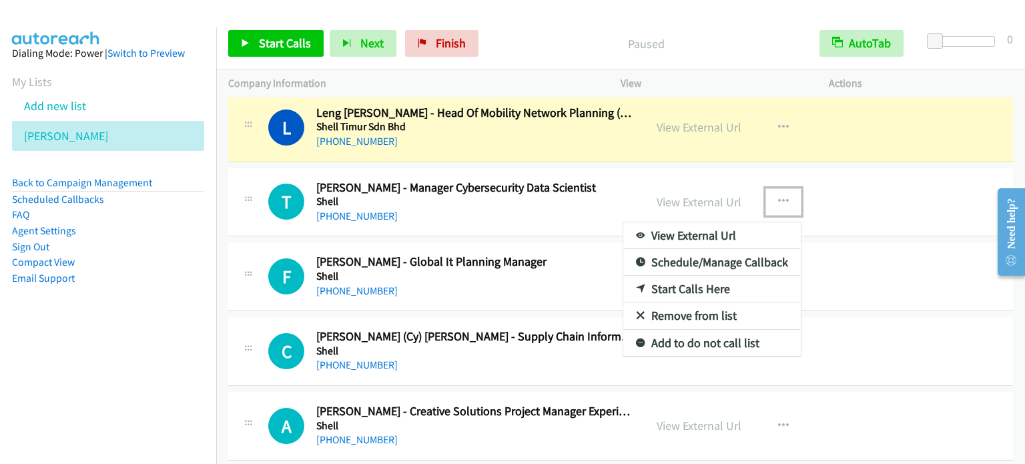
click at [691, 284] on link "Start Calls Here" at bounding box center [711, 289] width 177 height 27
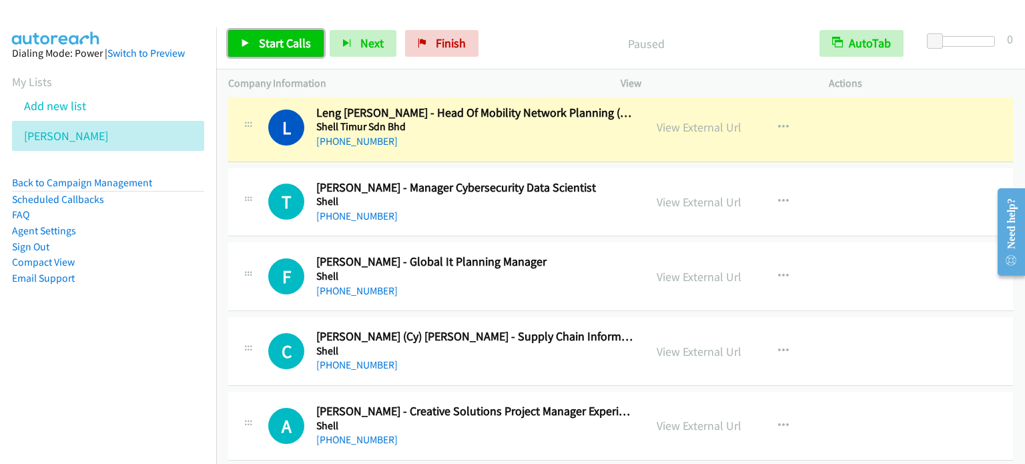
click at [268, 36] on span "Start Calls" at bounding box center [285, 42] width 52 height 15
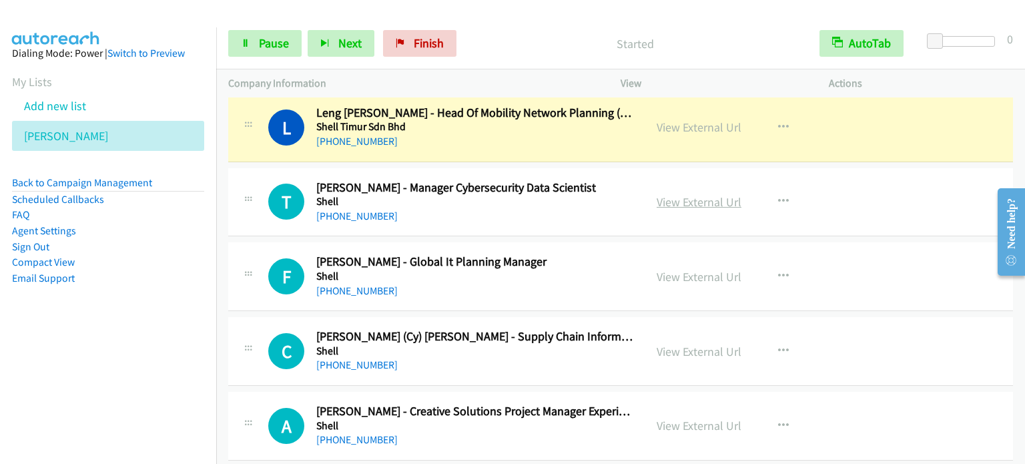
click at [688, 195] on link "View External Url" at bounding box center [698, 201] width 85 height 15
click at [251, 42] on link "Pause" at bounding box center [264, 43] width 73 height 27
click at [262, 45] on span "Pause" at bounding box center [274, 42] width 30 height 15
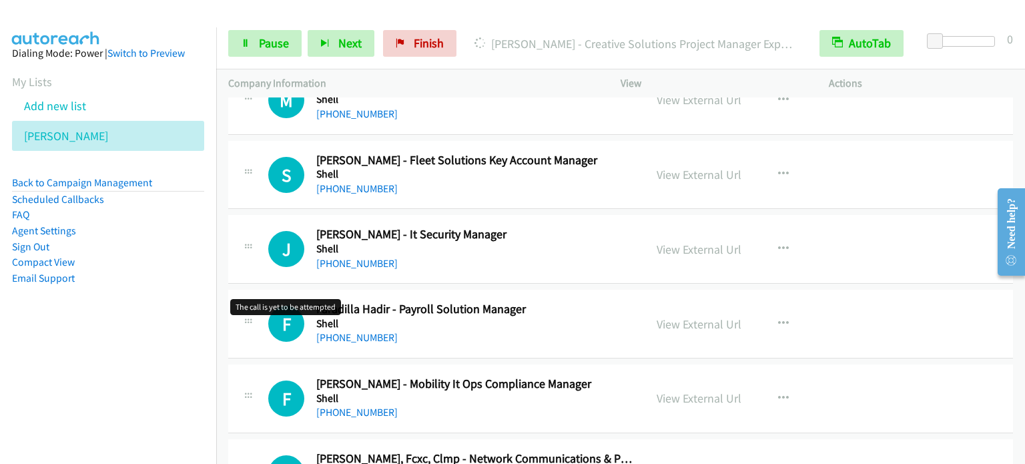
scroll to position [3002, 0]
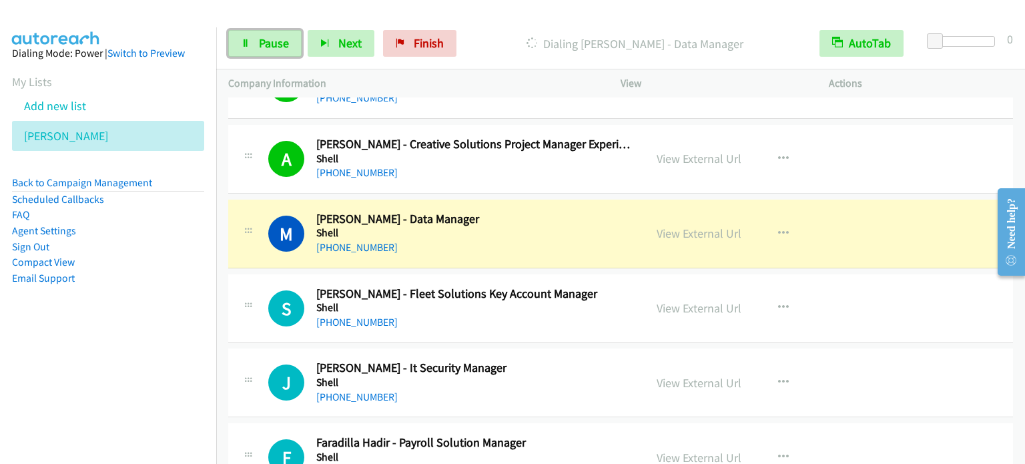
drag, startPoint x: 219, startPoint y: 167, endPoint x: 741, endPoint y: 314, distance: 542.0
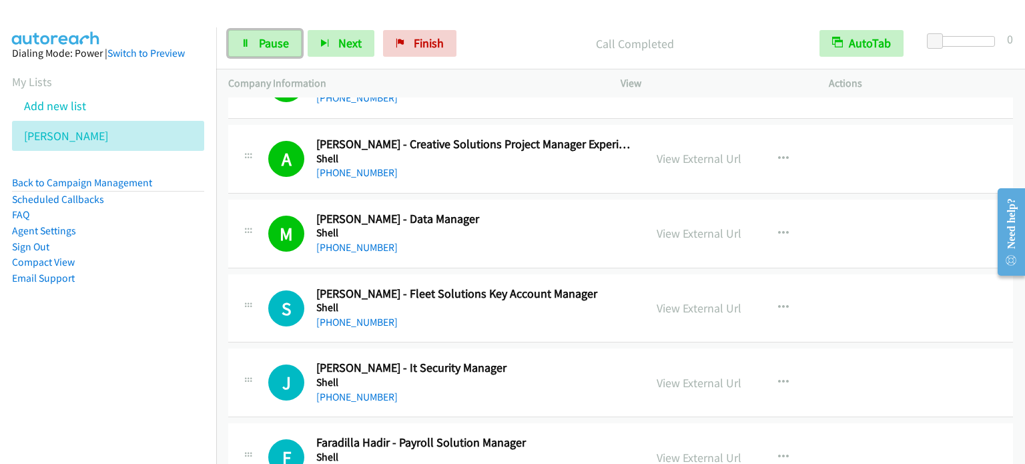
scroll to position [3069, 0]
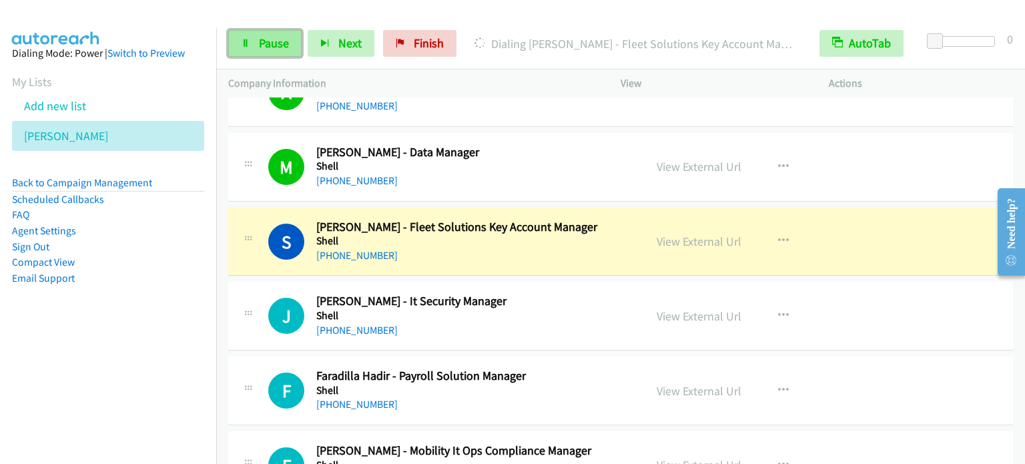
click at [288, 40] on link "Pause" at bounding box center [264, 43] width 73 height 27
click at [257, 51] on link "Pause" at bounding box center [264, 43] width 73 height 27
click at [268, 47] on span "Pause" at bounding box center [274, 42] width 30 height 15
click at [261, 47] on span "Pause" at bounding box center [274, 42] width 30 height 15
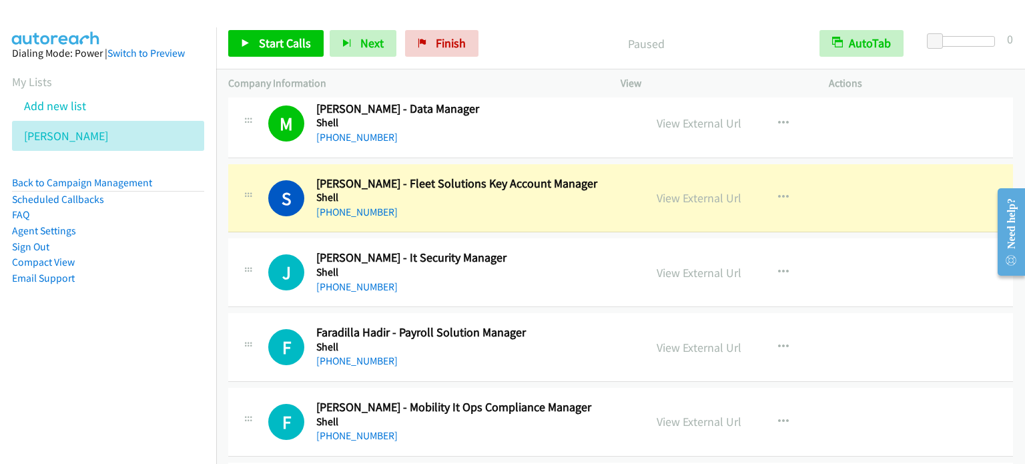
scroll to position [3136, 0]
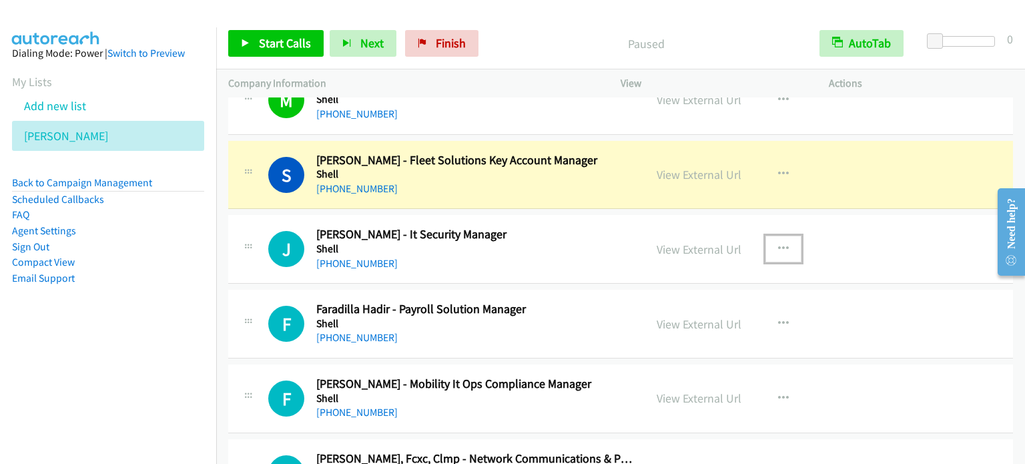
click at [785, 242] on button "button" at bounding box center [783, 249] width 36 height 27
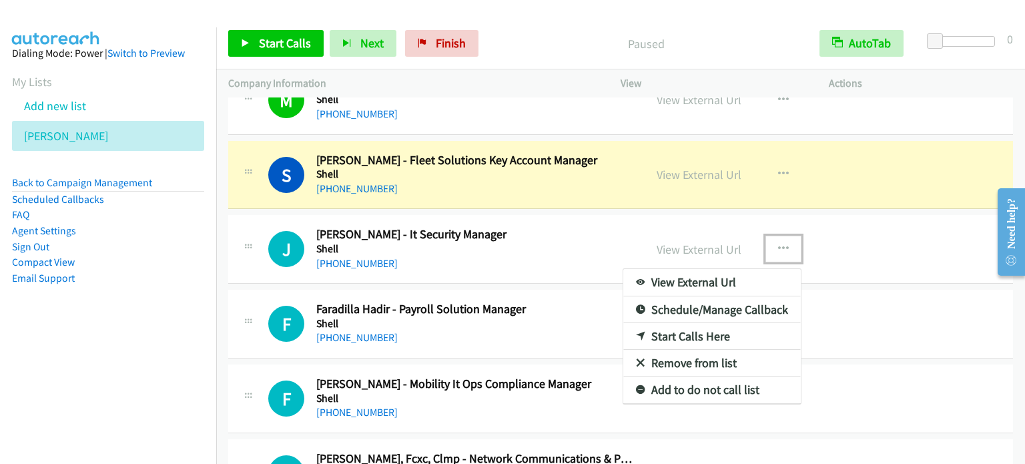
click at [698, 331] on link "Start Calls Here" at bounding box center [711, 336] width 177 height 27
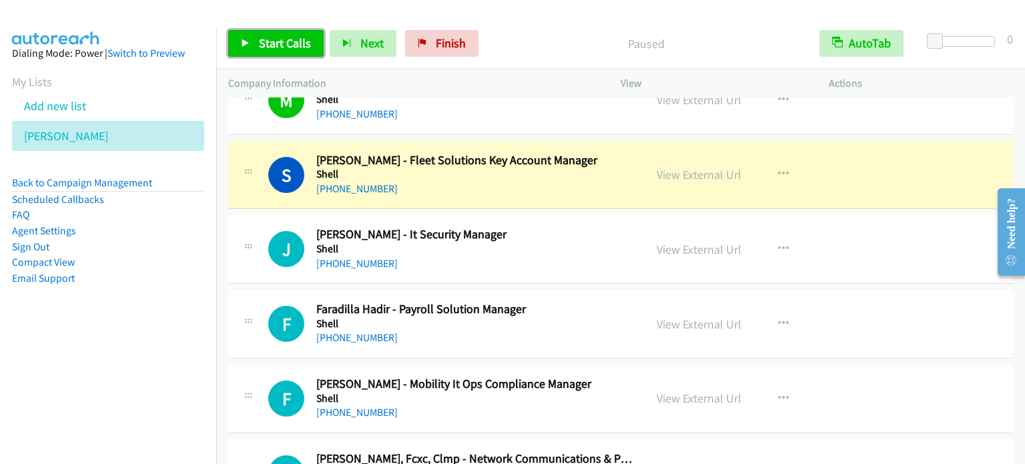
click at [278, 47] on span "Start Calls" at bounding box center [285, 42] width 52 height 15
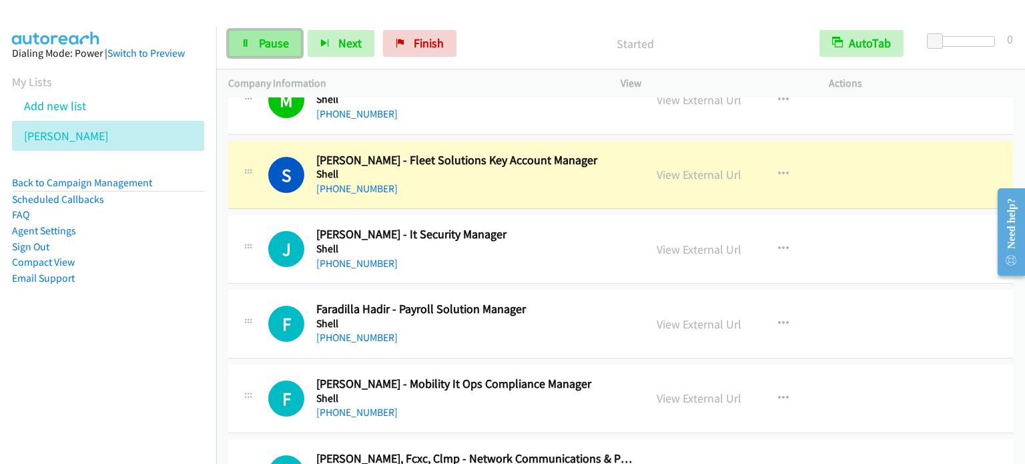
click at [270, 45] on span "Pause" at bounding box center [274, 42] width 30 height 15
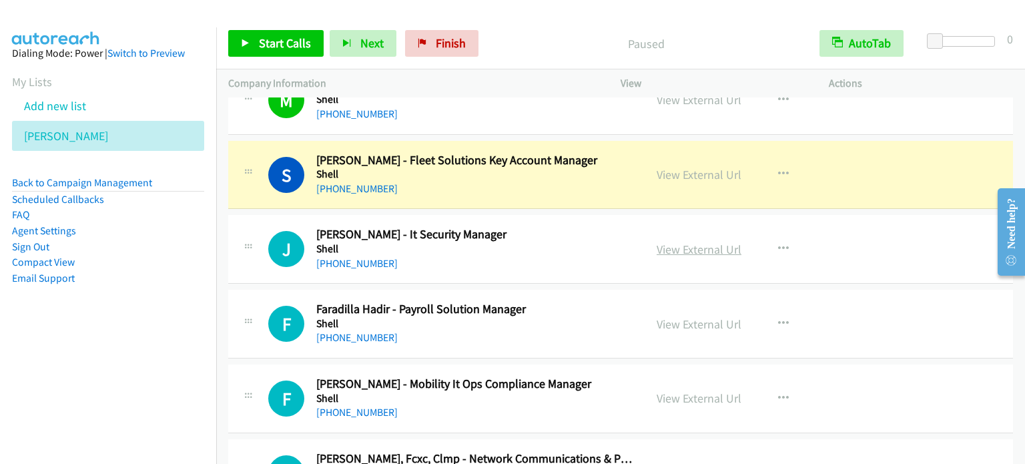
click at [700, 242] on link "View External Url" at bounding box center [698, 249] width 85 height 15
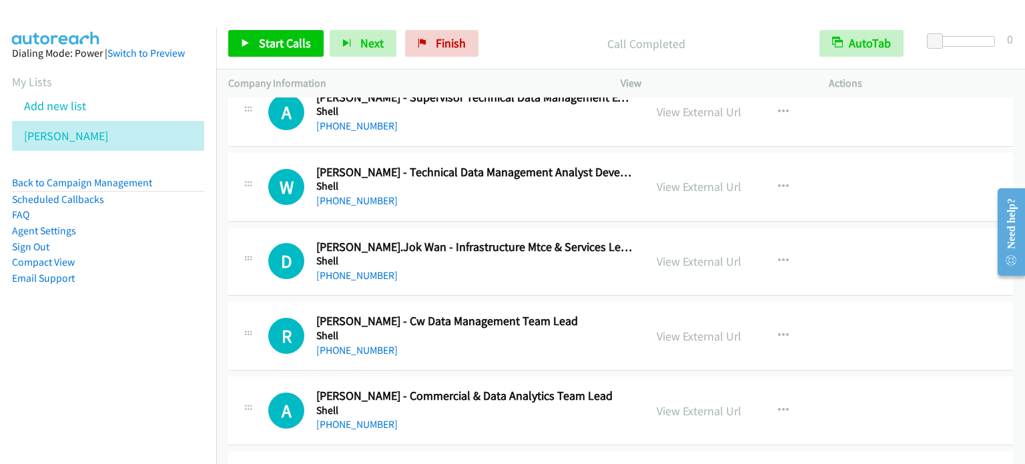
scroll to position [3936, 0]
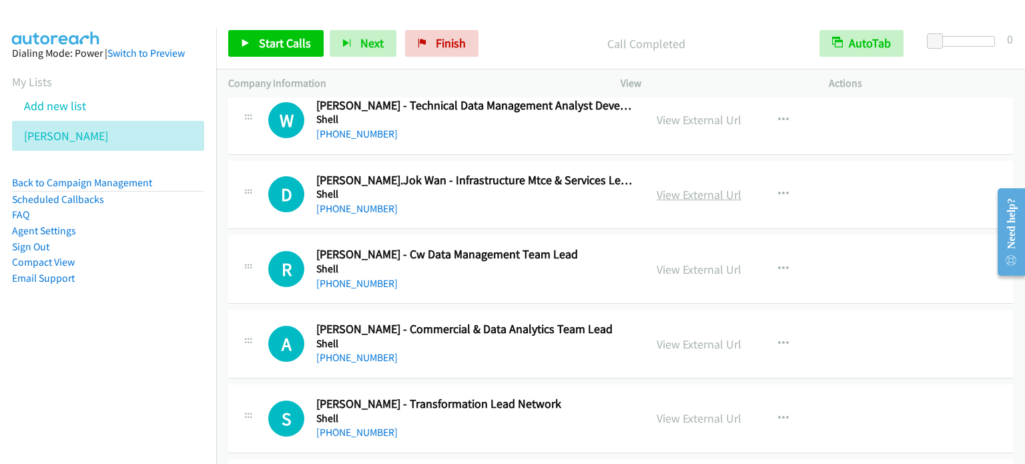
click at [707, 191] on link "View External Url" at bounding box center [698, 194] width 85 height 15
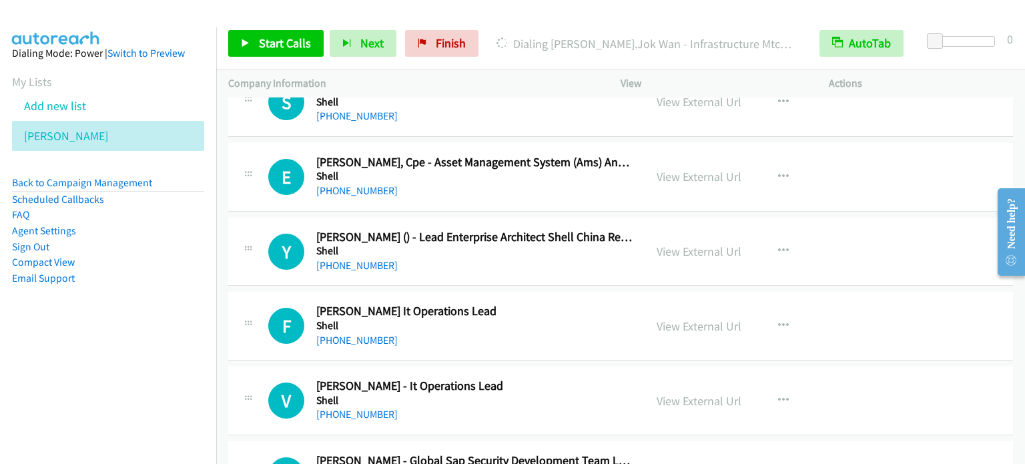
scroll to position [4270, 0]
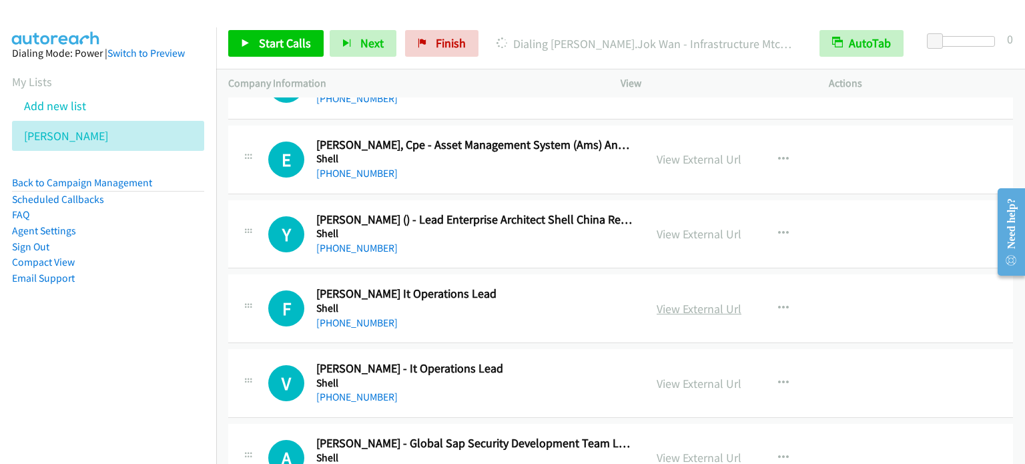
click at [695, 301] on link "View External Url" at bounding box center [698, 308] width 85 height 15
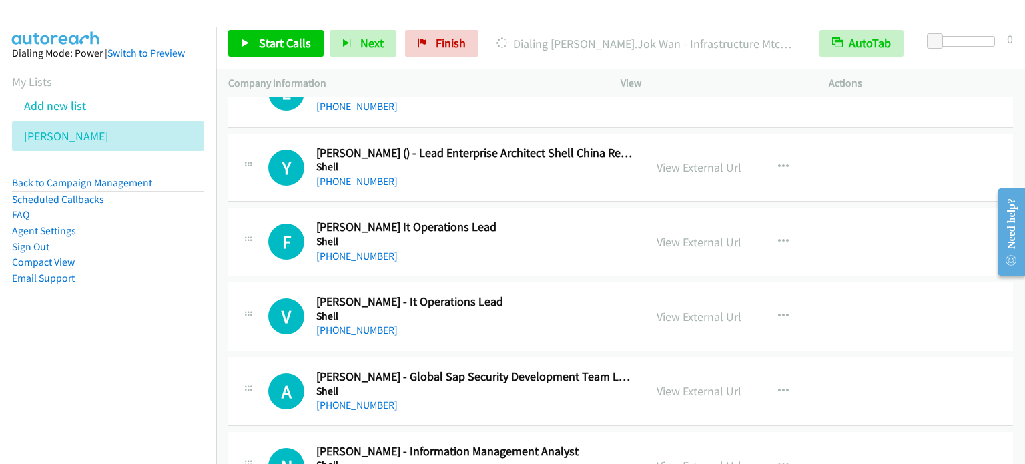
click at [672, 309] on link "View External Url" at bounding box center [698, 316] width 85 height 15
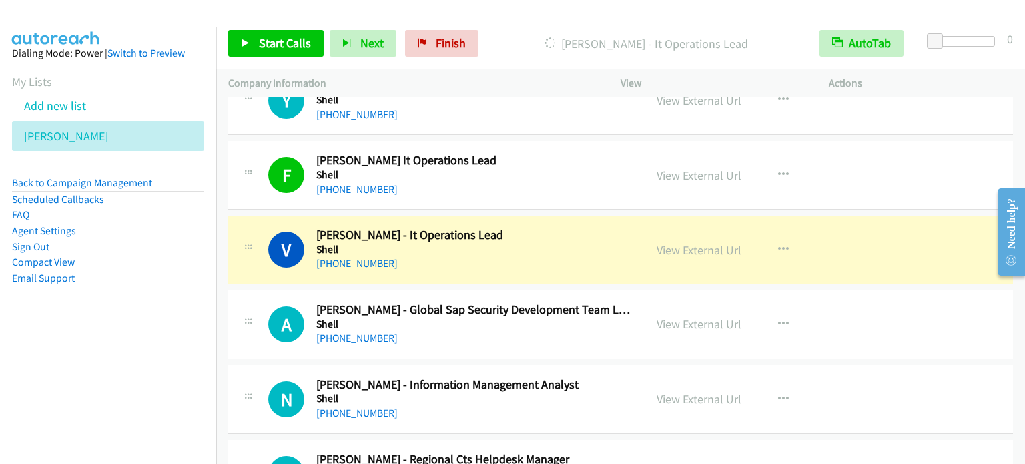
scroll to position [4470, 0]
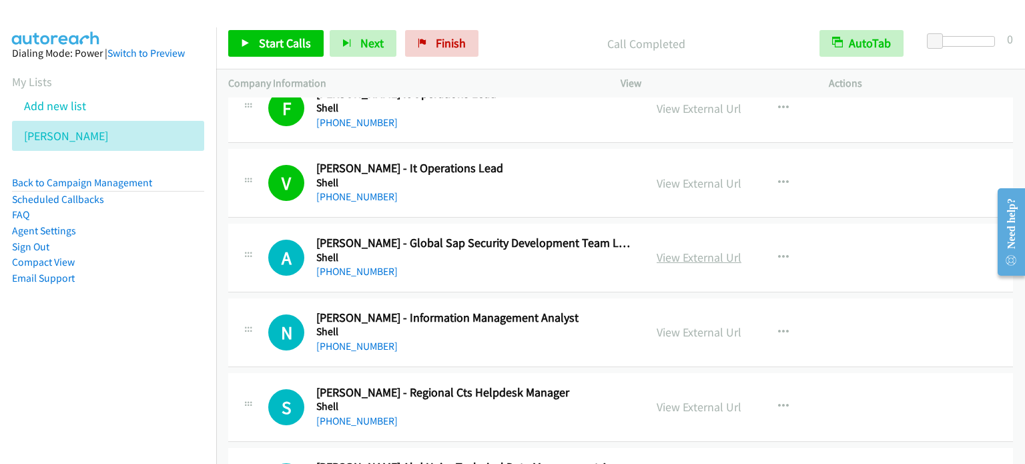
click at [713, 250] on link "View External Url" at bounding box center [698, 257] width 85 height 15
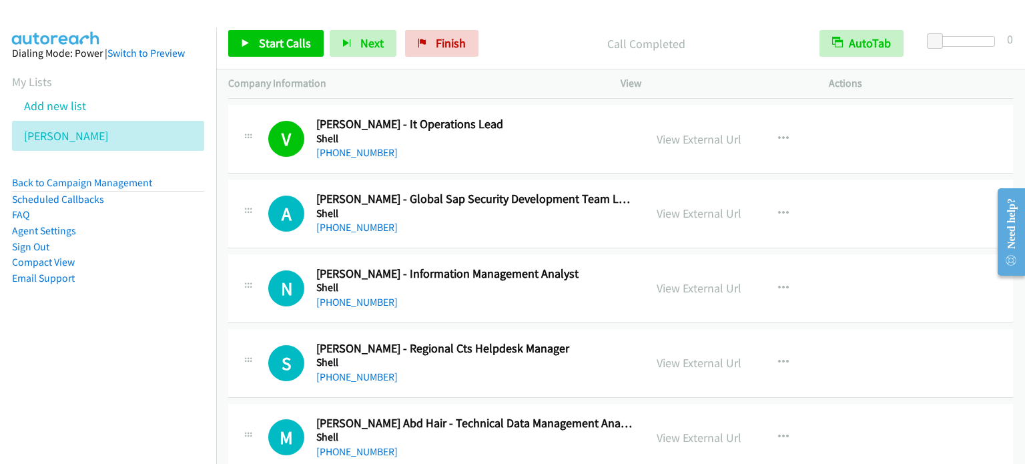
scroll to position [4537, 0]
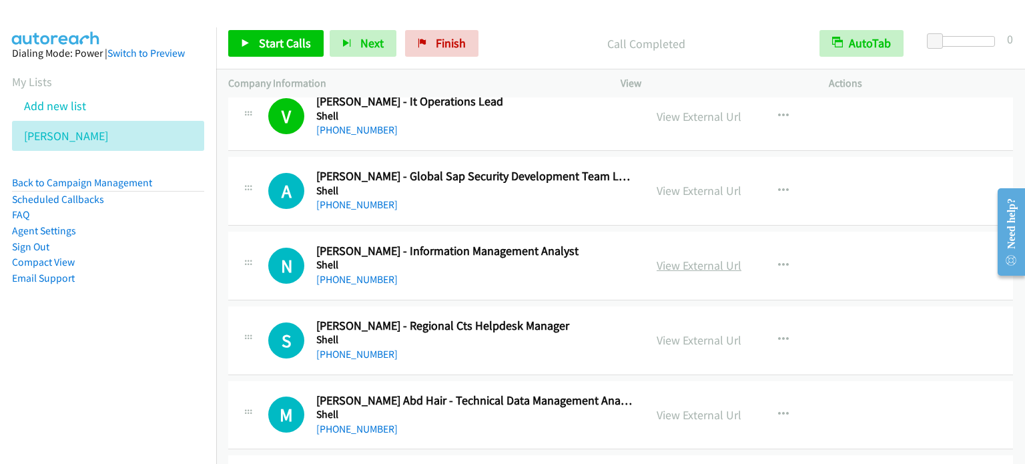
click at [697, 259] on link "View External Url" at bounding box center [698, 265] width 85 height 15
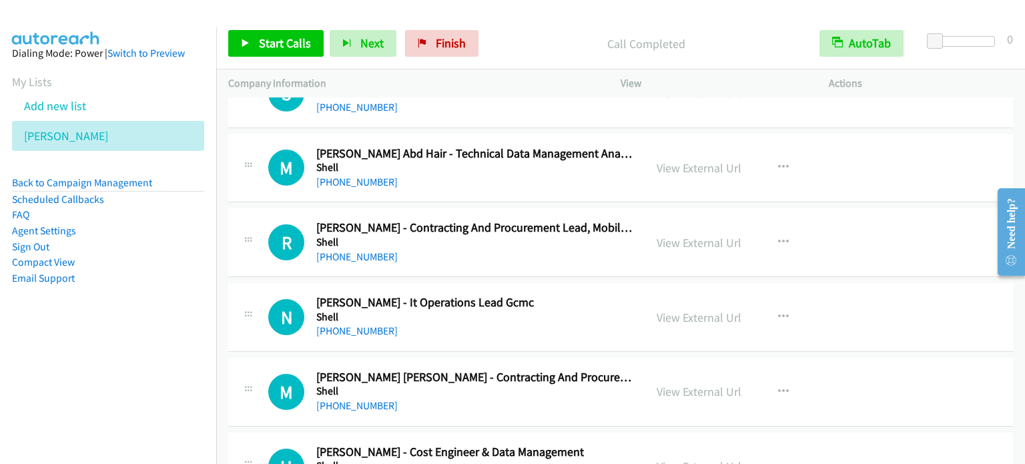
scroll to position [4803, 0]
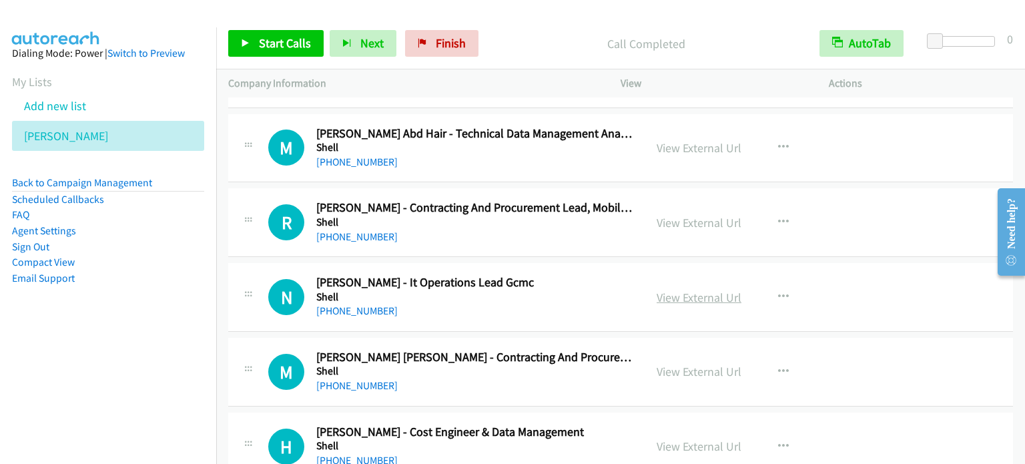
click at [706, 290] on link "View External Url" at bounding box center [698, 297] width 85 height 15
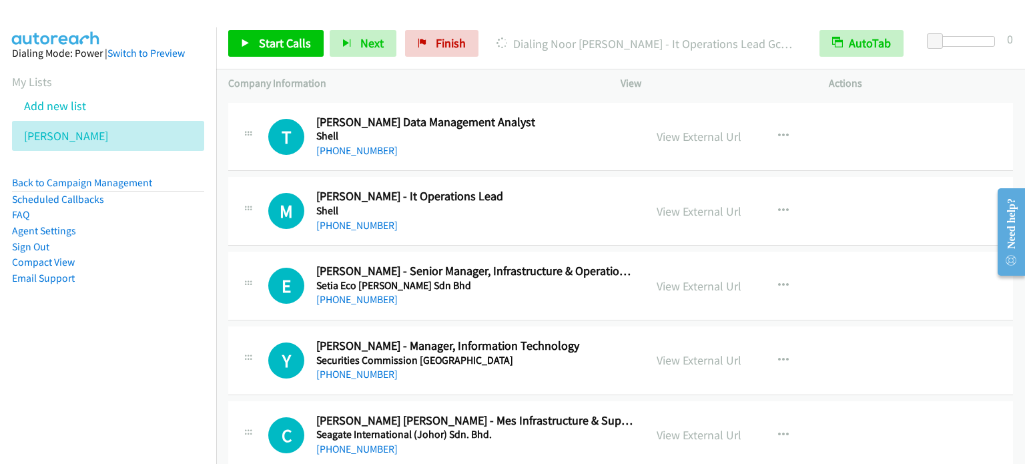
scroll to position [5537, 0]
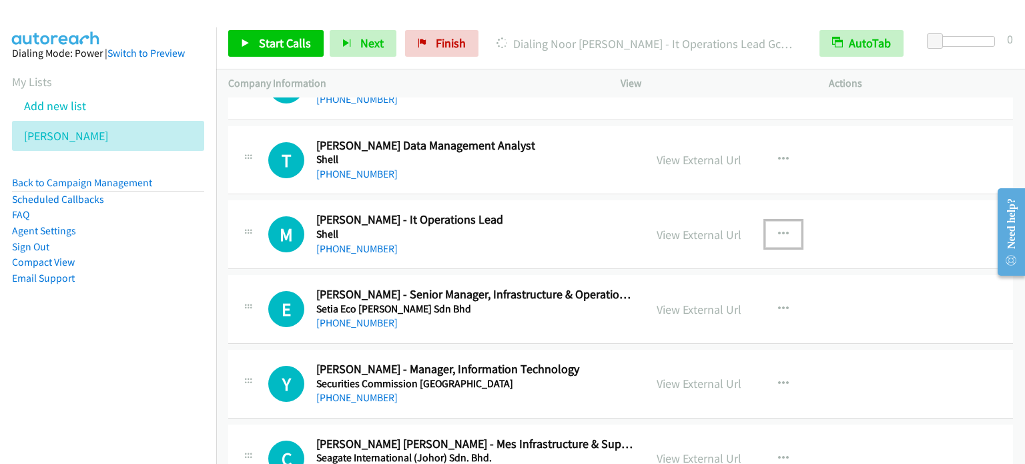
click at [779, 229] on icon "button" at bounding box center [783, 234] width 11 height 11
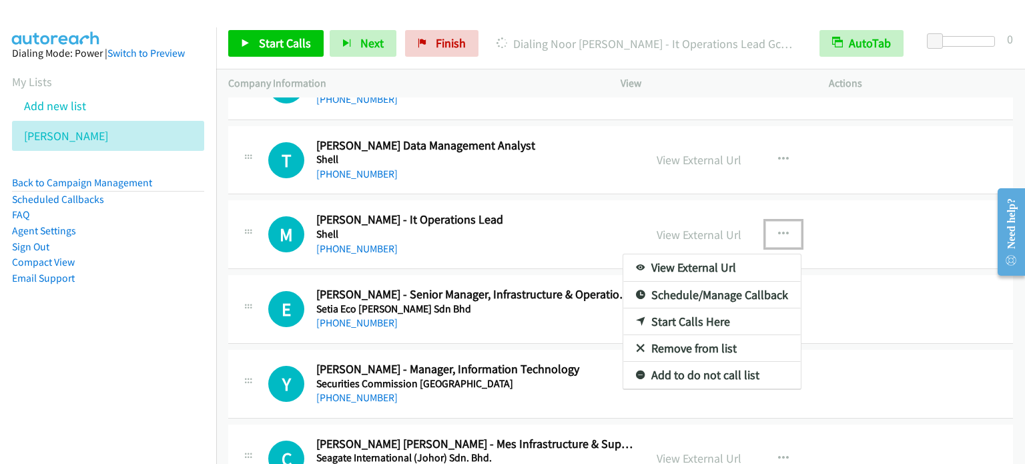
click at [705, 312] on link "Start Calls Here" at bounding box center [711, 321] width 177 height 27
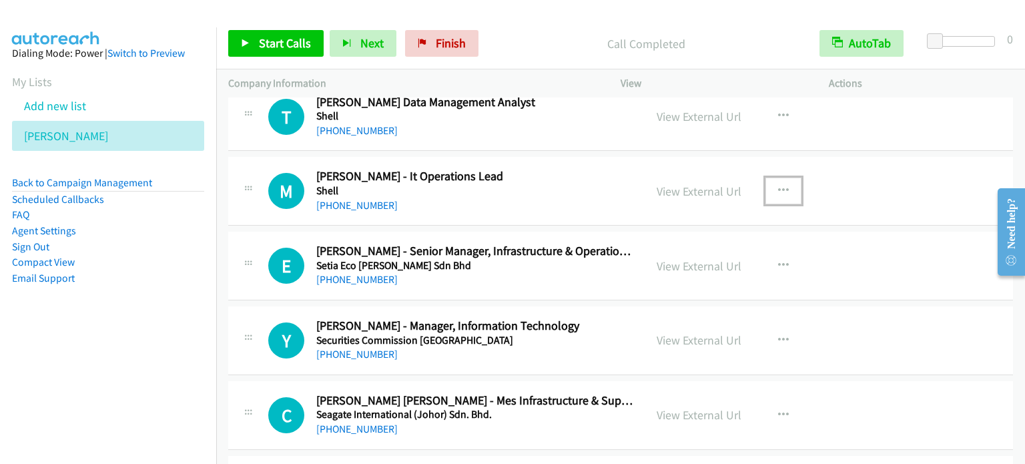
scroll to position [5604, 0]
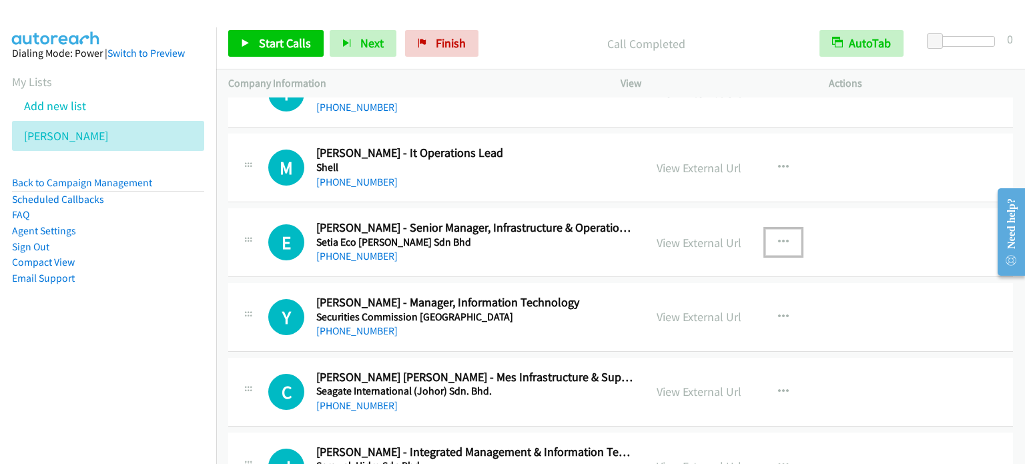
click at [783, 233] on button "button" at bounding box center [783, 242] width 36 height 27
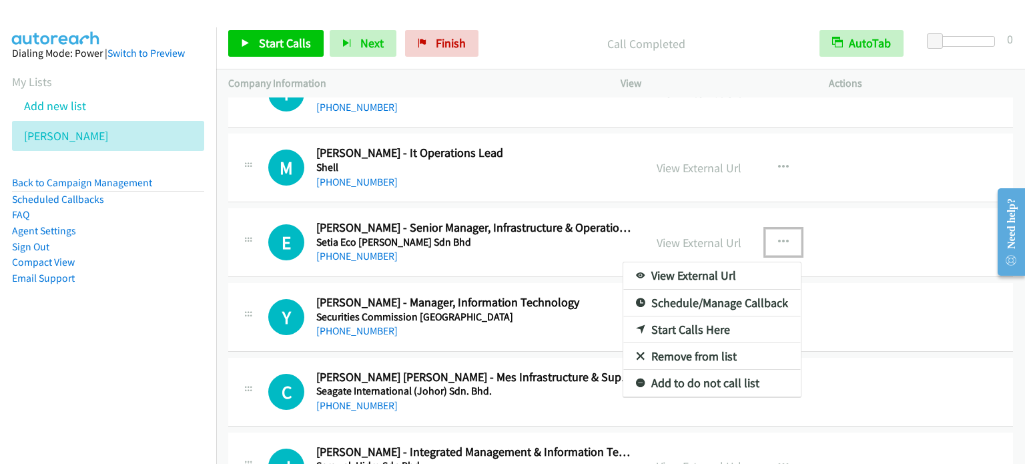
click at [707, 316] on link "Start Calls Here" at bounding box center [711, 329] width 177 height 27
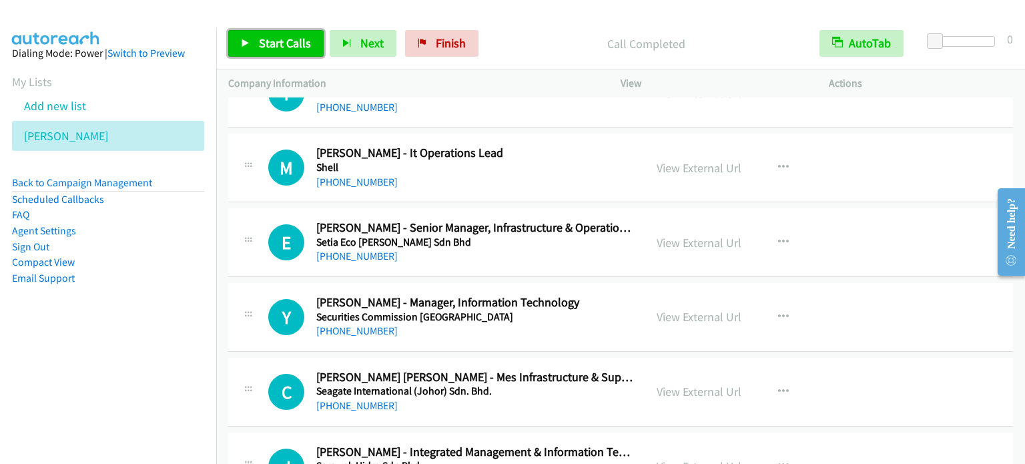
click at [298, 49] on span "Start Calls" at bounding box center [285, 42] width 52 height 15
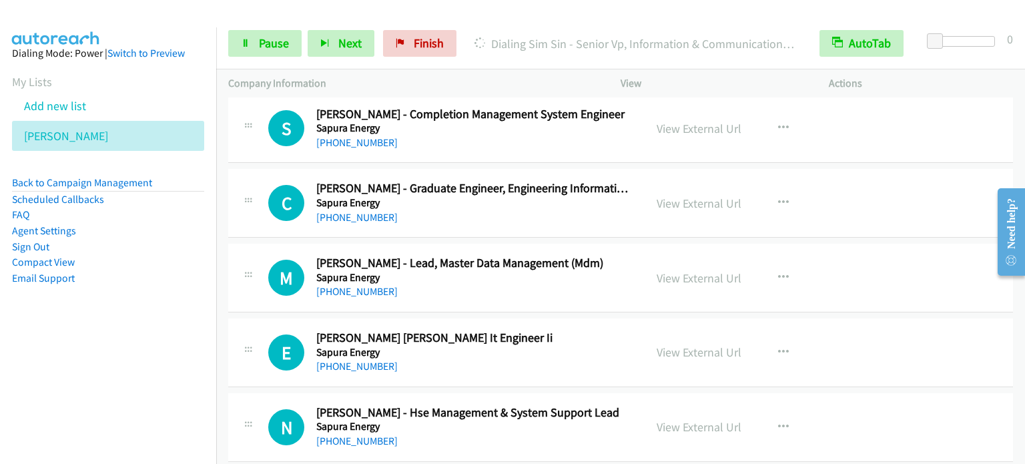
scroll to position [6405, 0]
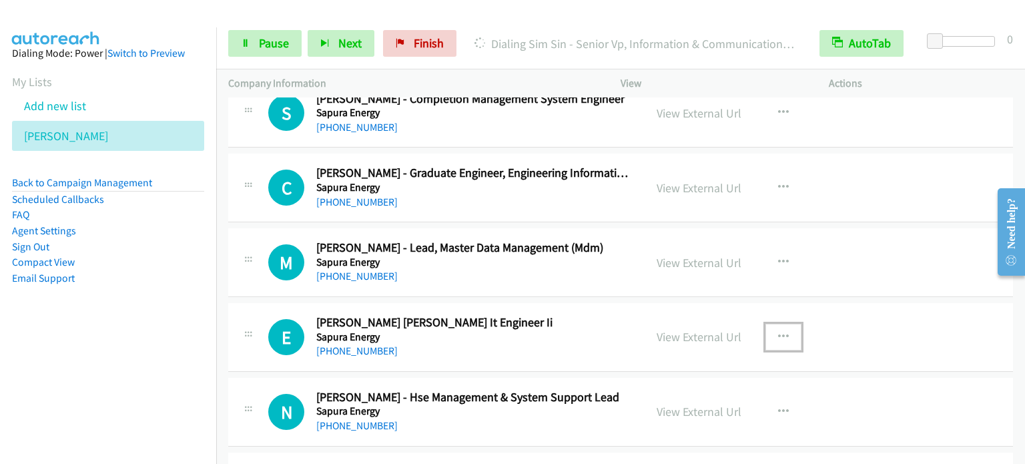
click at [778, 332] on icon "button" at bounding box center [783, 337] width 11 height 11
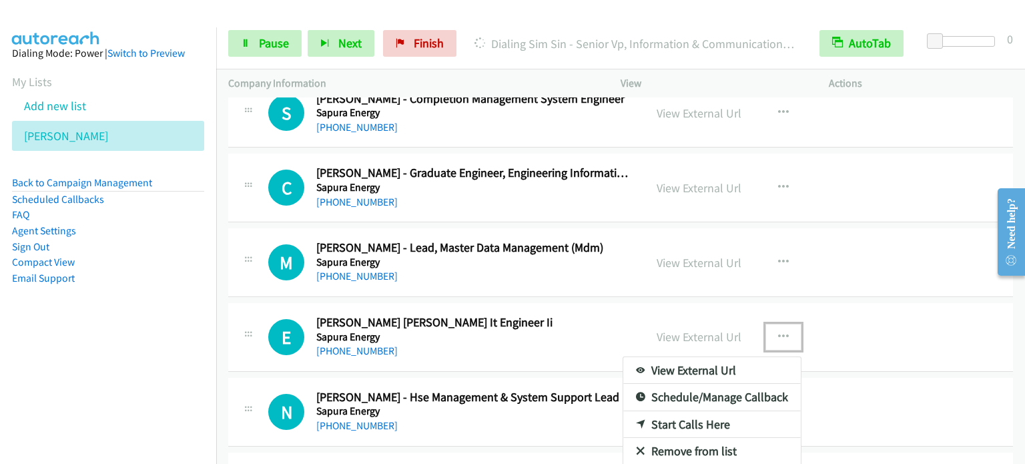
click at [679, 411] on link "Start Calls Here" at bounding box center [711, 424] width 177 height 27
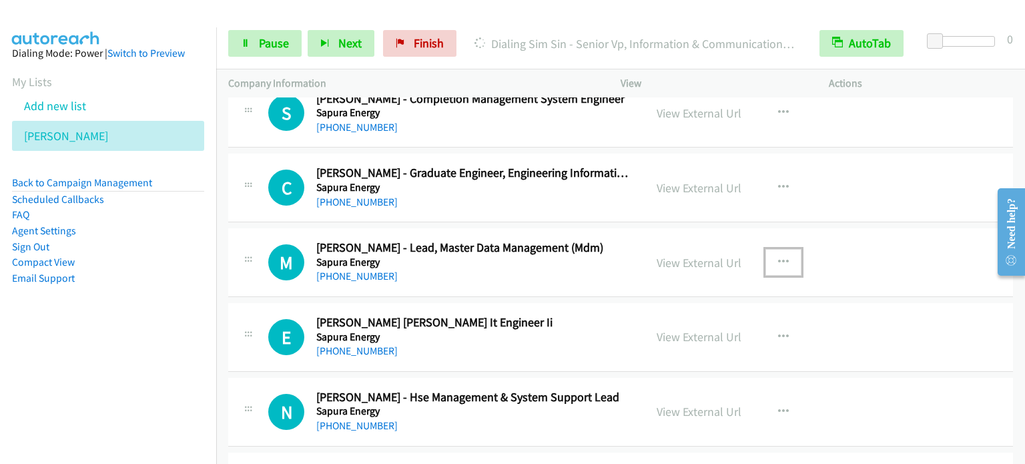
click at [783, 249] on button "button" at bounding box center [783, 262] width 36 height 27
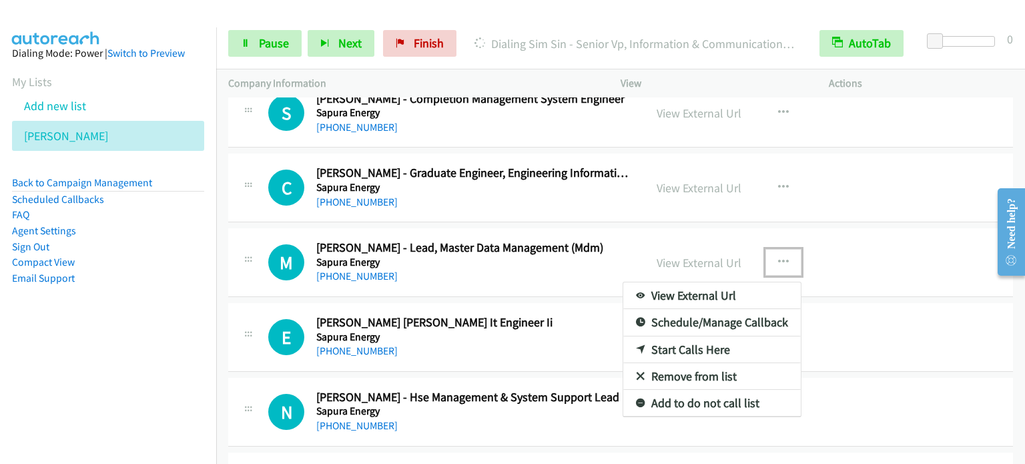
click at [707, 336] on link "Start Calls Here" at bounding box center [711, 349] width 177 height 27
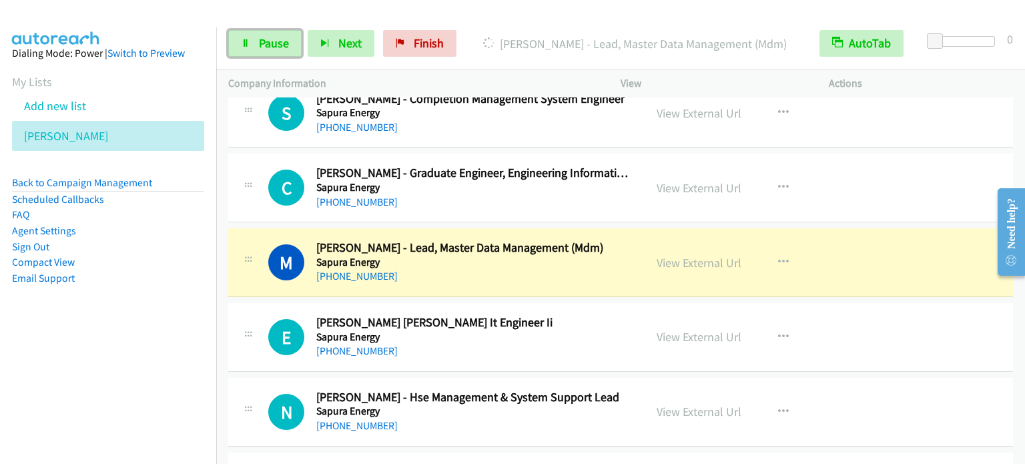
drag, startPoint x: 239, startPoint y: 49, endPoint x: 320, endPoint y: 85, distance: 88.7
click at [240, 49] on link "Pause" at bounding box center [264, 43] width 73 height 27
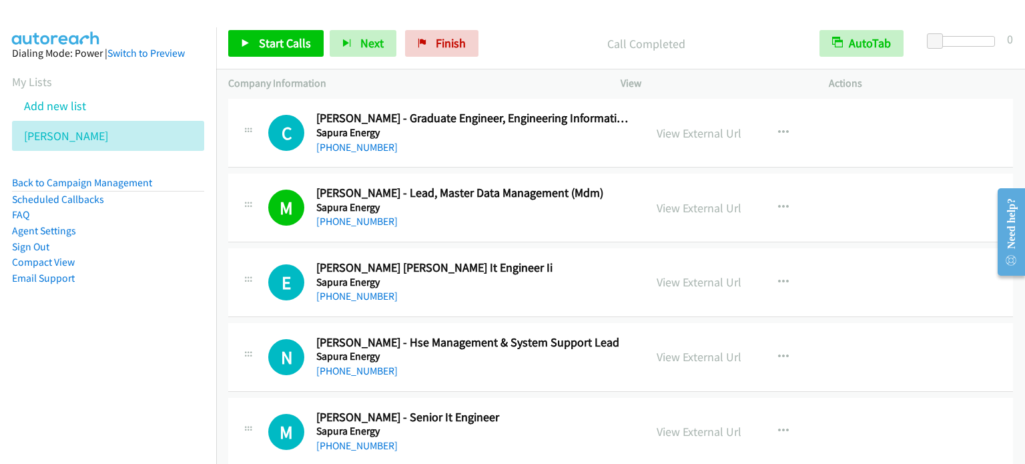
scroll to position [6471, 0]
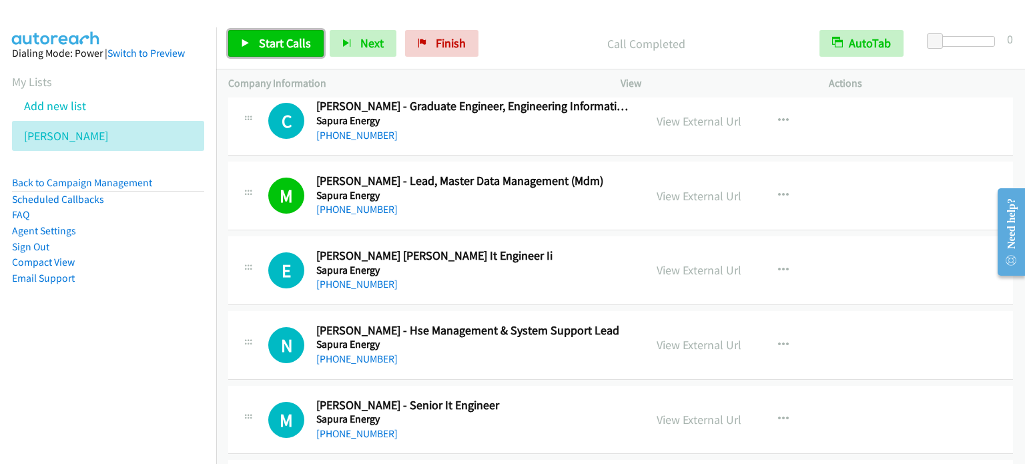
click at [256, 43] on link "Start Calls" at bounding box center [275, 43] width 95 height 27
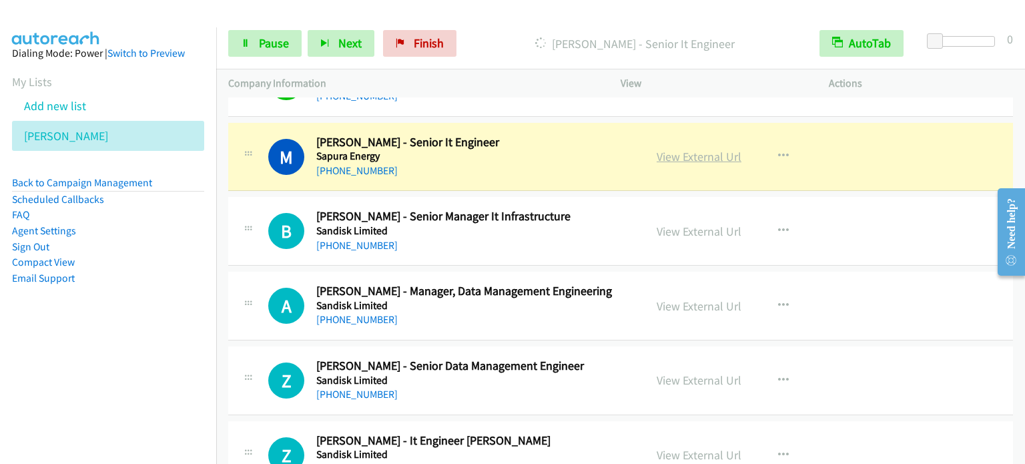
scroll to position [6738, 0]
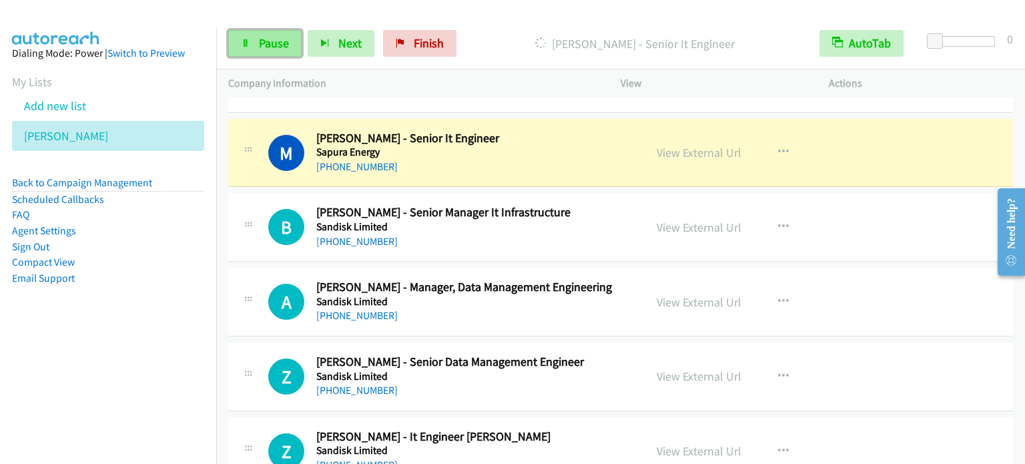
click at [270, 43] on span "Pause" at bounding box center [274, 42] width 30 height 15
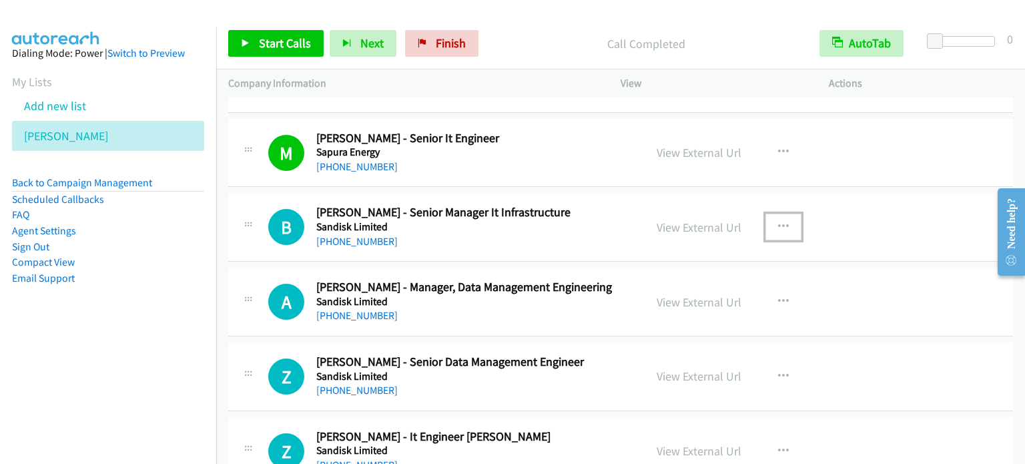
click at [783, 215] on button "button" at bounding box center [783, 226] width 36 height 27
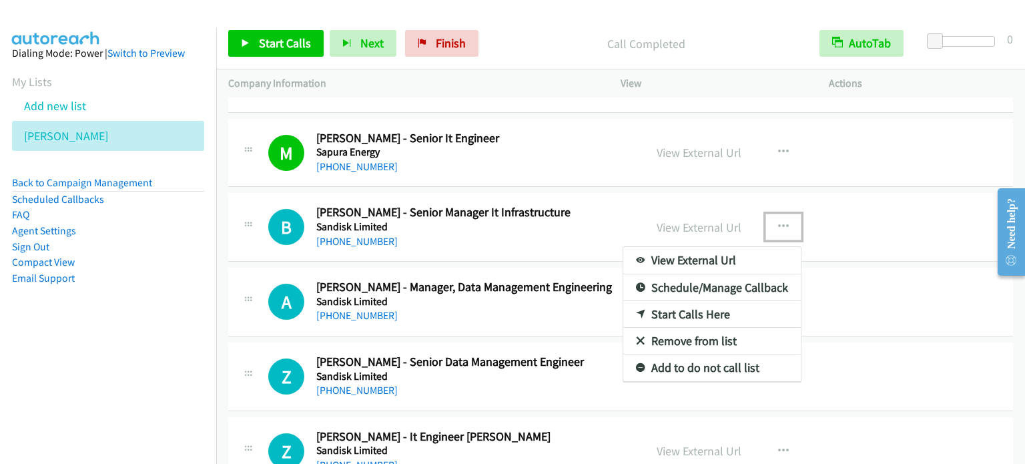
click at [680, 301] on link "Start Calls Here" at bounding box center [711, 314] width 177 height 27
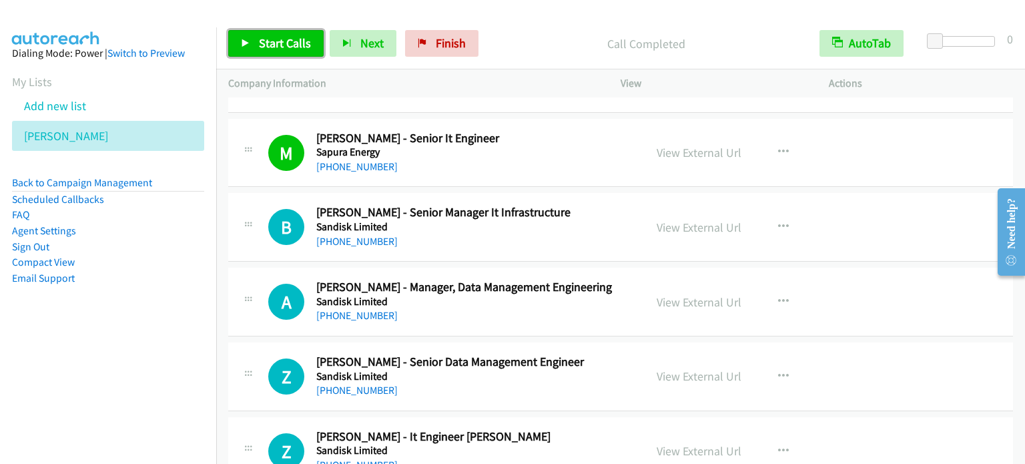
click at [254, 50] on link "Start Calls" at bounding box center [275, 43] width 95 height 27
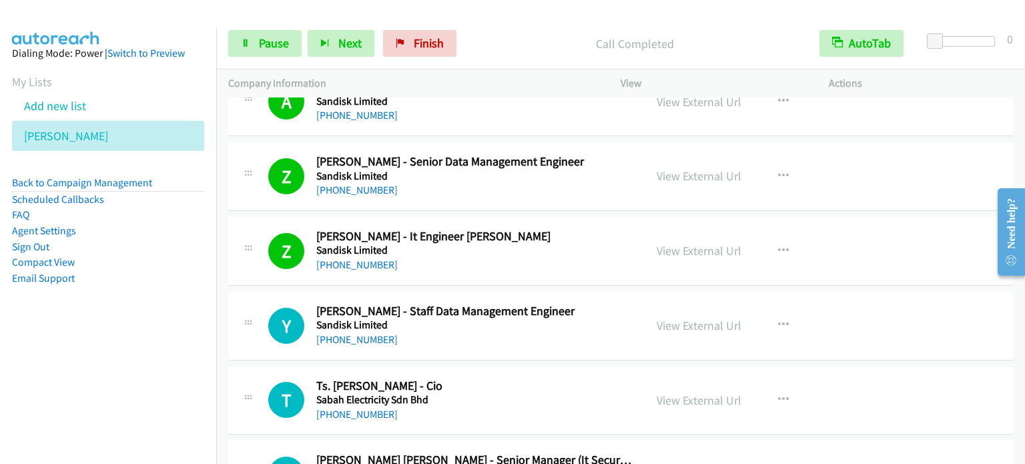
scroll to position [7072, 0]
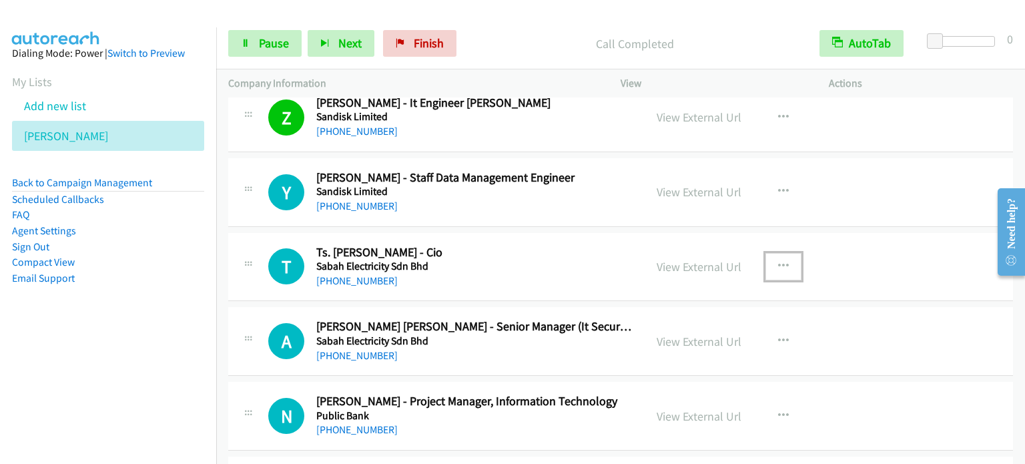
click at [778, 261] on icon "button" at bounding box center [783, 266] width 11 height 11
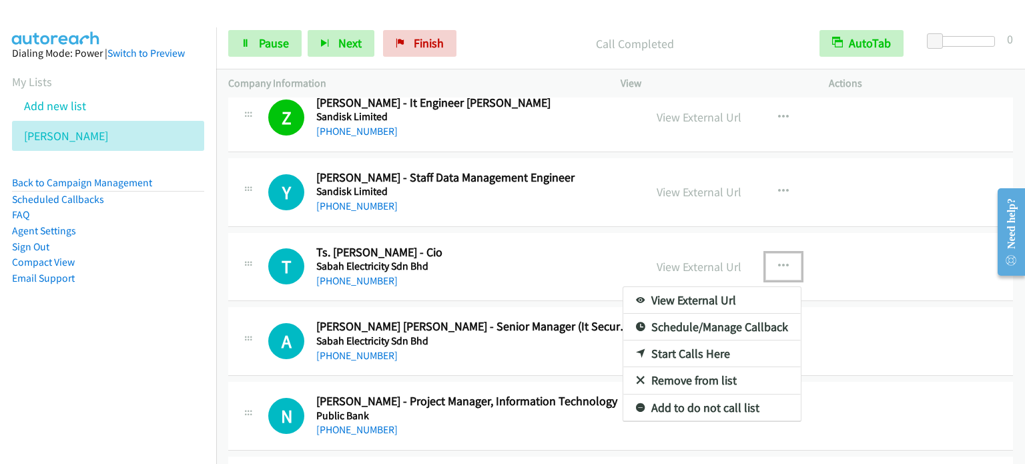
click at [689, 342] on link "Start Calls Here" at bounding box center [711, 353] width 177 height 27
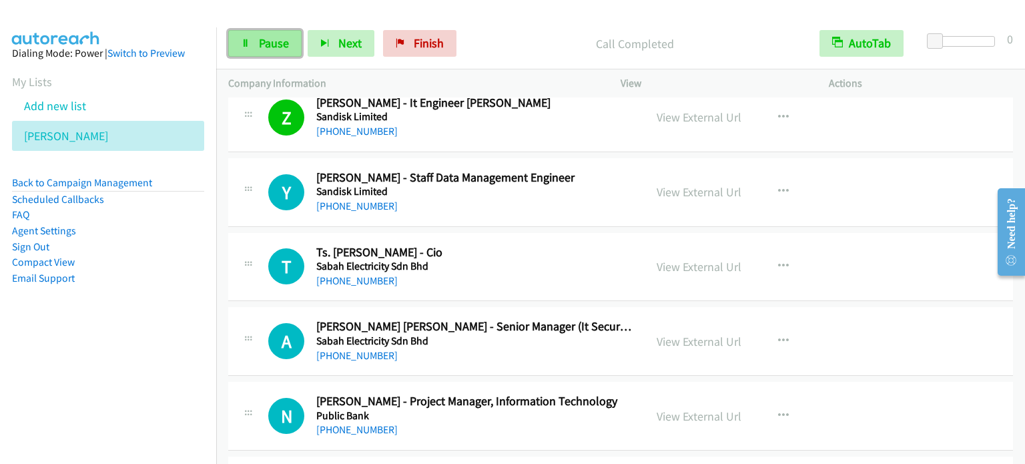
click at [259, 49] on span "Pause" at bounding box center [274, 42] width 30 height 15
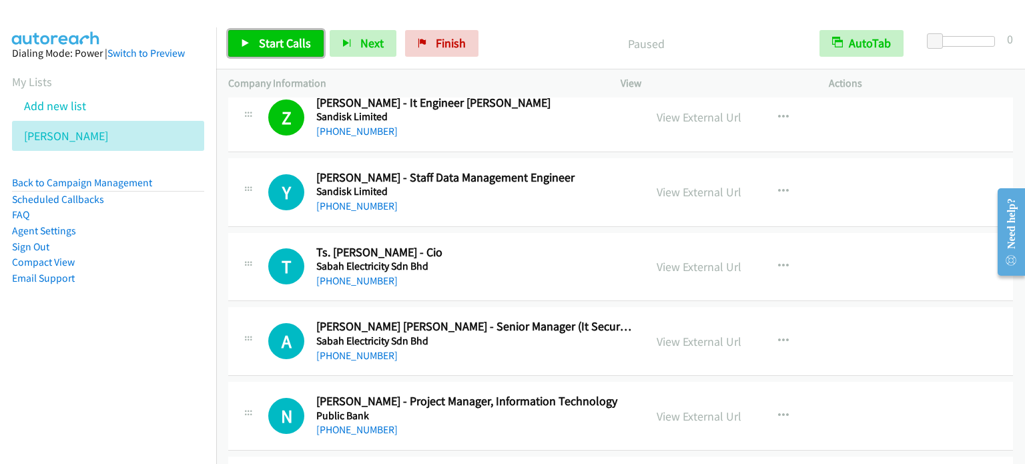
click at [260, 49] on span "Start Calls" at bounding box center [285, 42] width 52 height 15
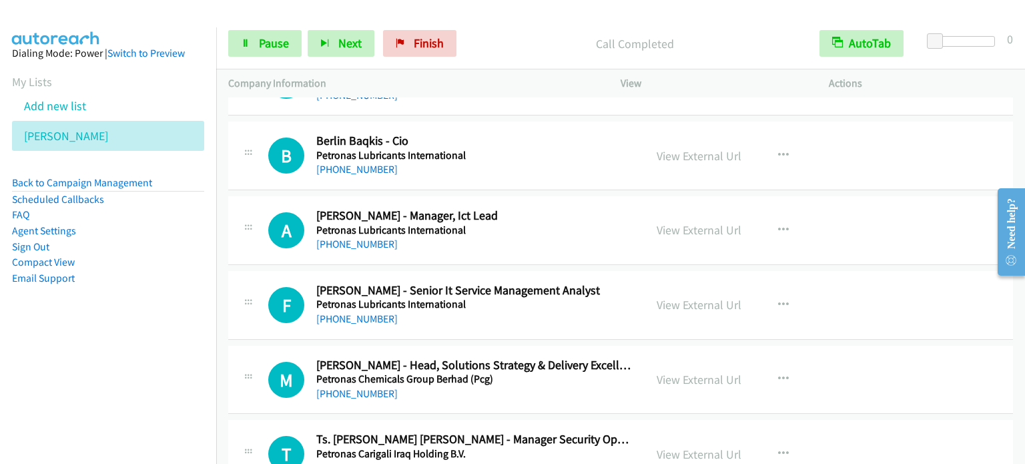
scroll to position [7739, 0]
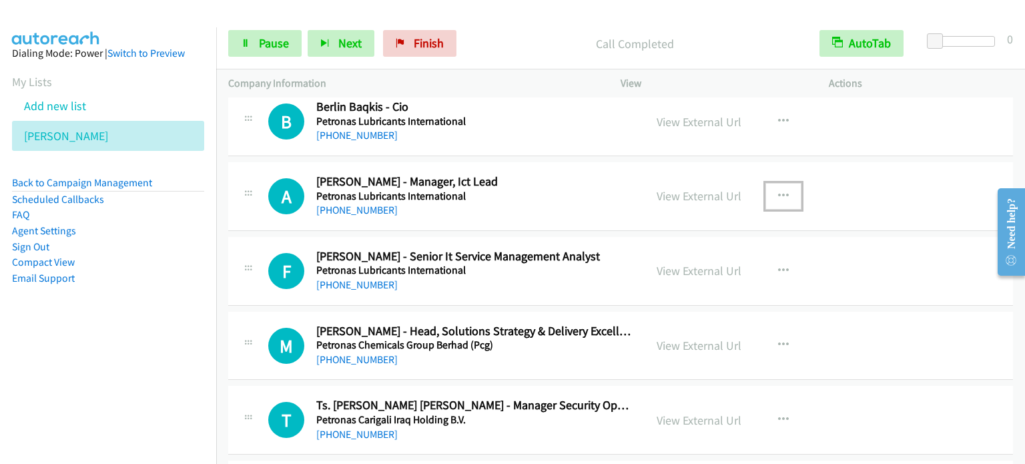
click at [778, 191] on icon "button" at bounding box center [783, 196] width 11 height 11
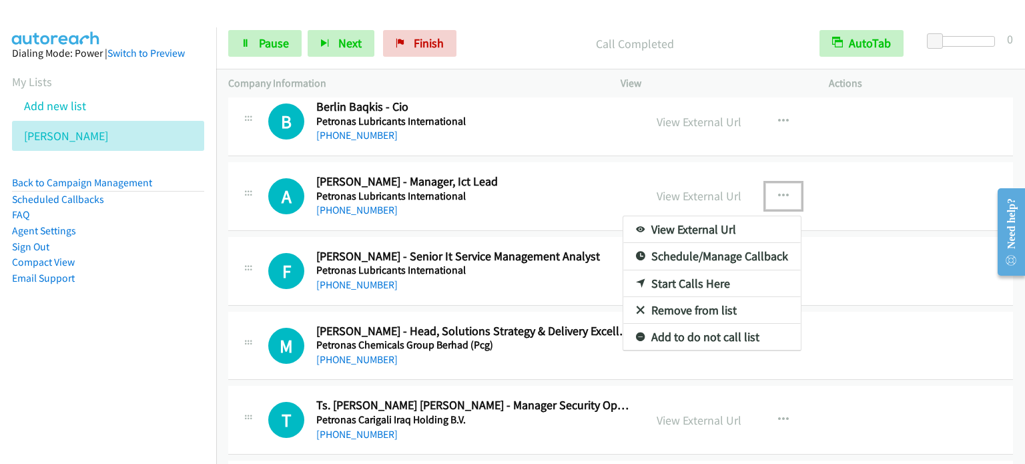
click at [699, 270] on link "Start Calls Here" at bounding box center [711, 283] width 177 height 27
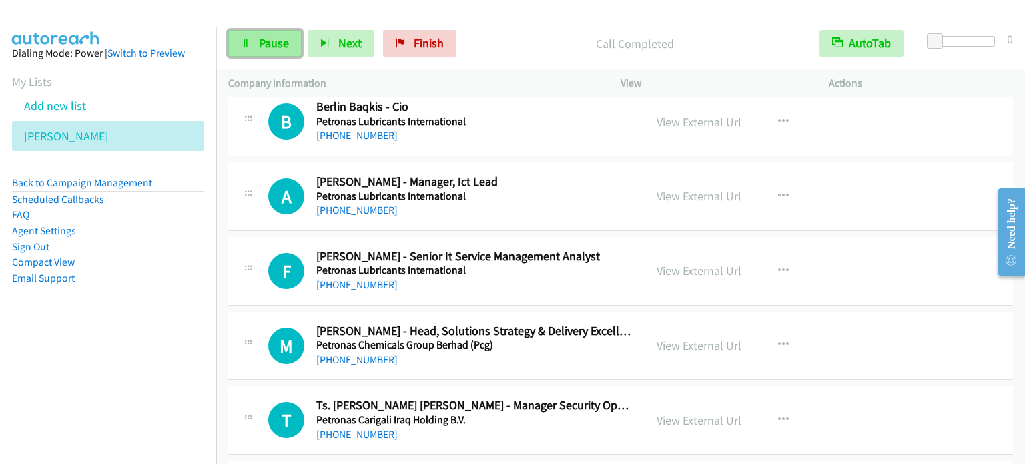
click at [274, 47] on span "Pause" at bounding box center [274, 42] width 30 height 15
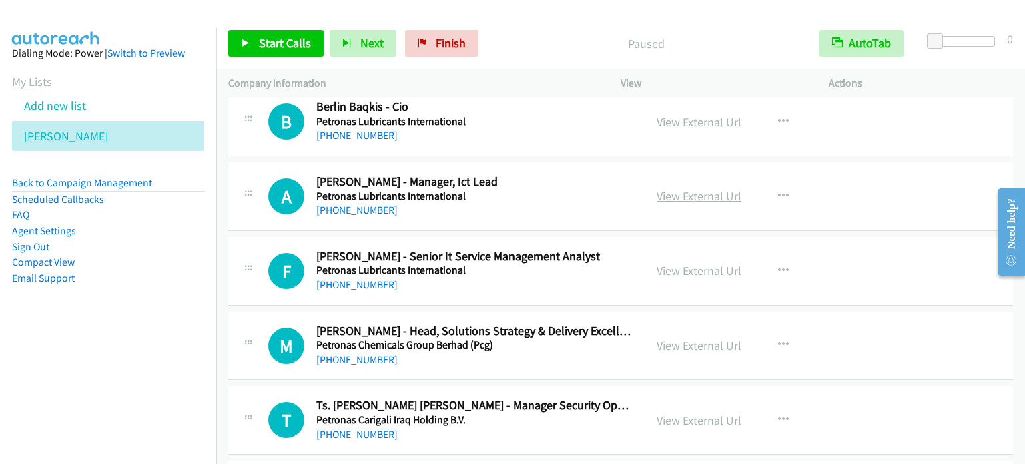
click at [675, 188] on link "View External Url" at bounding box center [698, 195] width 85 height 15
click at [783, 258] on button "button" at bounding box center [783, 271] width 36 height 27
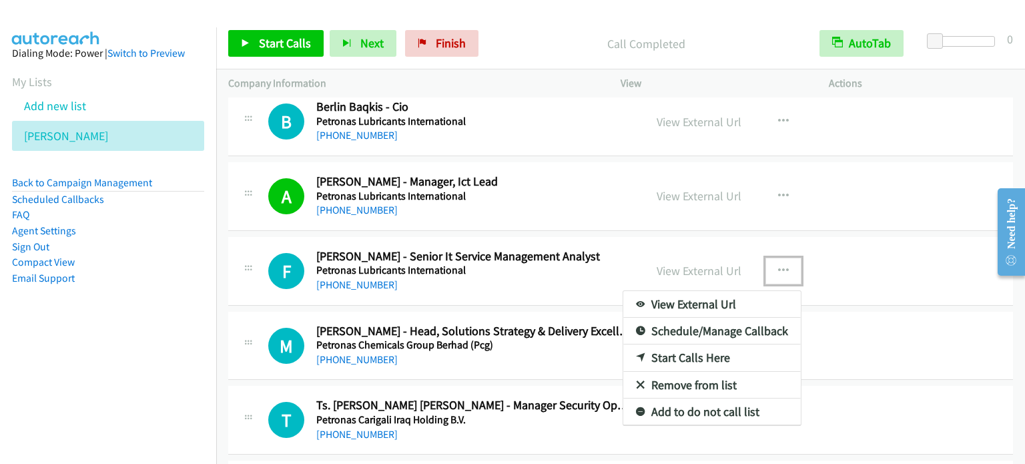
click at [690, 344] on link "Start Calls Here" at bounding box center [711, 357] width 177 height 27
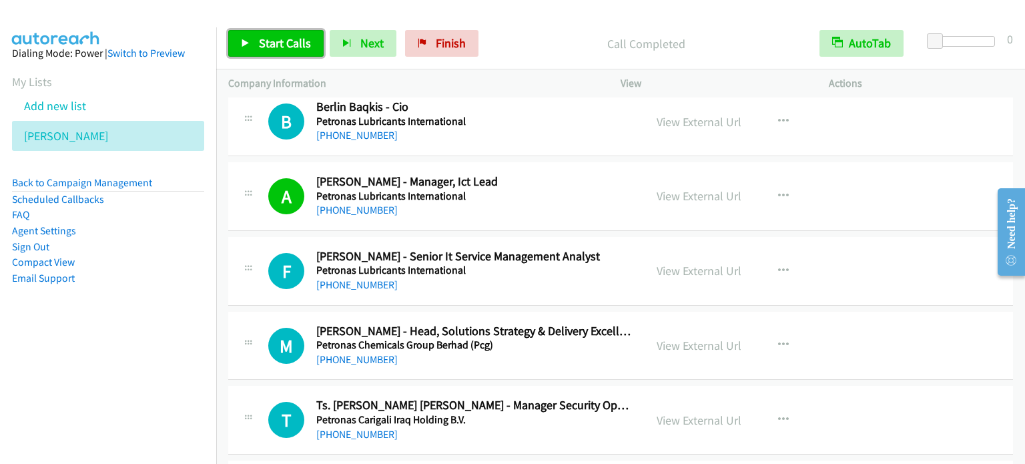
click at [266, 43] on span "Start Calls" at bounding box center [285, 42] width 52 height 15
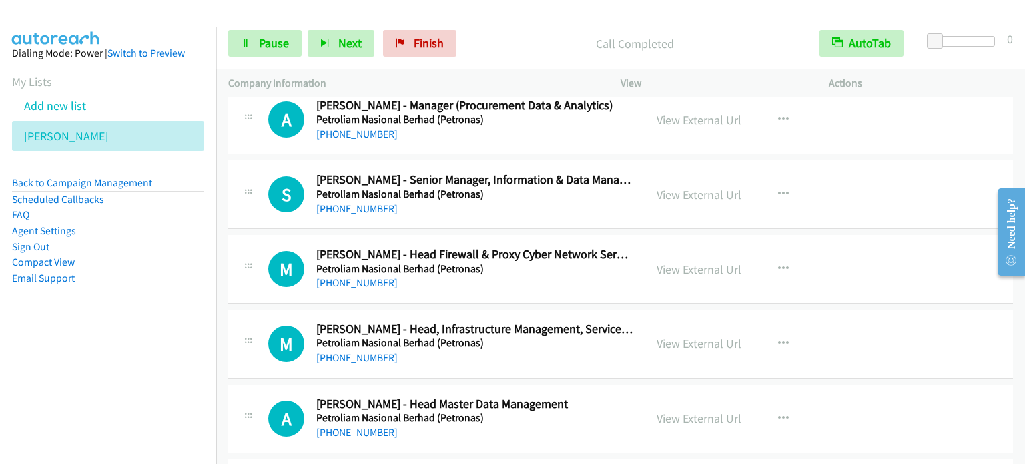
scroll to position [8540, 0]
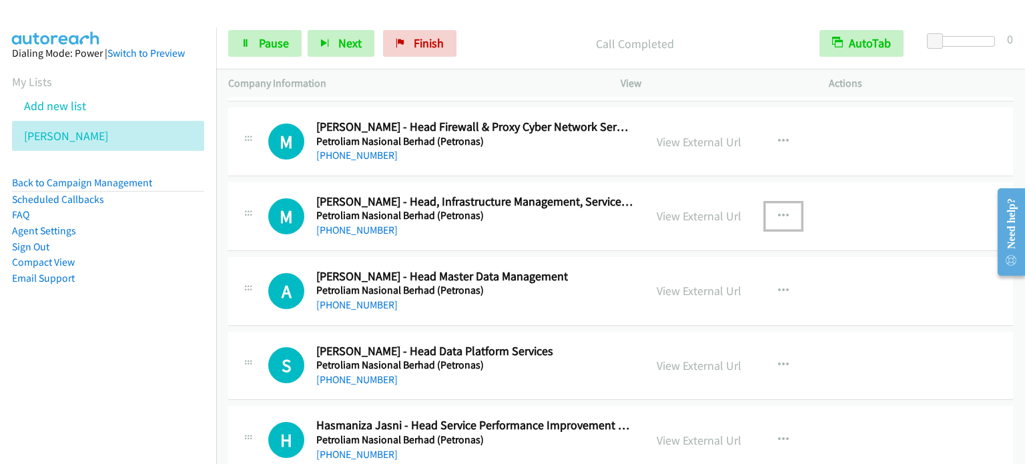
click at [778, 211] on icon "button" at bounding box center [783, 216] width 11 height 11
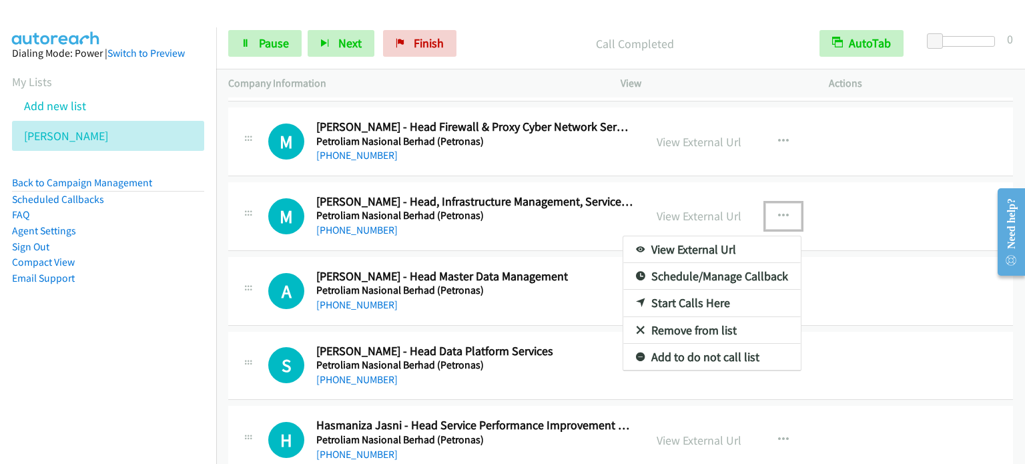
click at [694, 290] on link "Start Calls Here" at bounding box center [711, 303] width 177 height 27
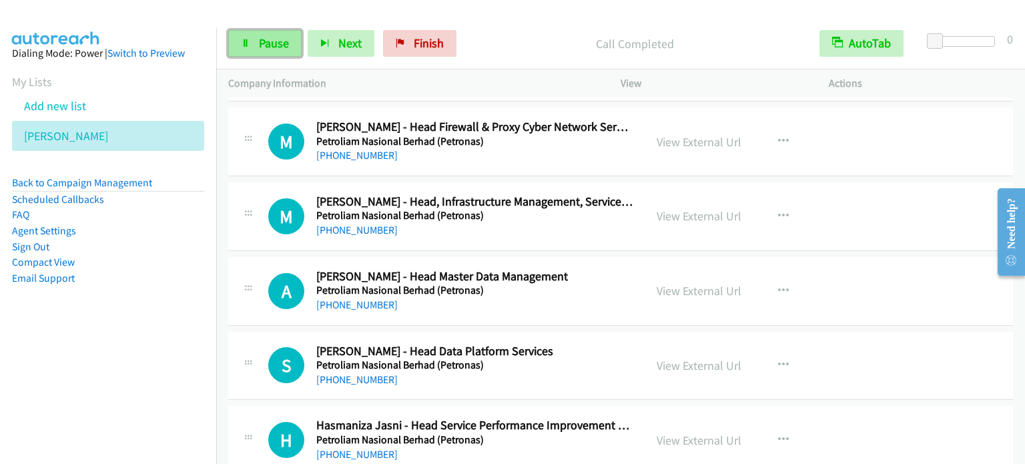
click at [272, 45] on span "Pause" at bounding box center [274, 42] width 30 height 15
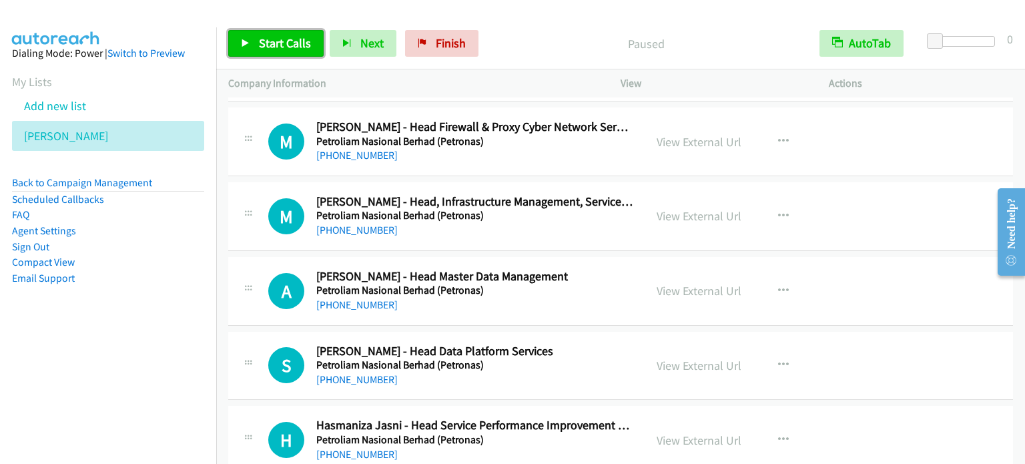
click at [272, 45] on span "Start Calls" at bounding box center [285, 42] width 52 height 15
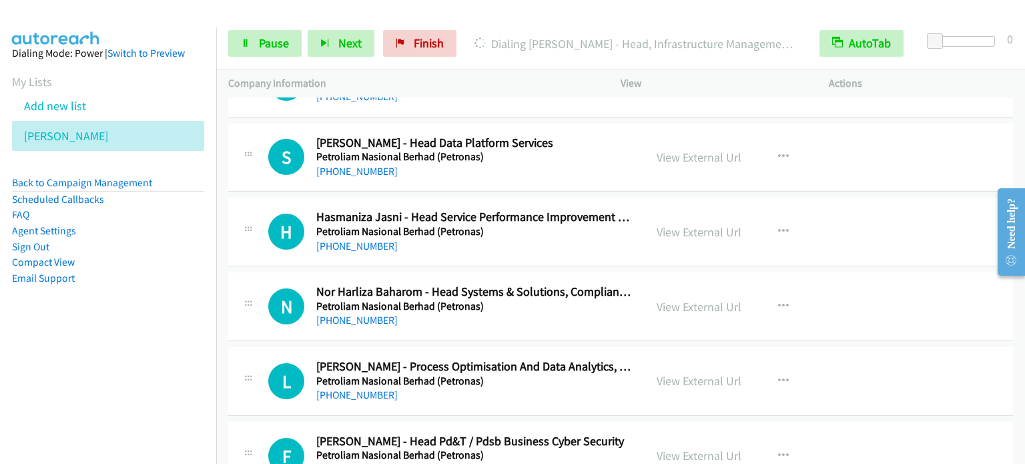
scroll to position [8806, 0]
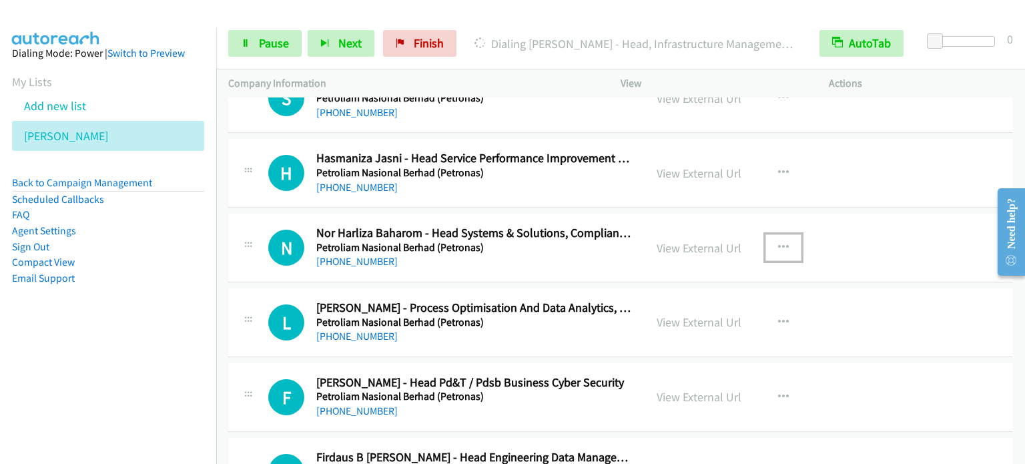
click at [778, 242] on icon "button" at bounding box center [783, 247] width 11 height 11
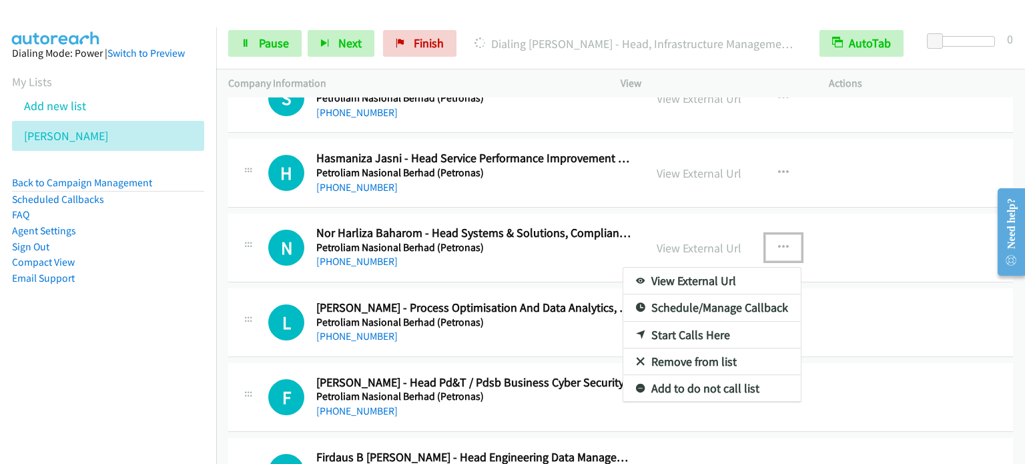
click at [708, 322] on link "Start Calls Here" at bounding box center [711, 335] width 177 height 27
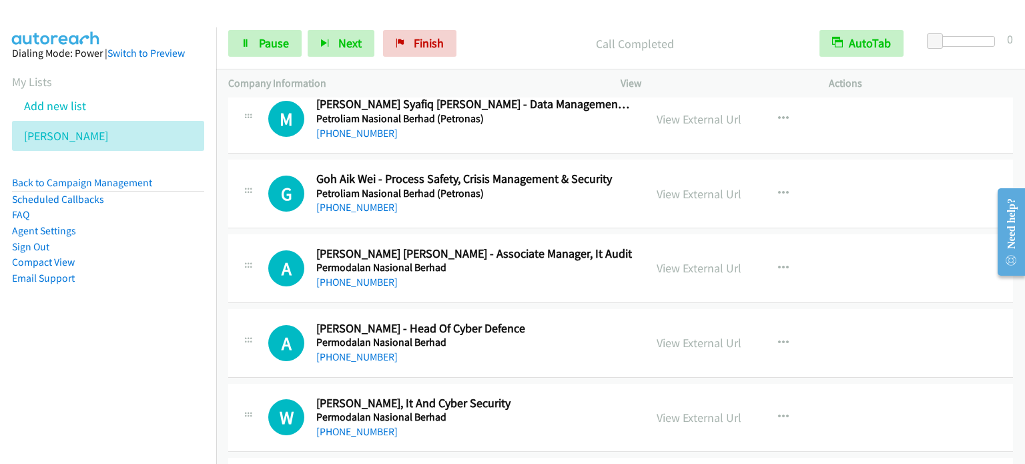
scroll to position [10941, 0]
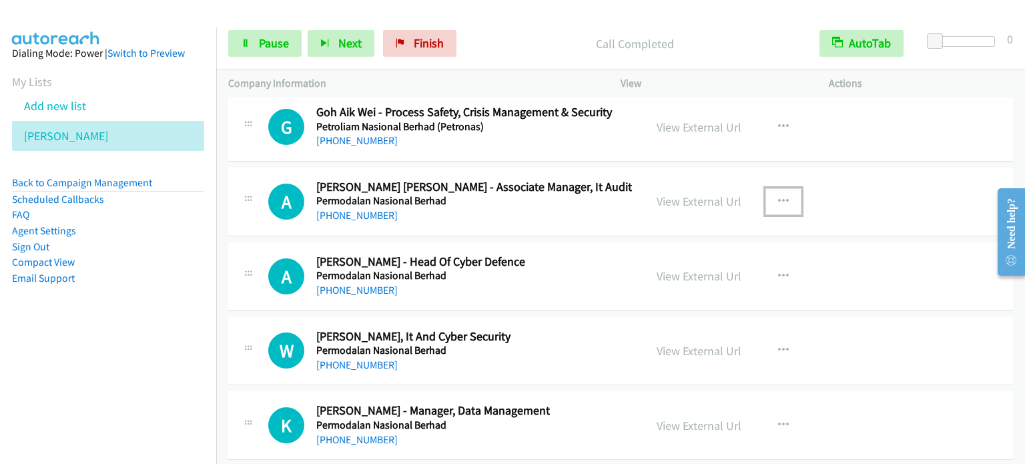
click at [779, 196] on icon "button" at bounding box center [783, 201] width 11 height 11
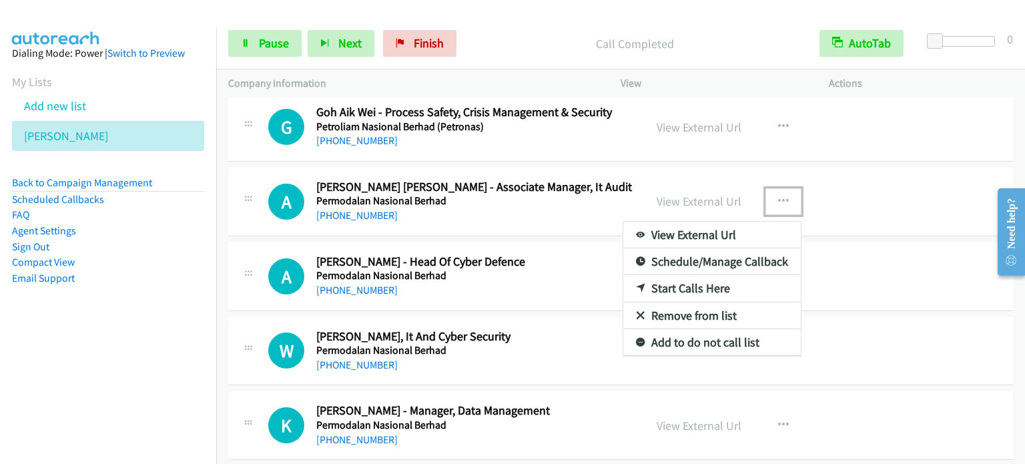
click at [710, 275] on link "Start Calls Here" at bounding box center [711, 288] width 177 height 27
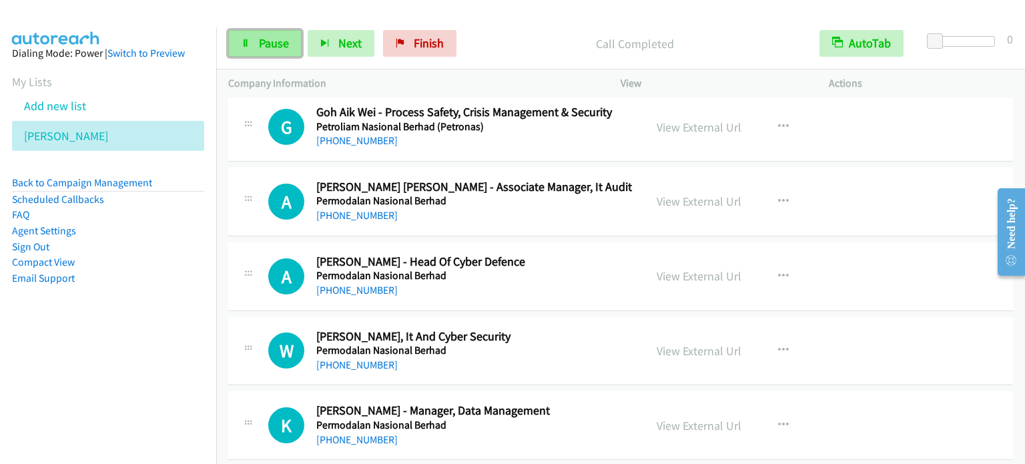
click at [270, 51] on link "Pause" at bounding box center [264, 43] width 73 height 27
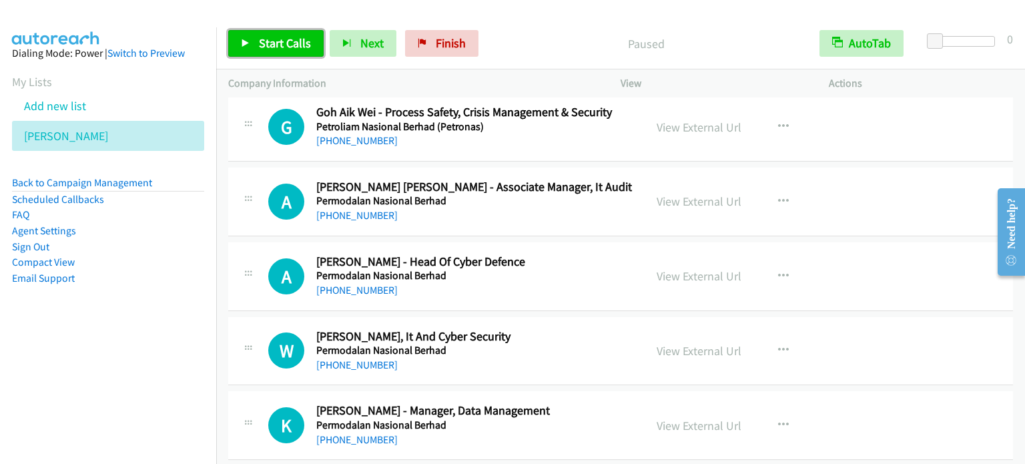
click at [270, 37] on span "Start Calls" at bounding box center [285, 42] width 52 height 15
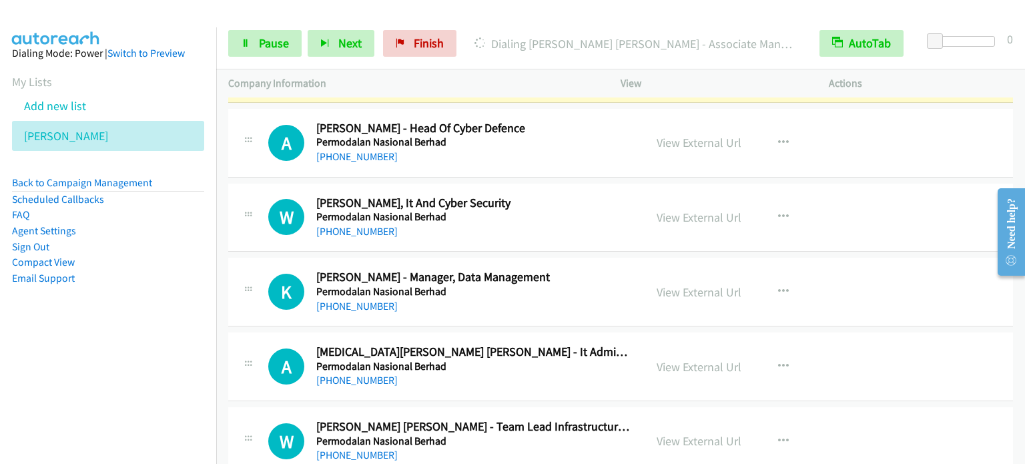
scroll to position [11008, 0]
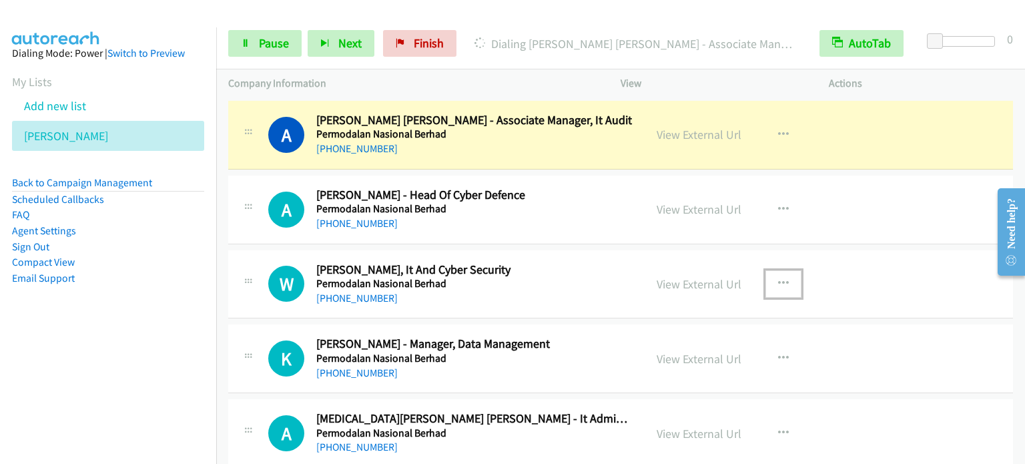
drag, startPoint x: 779, startPoint y: 259, endPoint x: 761, endPoint y: 273, distance: 22.3
click at [779, 278] on icon "button" at bounding box center [783, 283] width 11 height 11
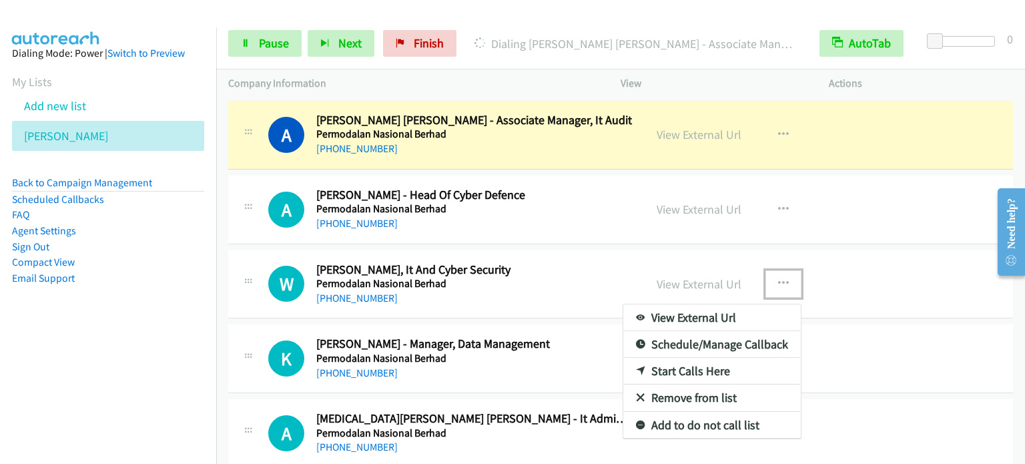
click at [691, 358] on link "Start Calls Here" at bounding box center [711, 371] width 177 height 27
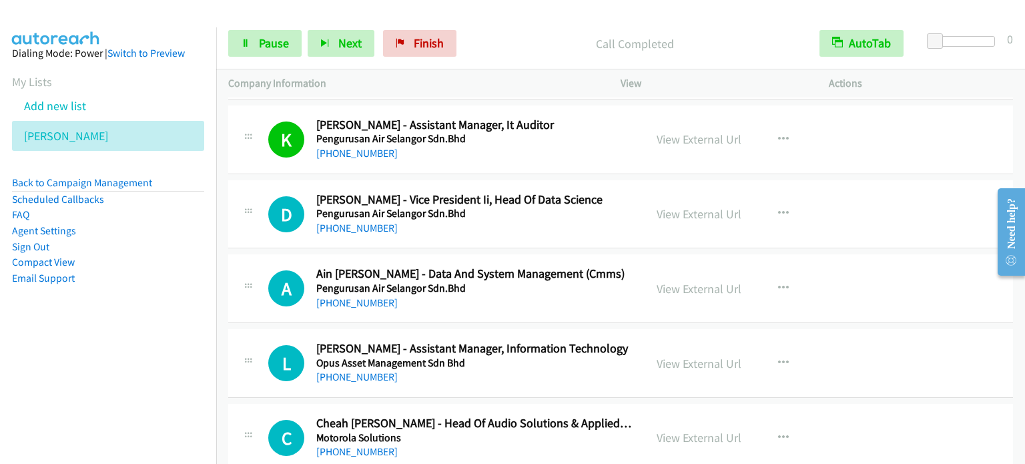
scroll to position [11475, 0]
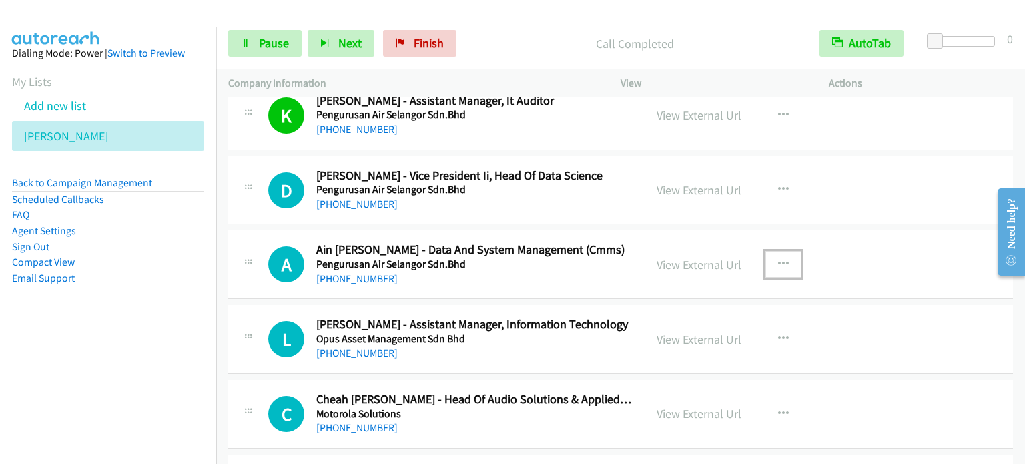
click at [780, 251] on button "button" at bounding box center [783, 264] width 36 height 27
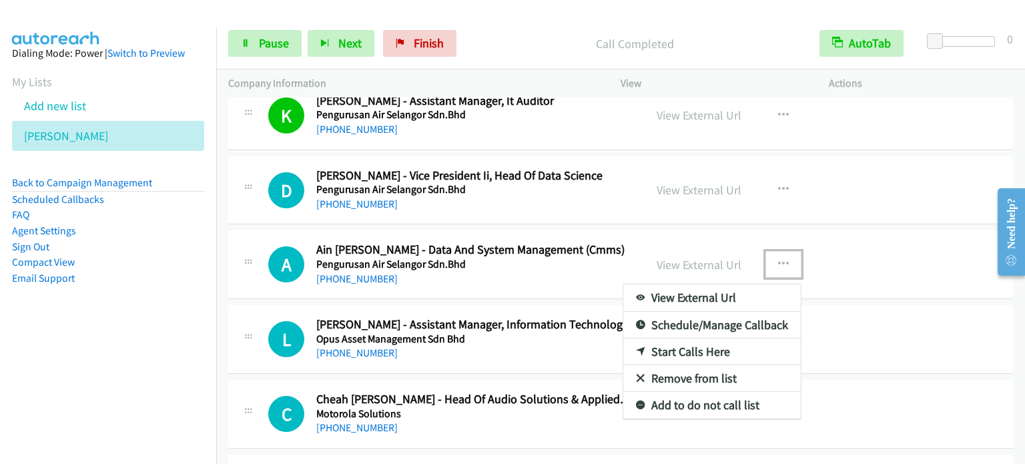
click at [673, 338] on link "Start Calls Here" at bounding box center [711, 351] width 177 height 27
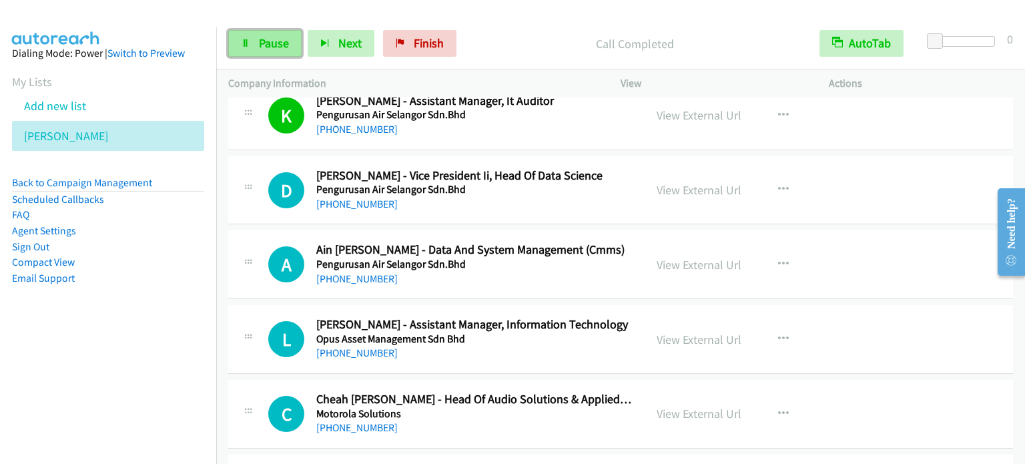
click at [266, 43] on span "Pause" at bounding box center [274, 42] width 30 height 15
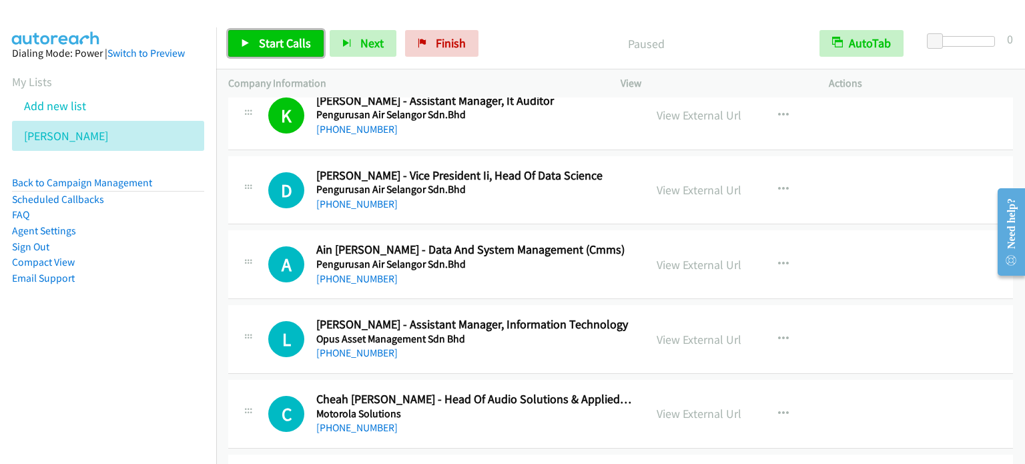
click at [266, 43] on span "Start Calls" at bounding box center [285, 42] width 52 height 15
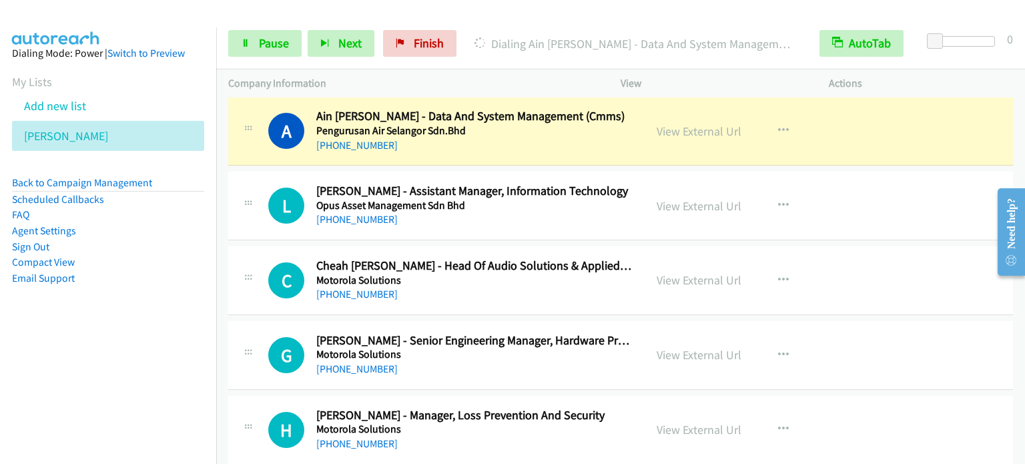
scroll to position [11542, 0]
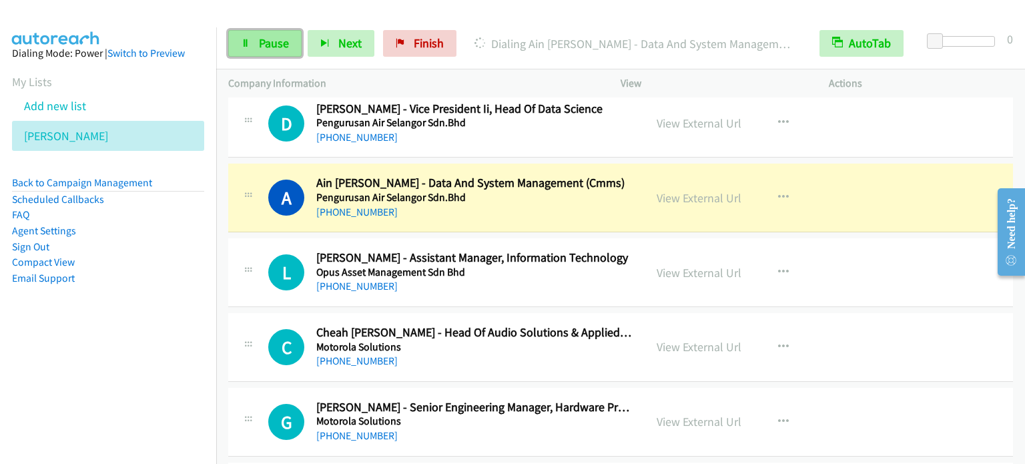
click at [273, 55] on link "Pause" at bounding box center [264, 43] width 73 height 27
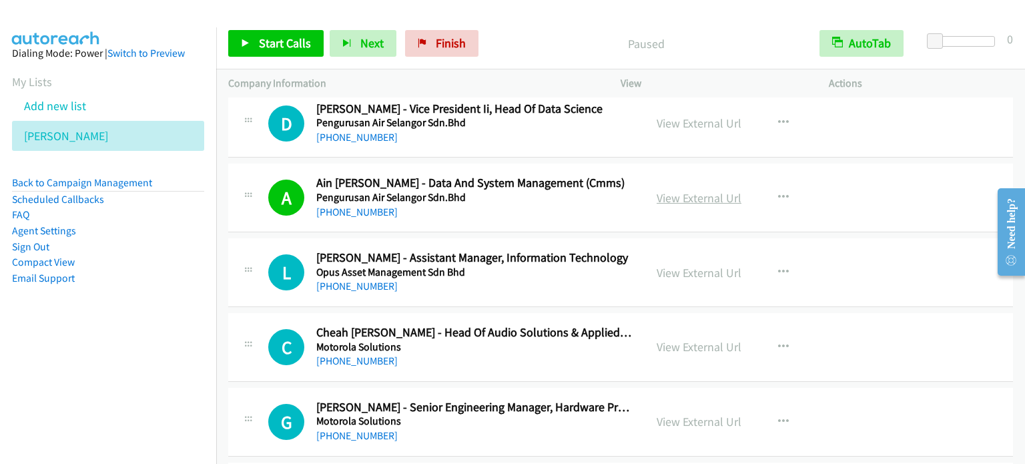
click at [703, 190] on link "View External Url" at bounding box center [698, 197] width 85 height 15
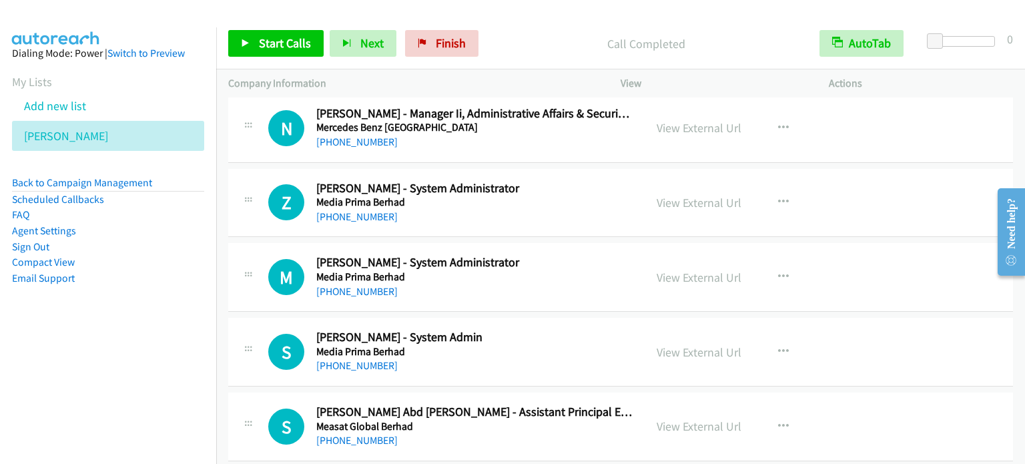
scroll to position [13343, 0]
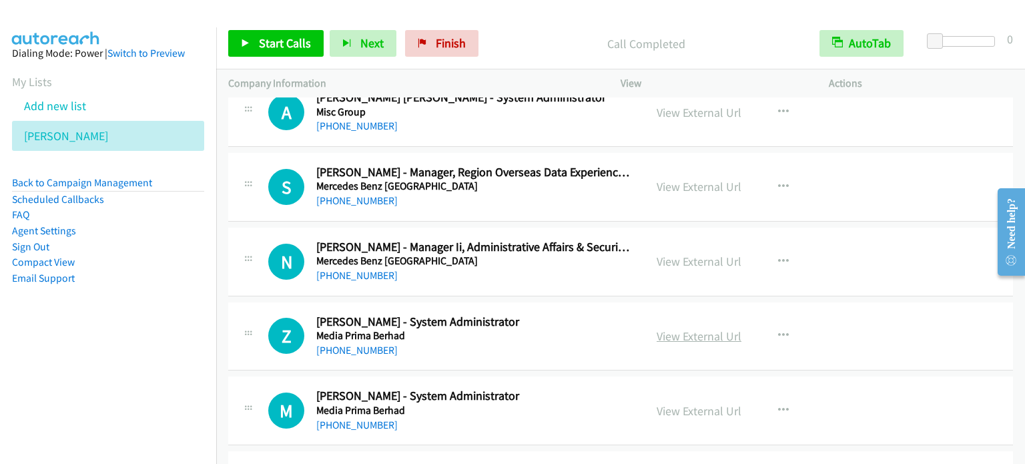
click at [711, 328] on link "View External Url" at bounding box center [698, 335] width 85 height 15
click at [699, 403] on link "View External Url" at bounding box center [698, 410] width 85 height 15
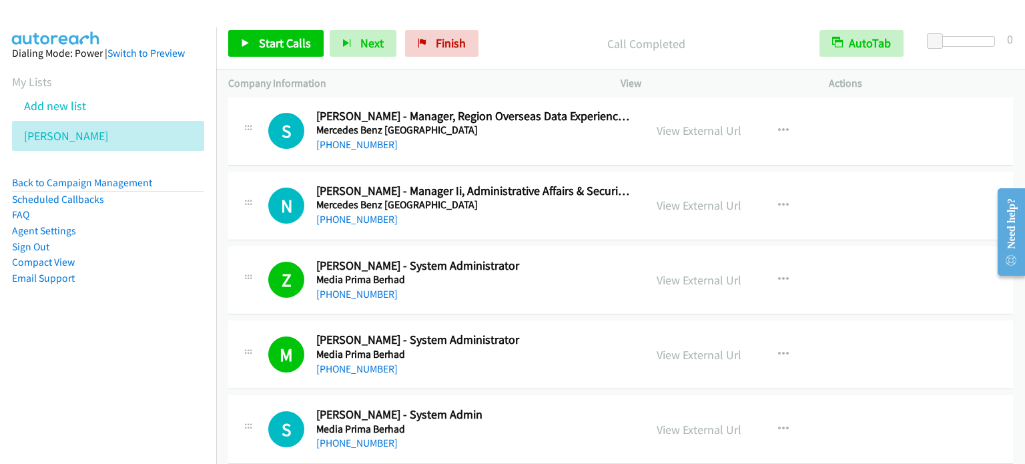
scroll to position [13476, 0]
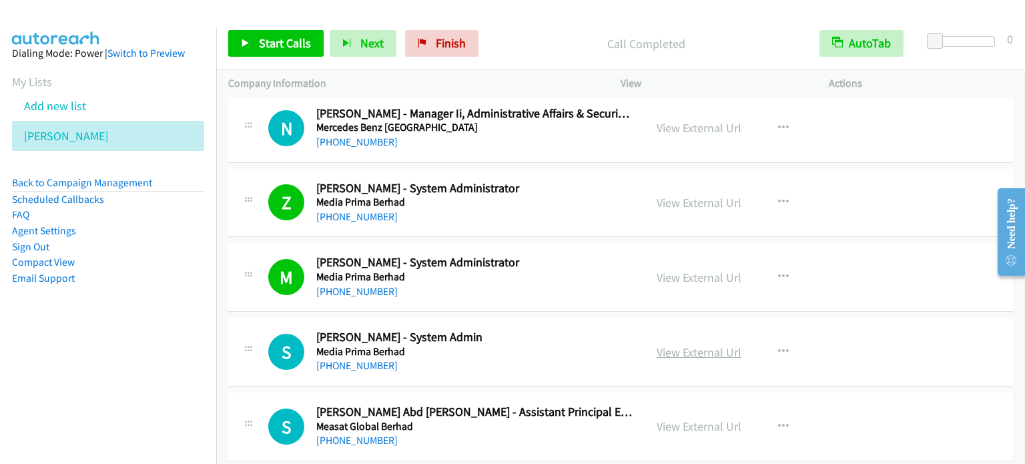
click at [709, 344] on link "View External Url" at bounding box center [698, 351] width 85 height 15
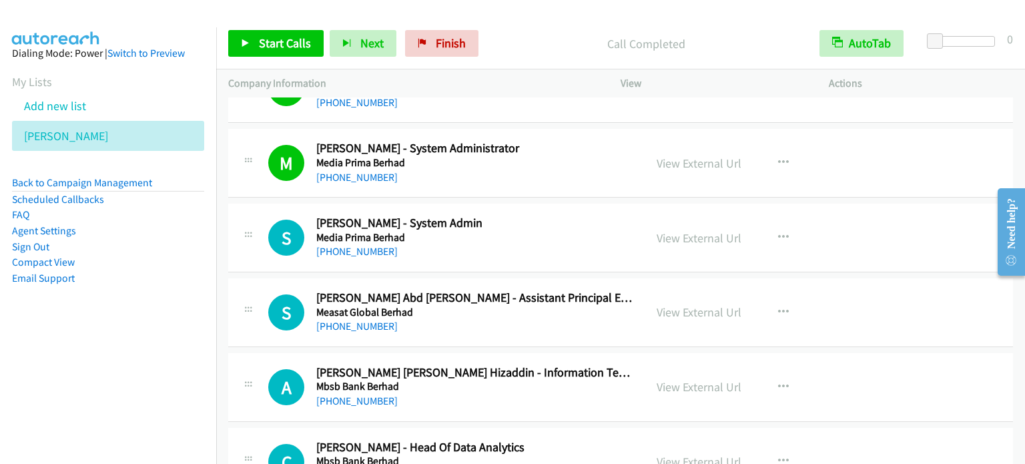
scroll to position [13610, 0]
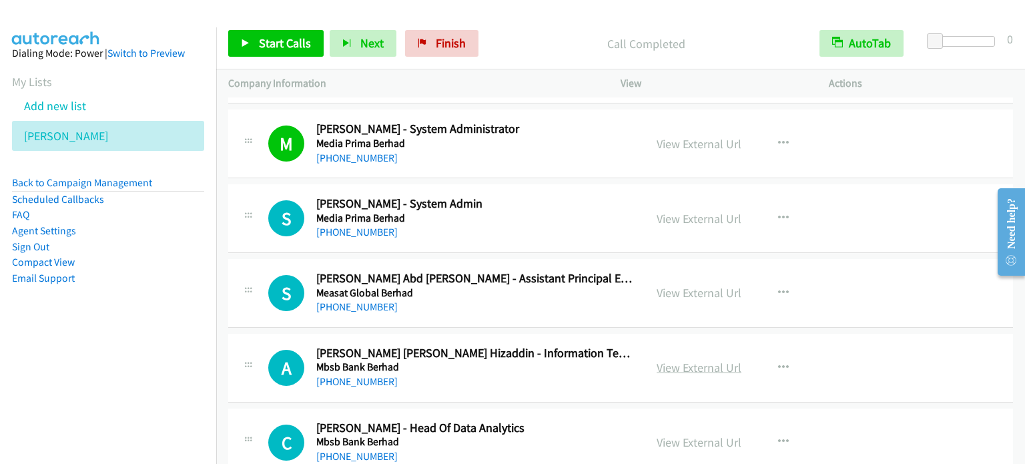
click at [702, 360] on link "View External Url" at bounding box center [698, 367] width 85 height 15
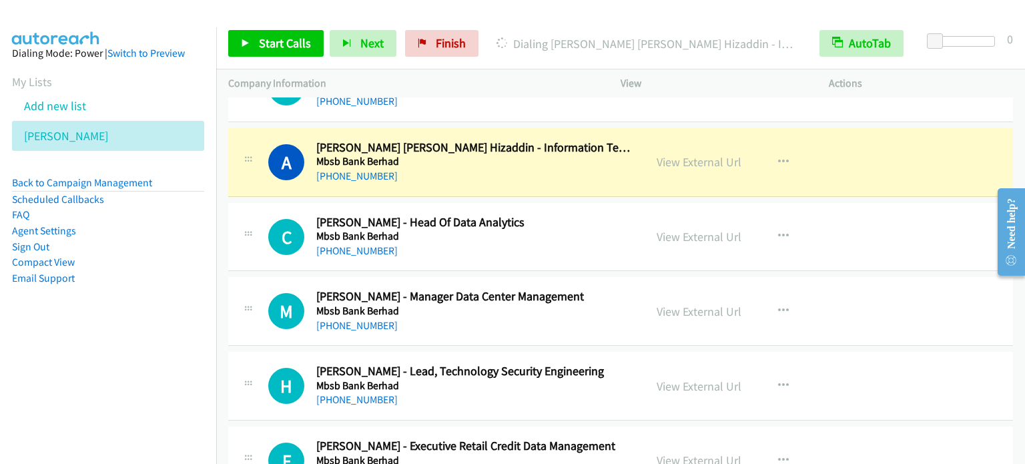
scroll to position [13810, 0]
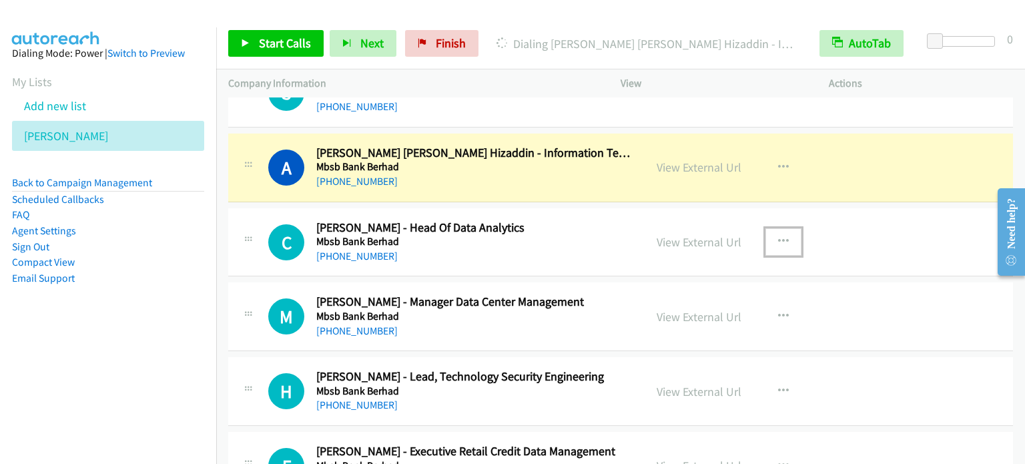
click at [779, 236] on icon "button" at bounding box center [783, 241] width 11 height 11
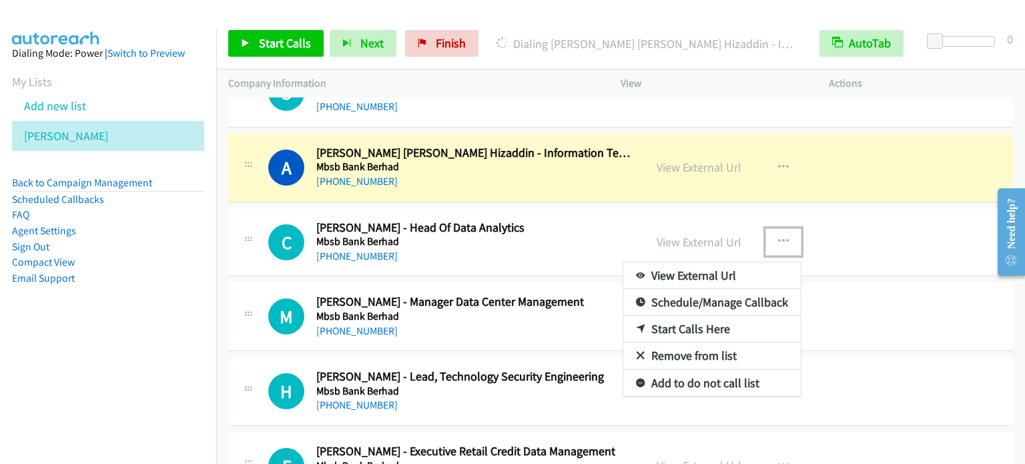
click at [697, 316] on link "Start Calls Here" at bounding box center [711, 329] width 177 height 27
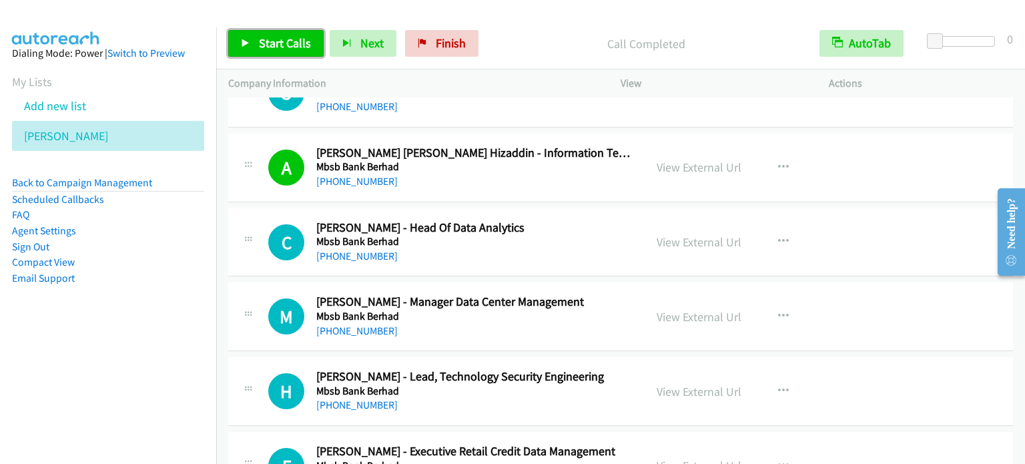
drag, startPoint x: 289, startPoint y: 47, endPoint x: 323, endPoint y: 26, distance: 40.2
click at [289, 47] on span "Start Calls" at bounding box center [285, 42] width 52 height 15
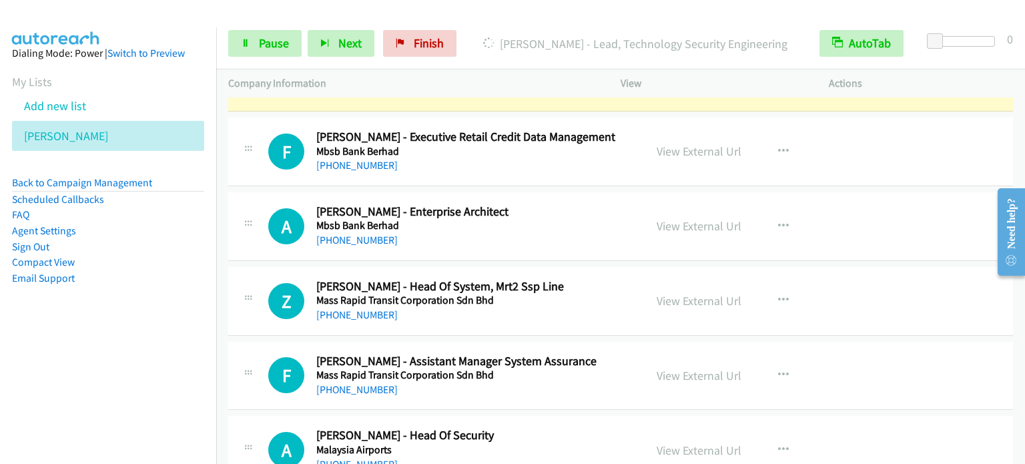
scroll to position [14144, 0]
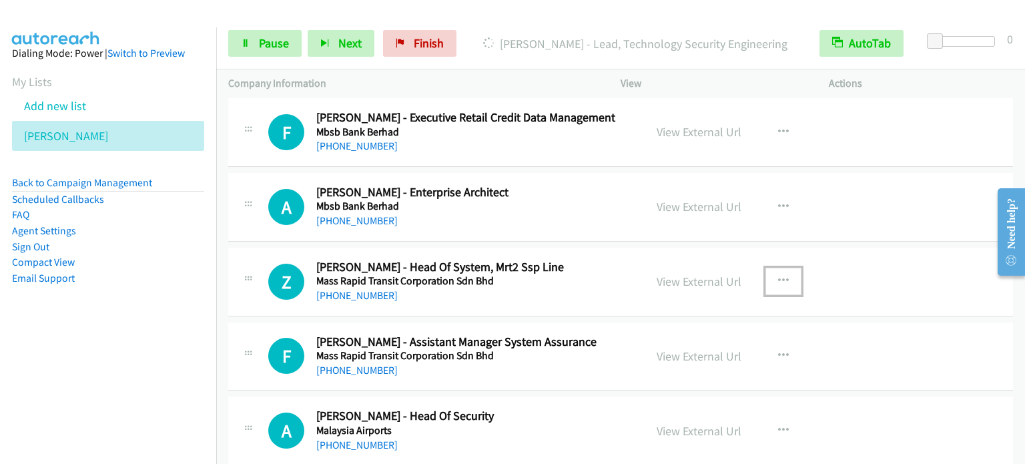
click at [778, 268] on button "button" at bounding box center [783, 281] width 36 height 27
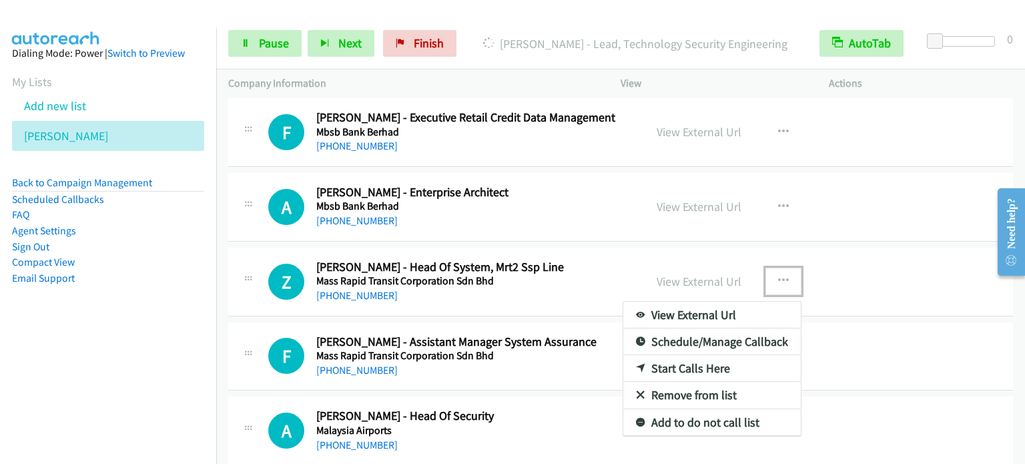
click at [688, 355] on link "Start Calls Here" at bounding box center [711, 368] width 177 height 27
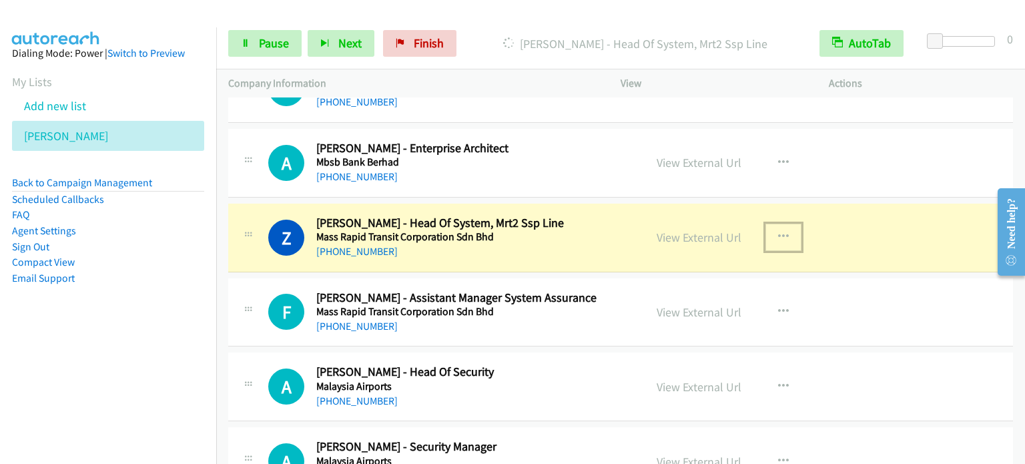
scroll to position [14210, 0]
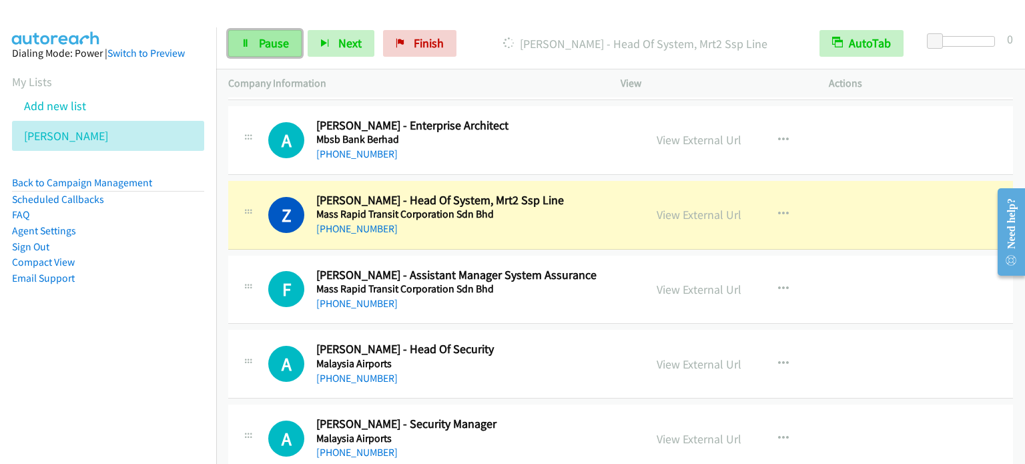
click at [283, 39] on span "Pause" at bounding box center [274, 42] width 30 height 15
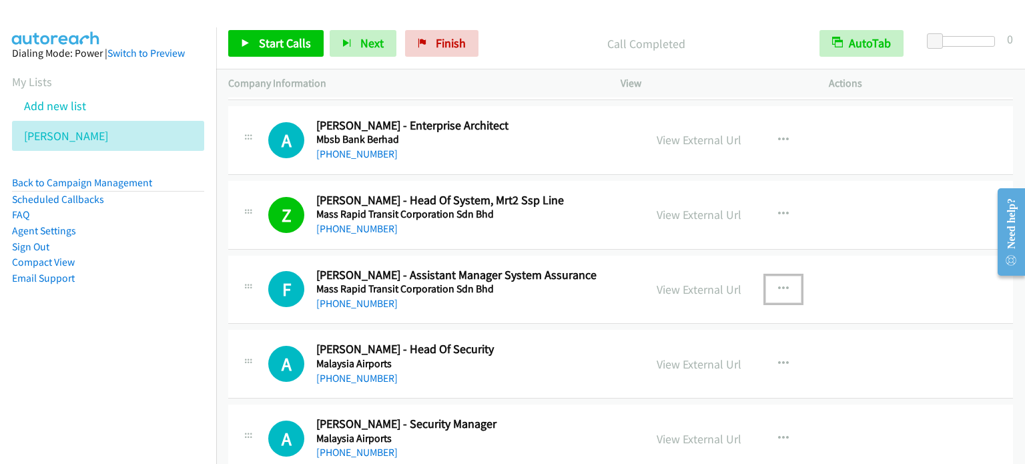
click at [786, 276] on button "button" at bounding box center [783, 289] width 36 height 27
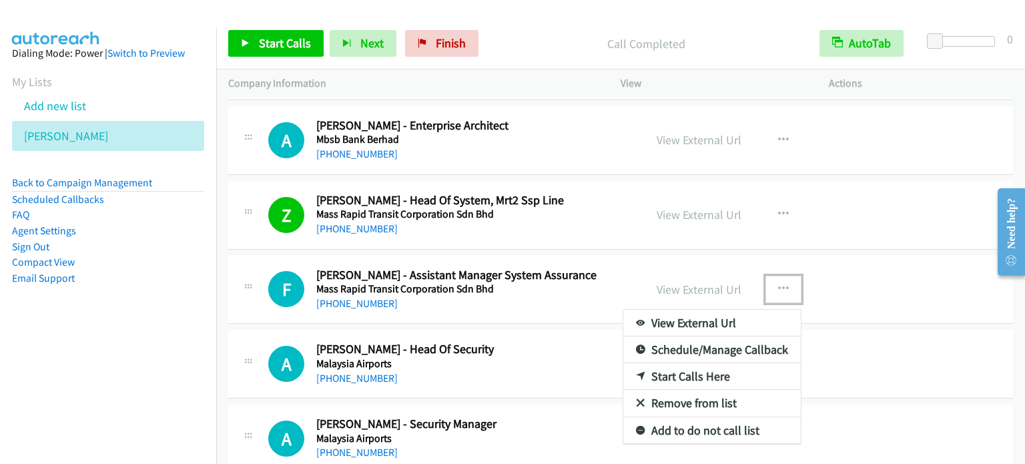
click at [684, 363] on link "Start Calls Here" at bounding box center [711, 376] width 177 height 27
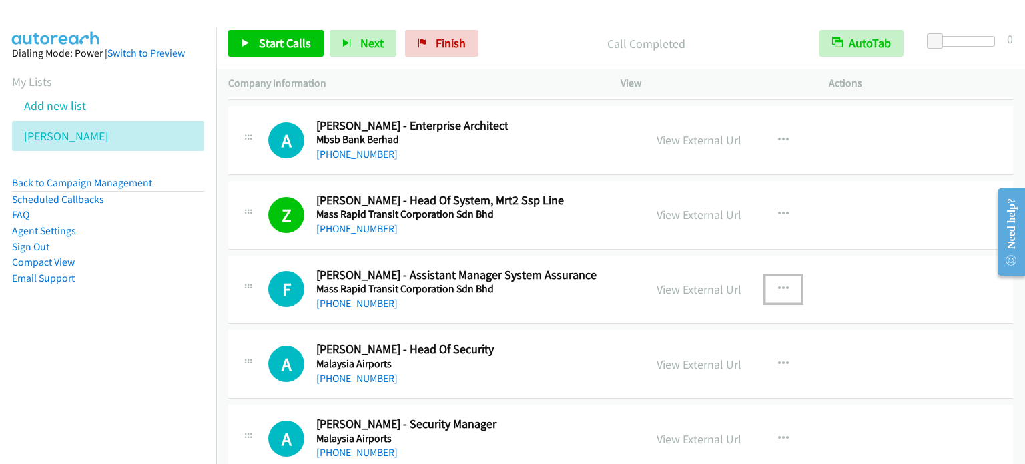
click at [782, 284] on icon "button" at bounding box center [783, 289] width 11 height 11
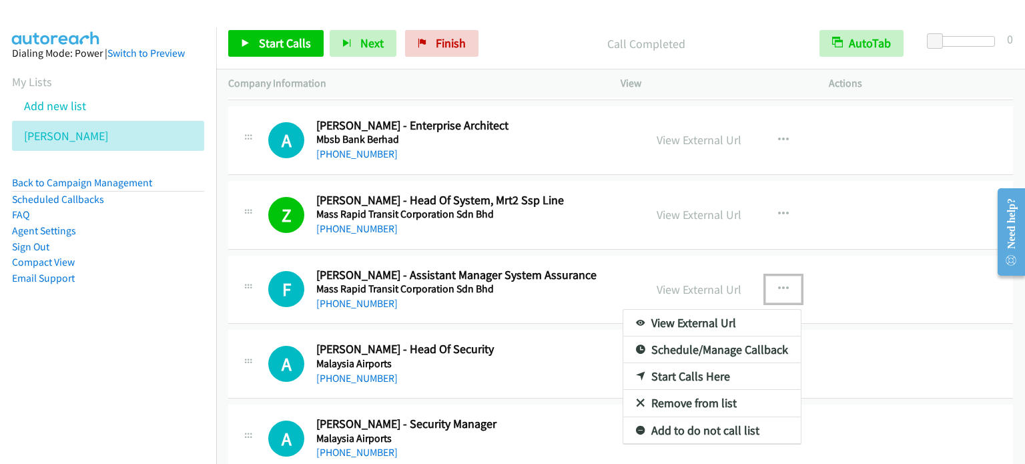
click at [719, 363] on link "Start Calls Here" at bounding box center [711, 376] width 177 height 27
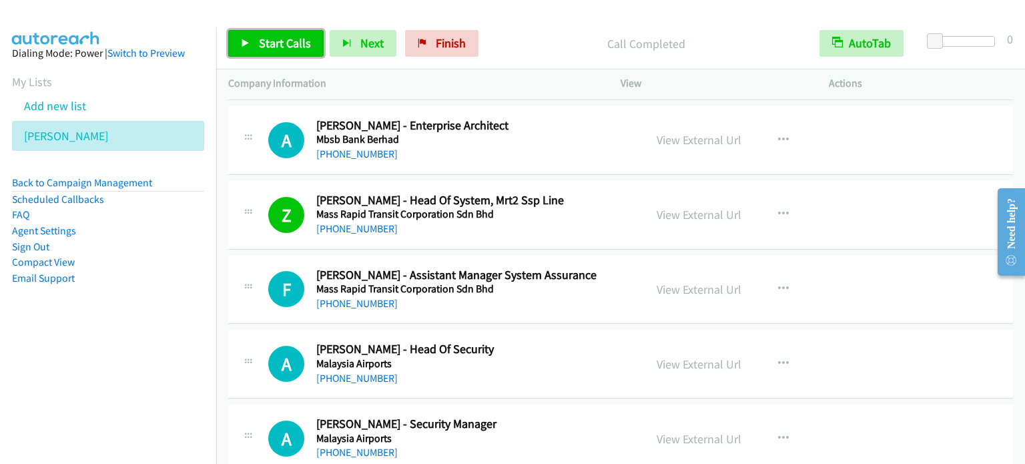
click at [278, 47] on span "Start Calls" at bounding box center [285, 42] width 52 height 15
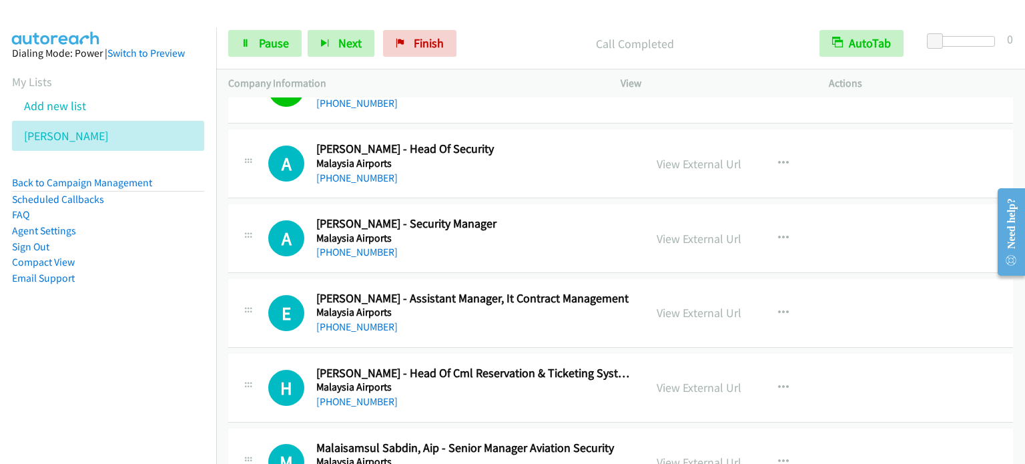
scroll to position [14477, 0]
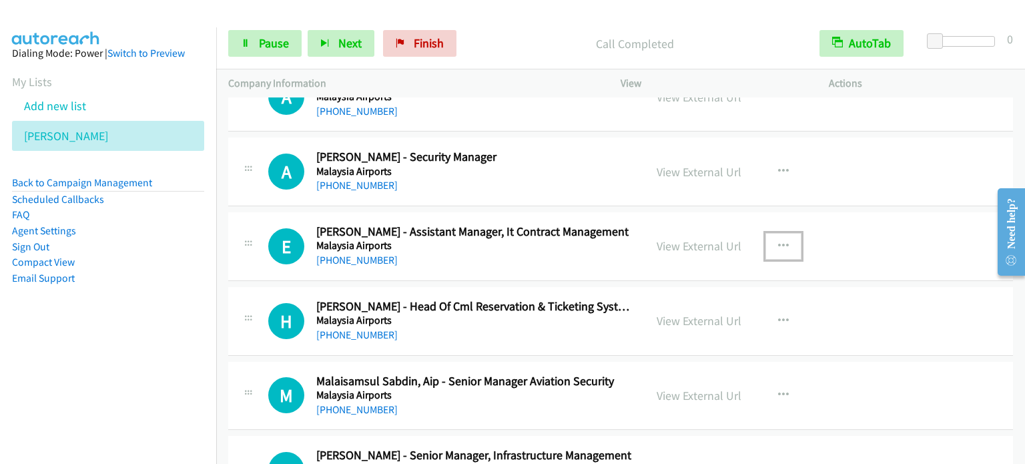
click at [779, 241] on icon "button" at bounding box center [783, 246] width 11 height 11
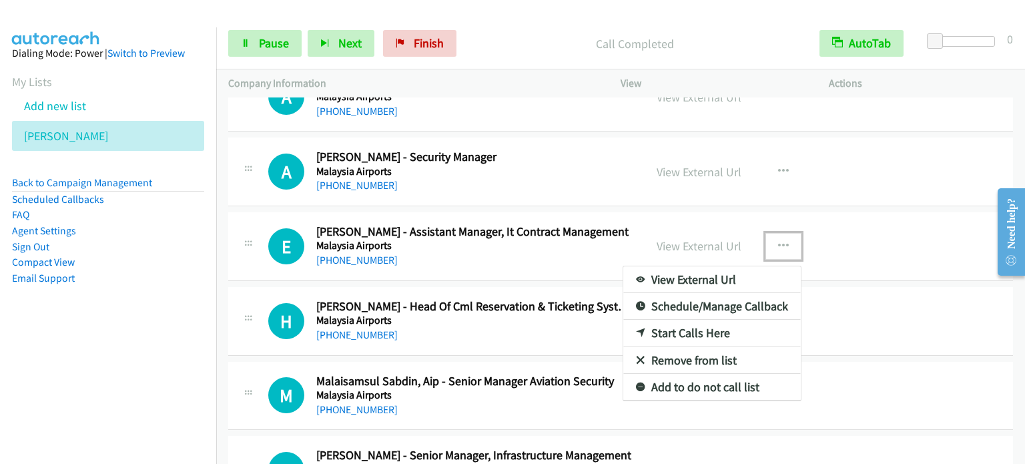
click at [705, 320] on link "Start Calls Here" at bounding box center [711, 333] width 177 height 27
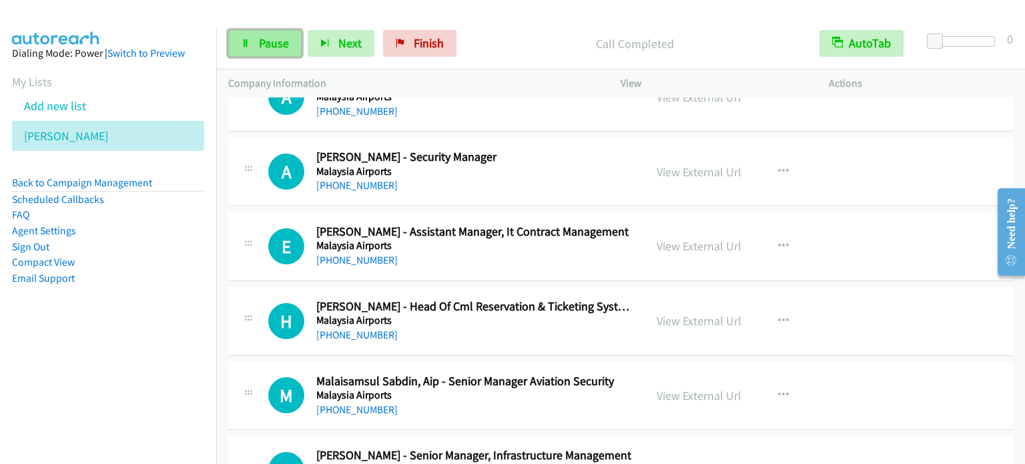
click at [272, 42] on span "Pause" at bounding box center [274, 42] width 30 height 15
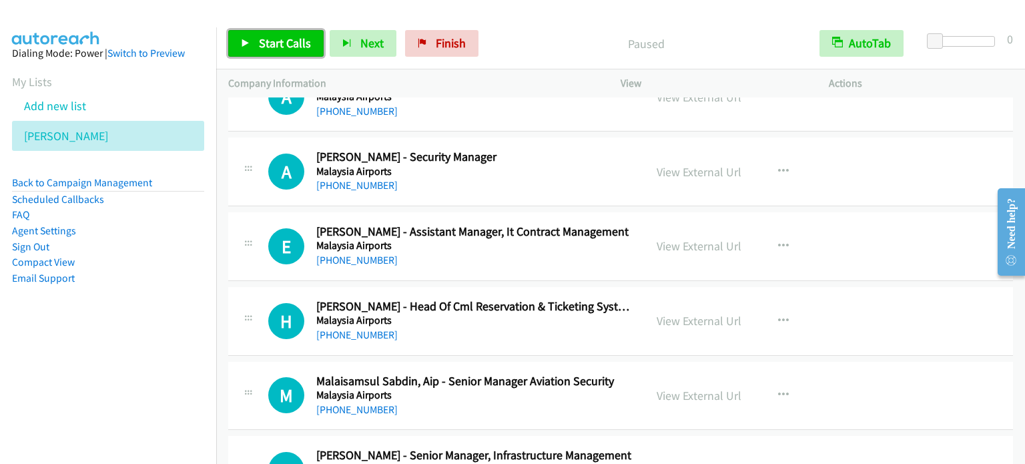
click at [272, 42] on span "Start Calls" at bounding box center [285, 42] width 52 height 15
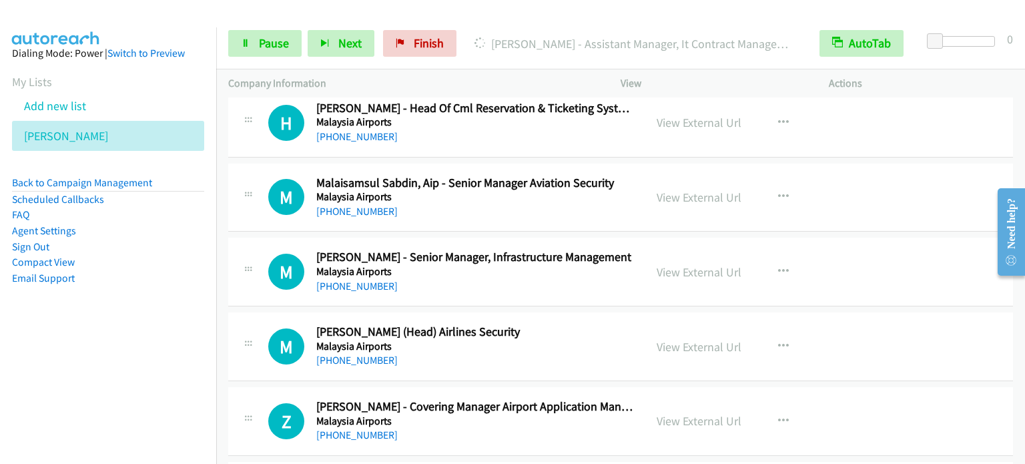
scroll to position [14677, 0]
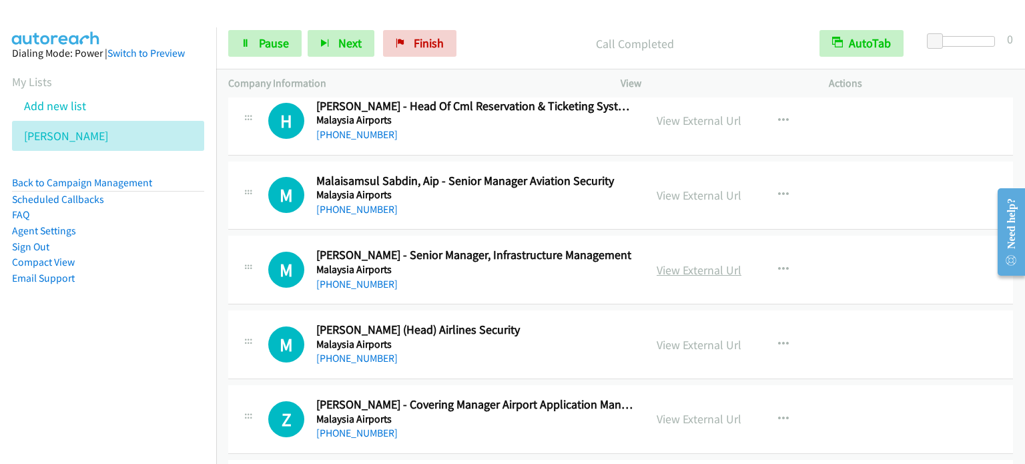
click at [691, 262] on link "View External Url" at bounding box center [698, 269] width 85 height 15
click at [254, 40] on link "Pause" at bounding box center [264, 43] width 73 height 27
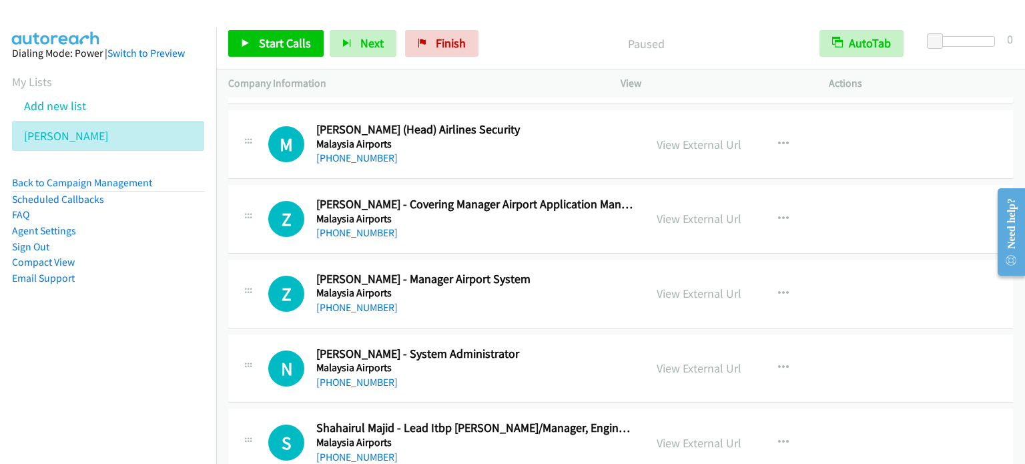
scroll to position [14944, 0]
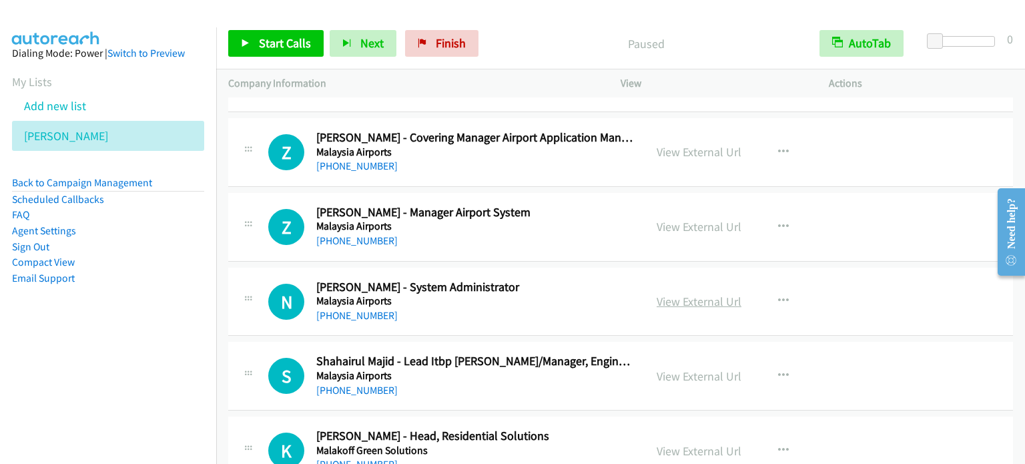
click at [705, 294] on link "View External Url" at bounding box center [698, 301] width 85 height 15
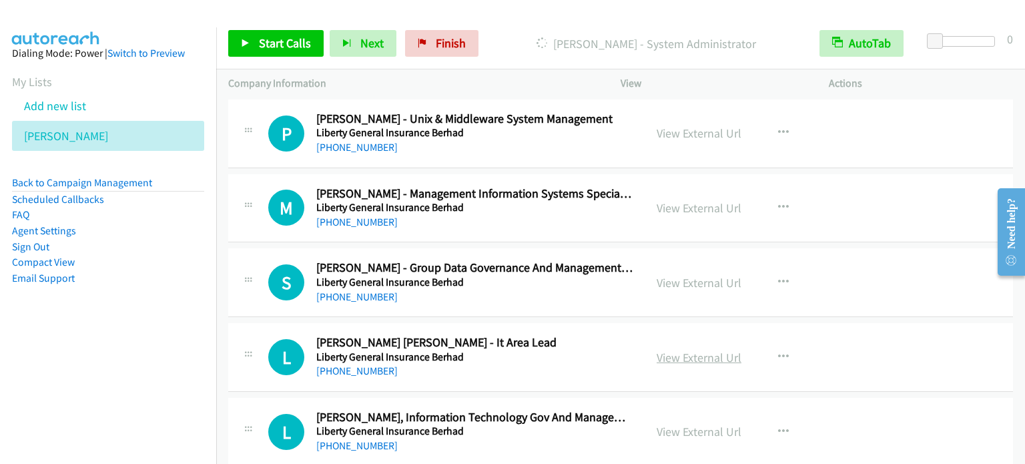
scroll to position [16745, 0]
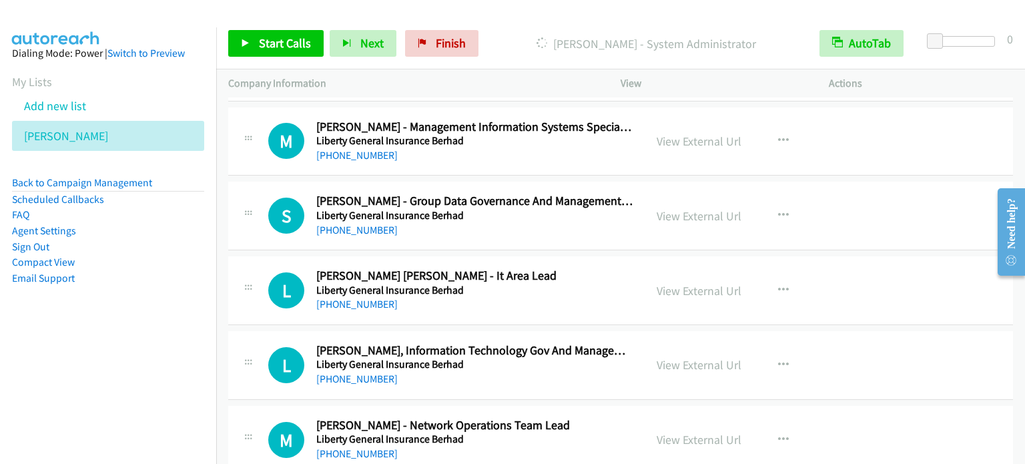
drag, startPoint x: 222, startPoint y: 165, endPoint x: 612, endPoint y: 238, distance: 397.0
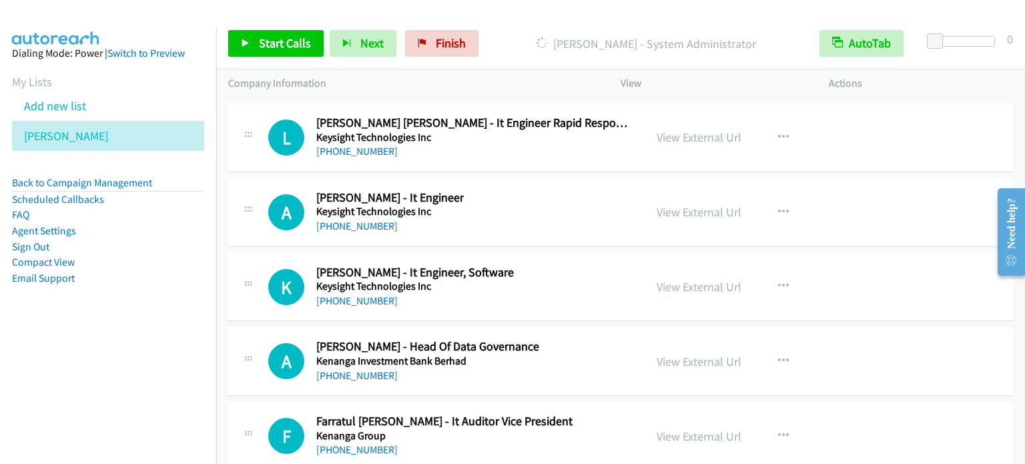
scroll to position [17279, 0]
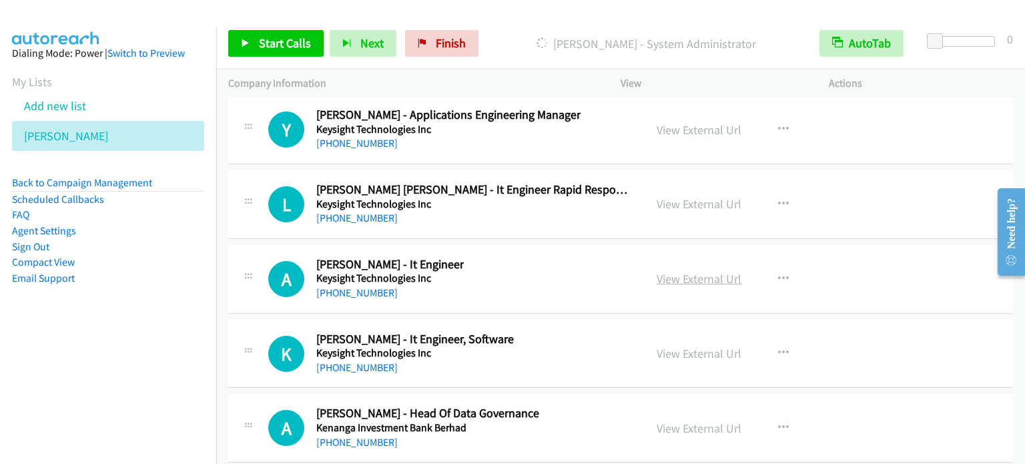
click at [705, 271] on link "View External Url" at bounding box center [698, 278] width 85 height 15
drag, startPoint x: 691, startPoint y: 319, endPoint x: 563, endPoint y: 5, distance: 338.7
click at [703, 346] on link "View External Url" at bounding box center [698, 353] width 85 height 15
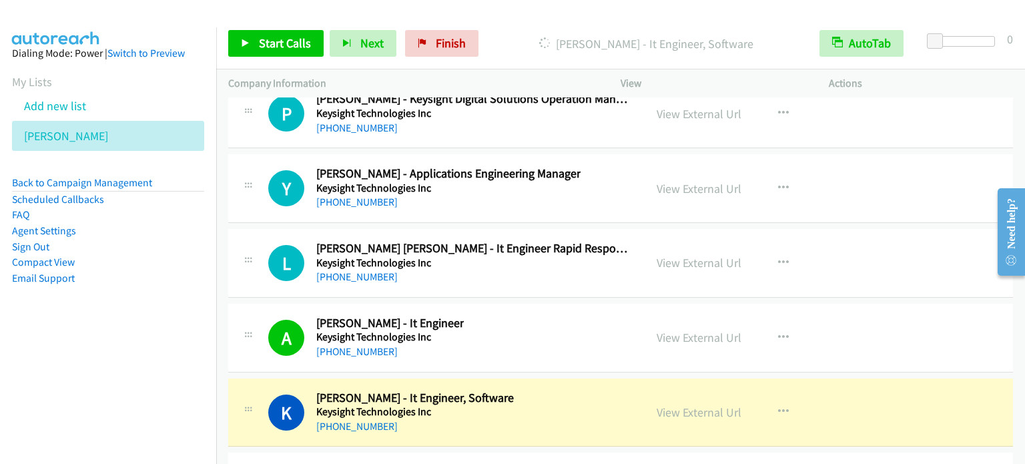
scroll to position [17212, 0]
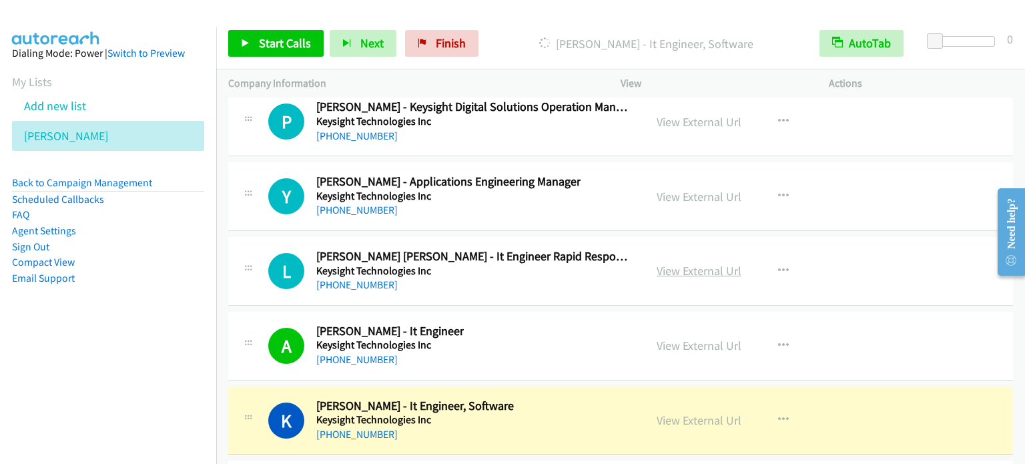
click at [721, 263] on link "View External Url" at bounding box center [698, 270] width 85 height 15
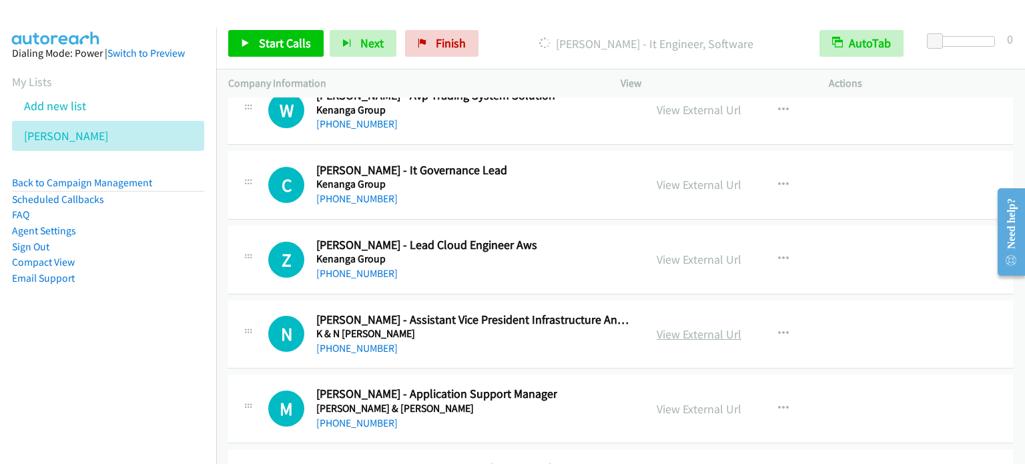
scroll to position [17613, 0]
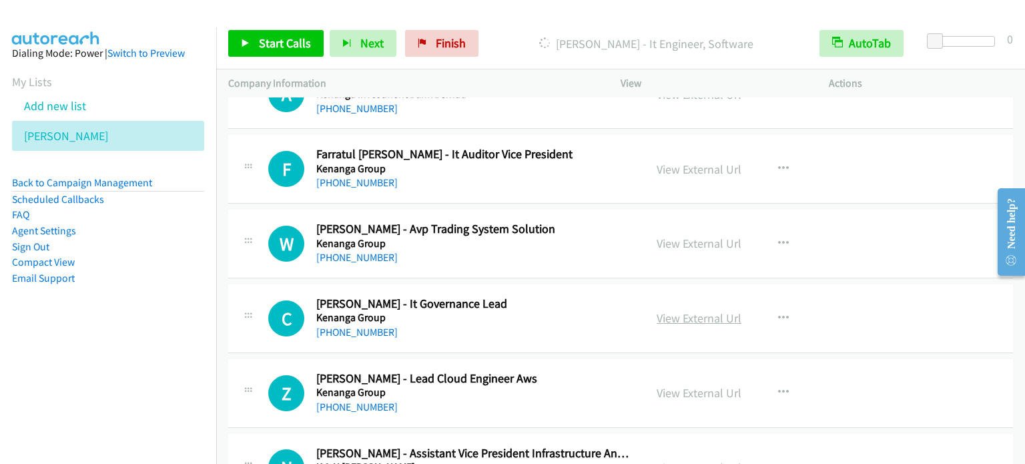
click at [703, 310] on link "View External Url" at bounding box center [698, 317] width 85 height 15
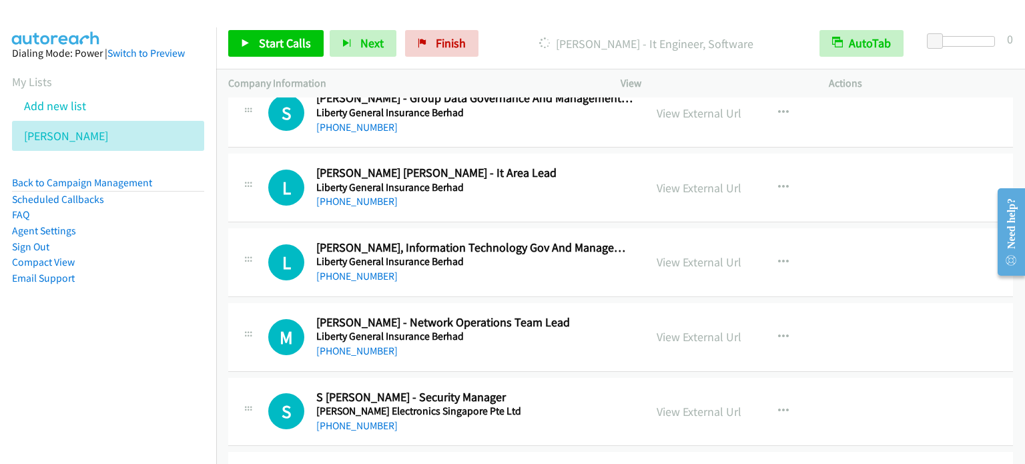
scroll to position [16825, 0]
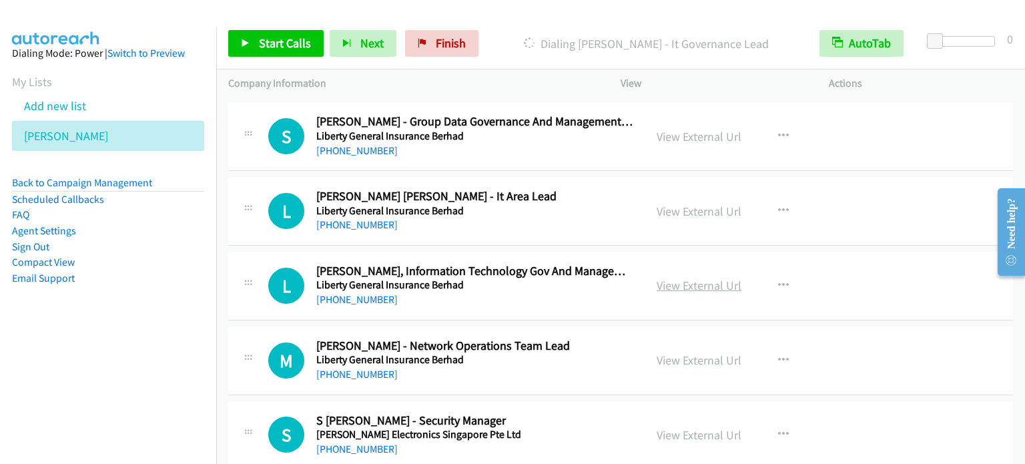
click at [718, 278] on link "View External Url" at bounding box center [698, 285] width 85 height 15
click at [675, 203] on link "View External Url" at bounding box center [698, 210] width 85 height 15
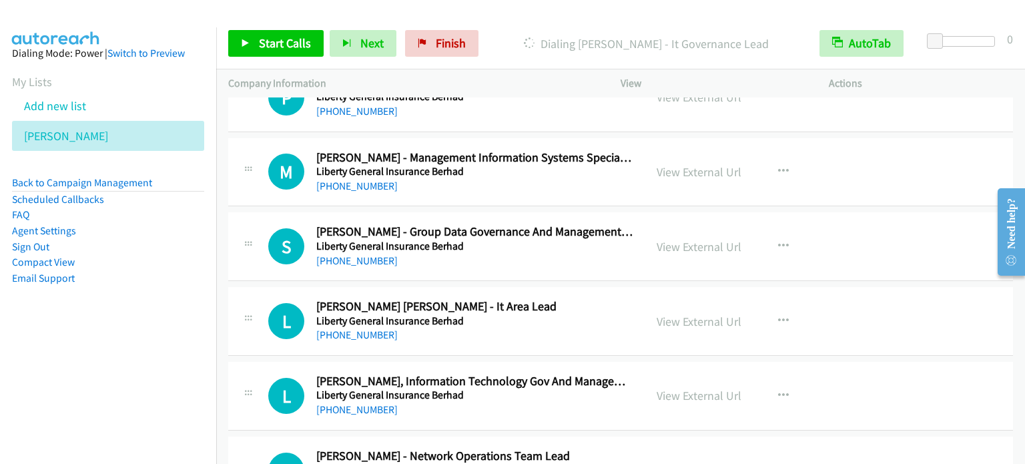
scroll to position [16691, 0]
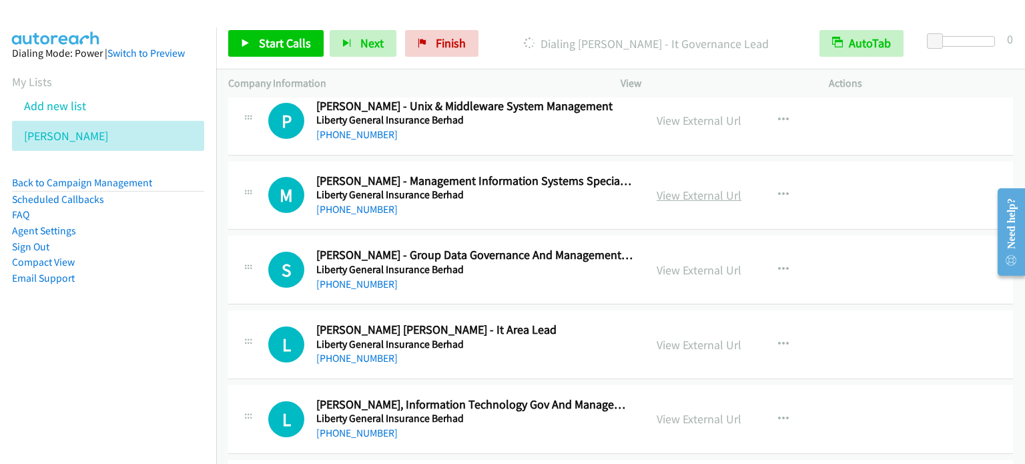
drag, startPoint x: 705, startPoint y: 165, endPoint x: 659, endPoint y: 157, distance: 46.7
click at [708, 187] on link "View External Url" at bounding box center [698, 194] width 85 height 15
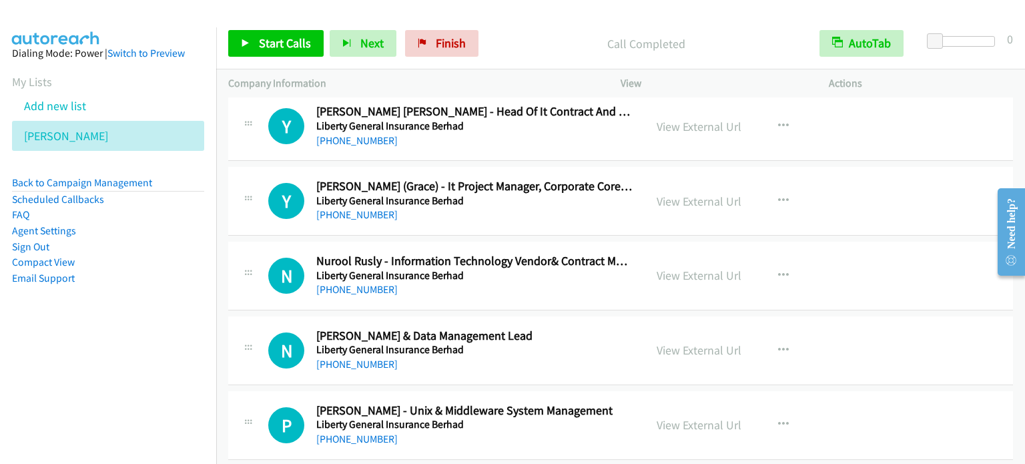
scroll to position [16358, 0]
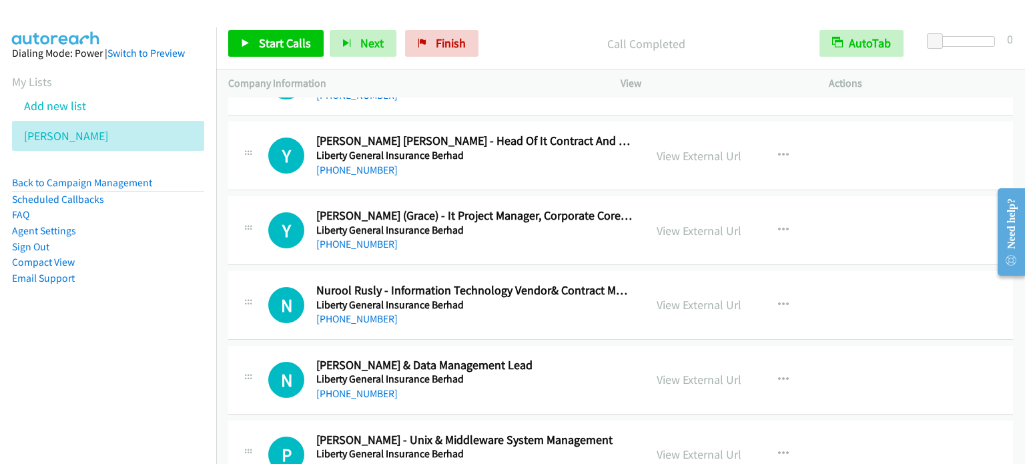
drag, startPoint x: 703, startPoint y: 280, endPoint x: 560, endPoint y: 217, distance: 156.3
drag, startPoint x: 699, startPoint y: 278, endPoint x: 681, endPoint y: 298, distance: 26.5
click at [697, 297] on link "View External Url" at bounding box center [698, 304] width 85 height 15
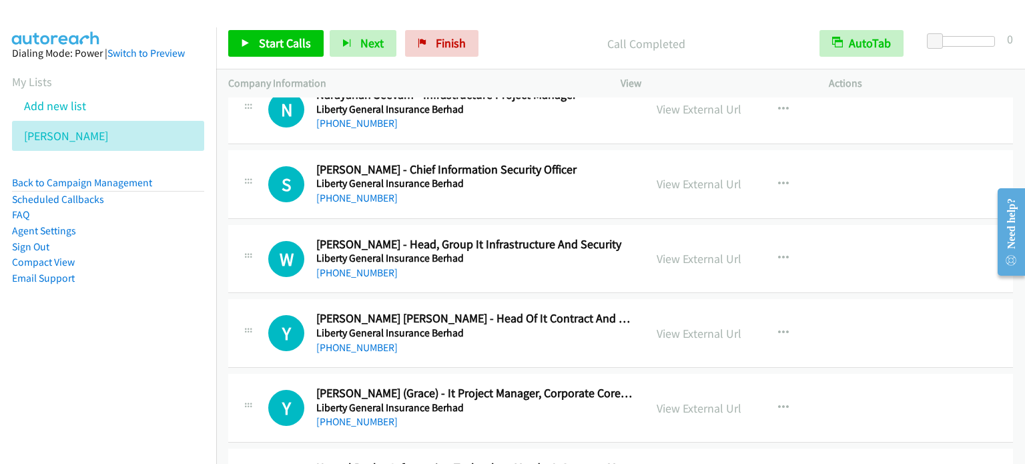
scroll to position [16158, 0]
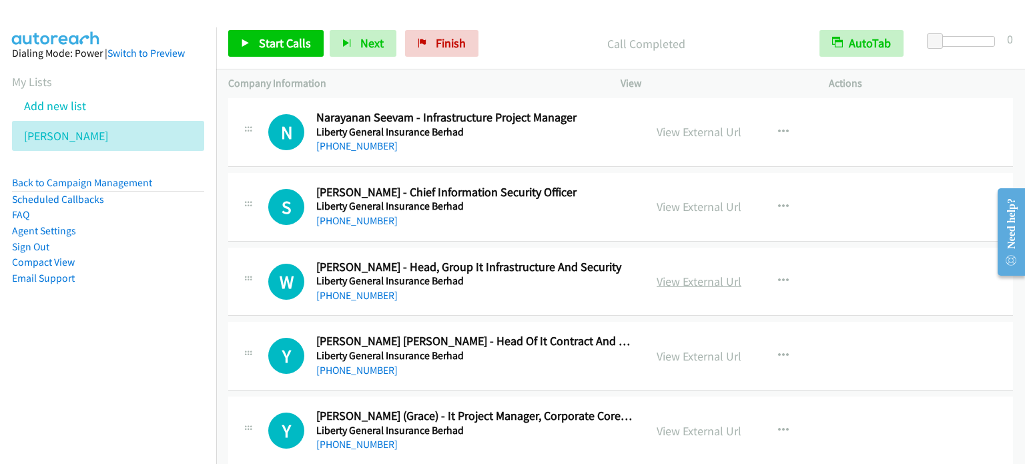
click at [695, 274] on link "View External Url" at bounding box center [698, 281] width 85 height 15
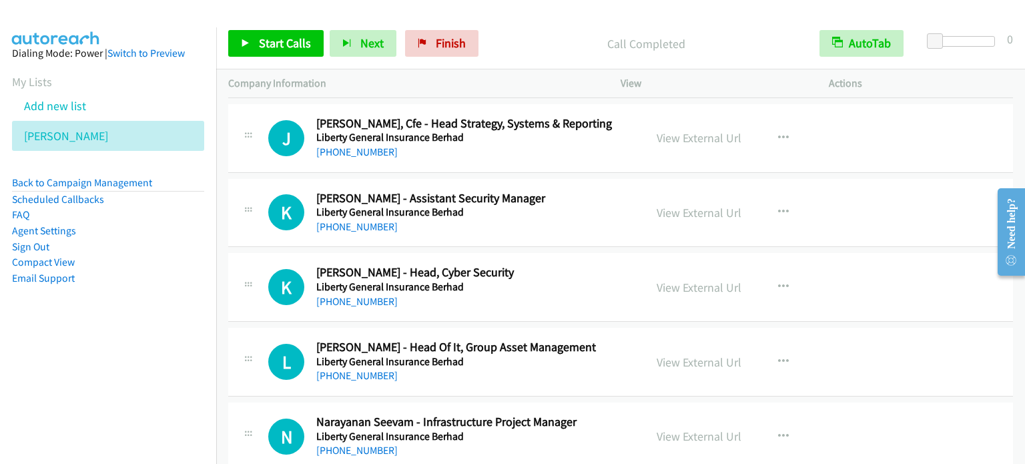
scroll to position [15824, 0]
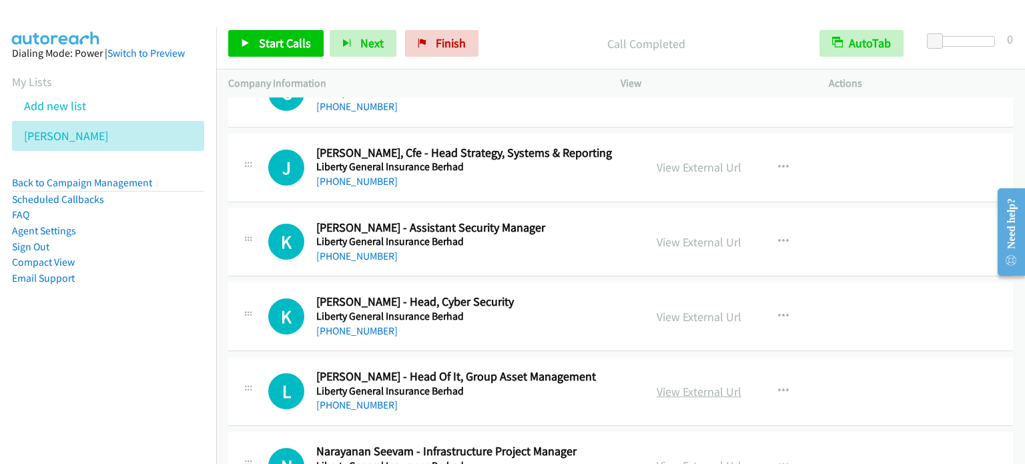
click at [711, 384] on link "View External Url" at bounding box center [698, 391] width 85 height 15
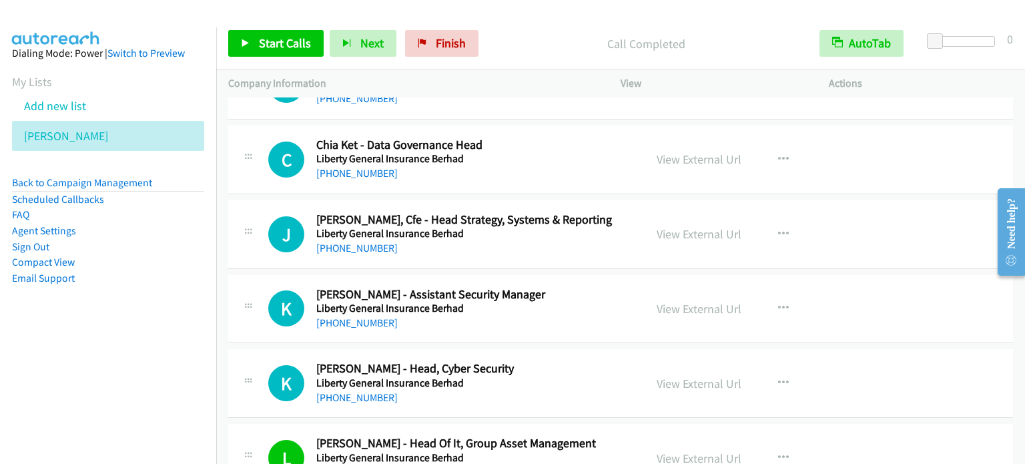
scroll to position [15691, 0]
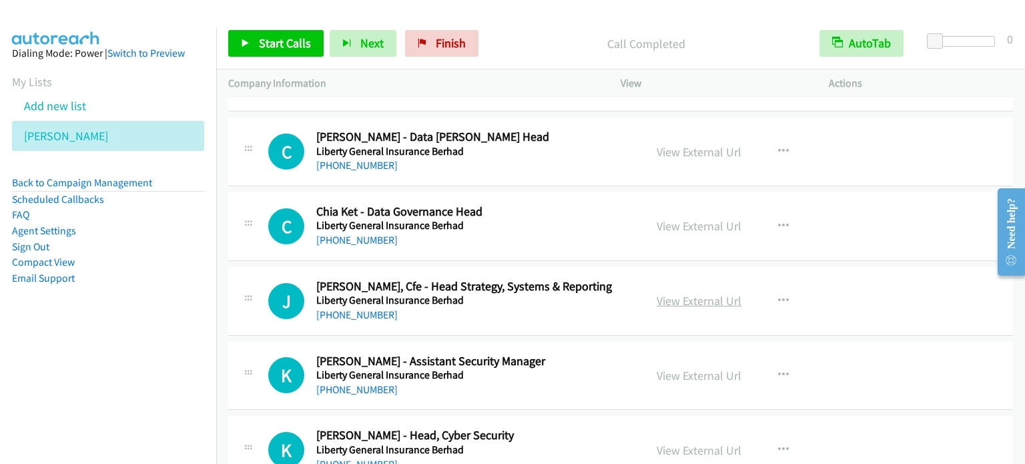
click at [717, 293] on link "View External Url" at bounding box center [698, 300] width 85 height 15
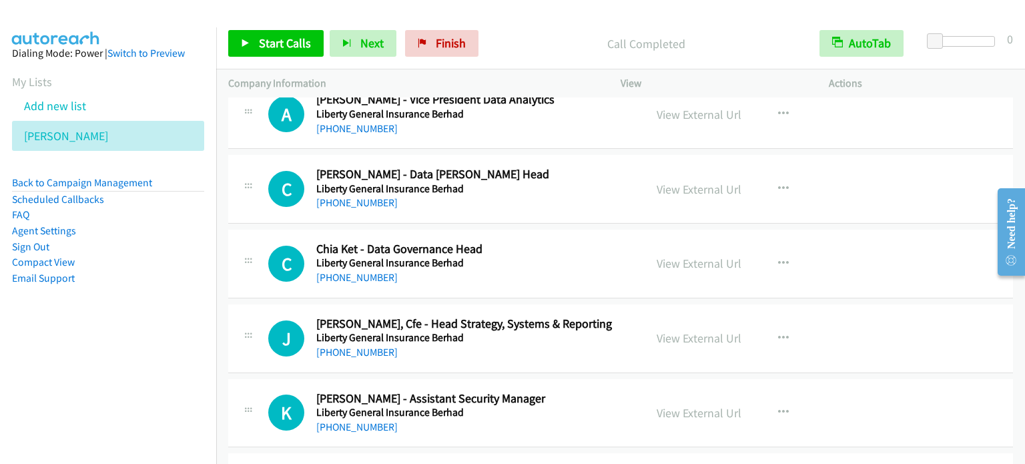
scroll to position [15624, 0]
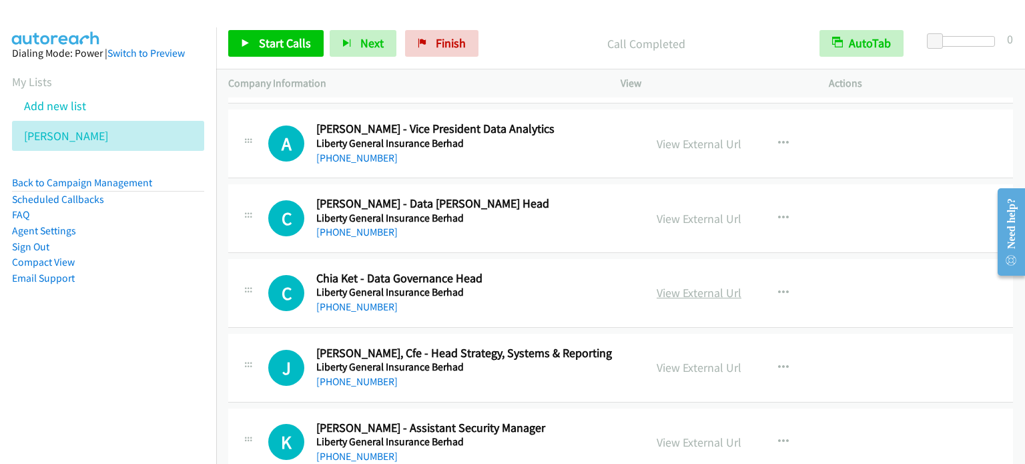
click at [702, 285] on link "View External Url" at bounding box center [698, 292] width 85 height 15
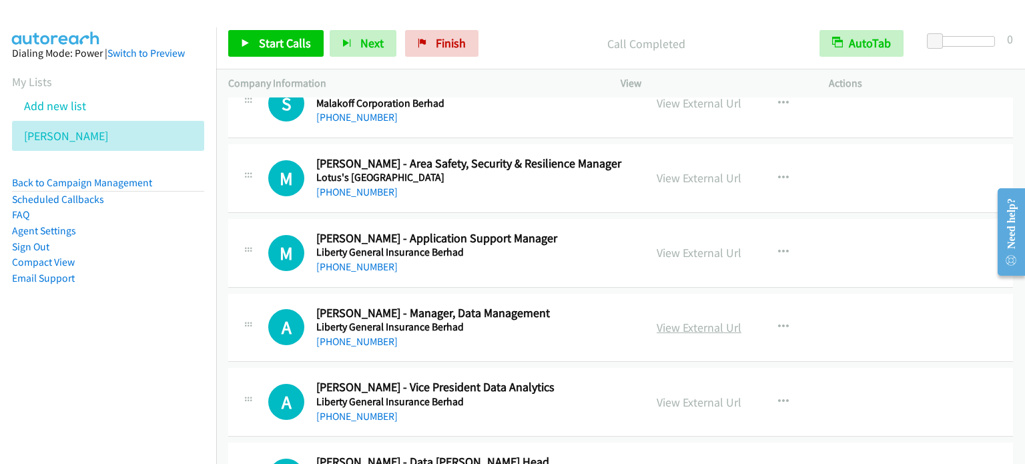
scroll to position [15357, 0]
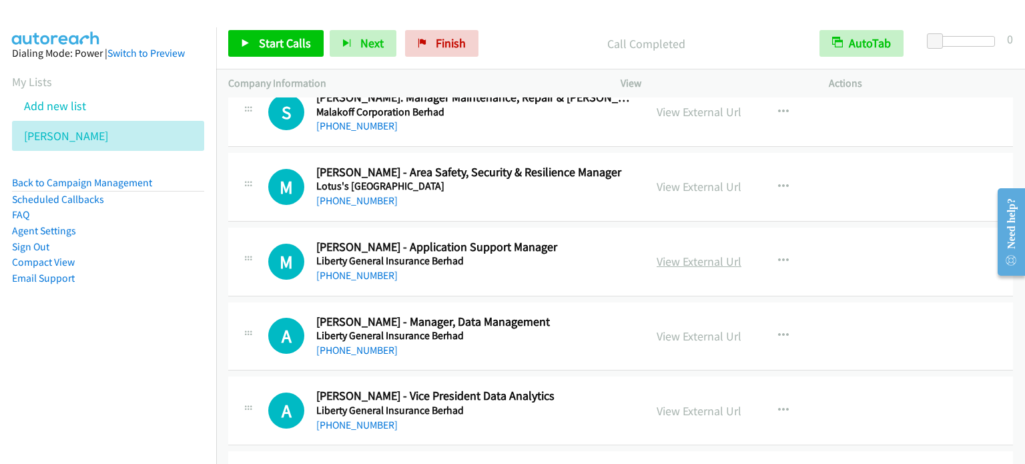
click at [702, 254] on link "View External Url" at bounding box center [698, 261] width 85 height 15
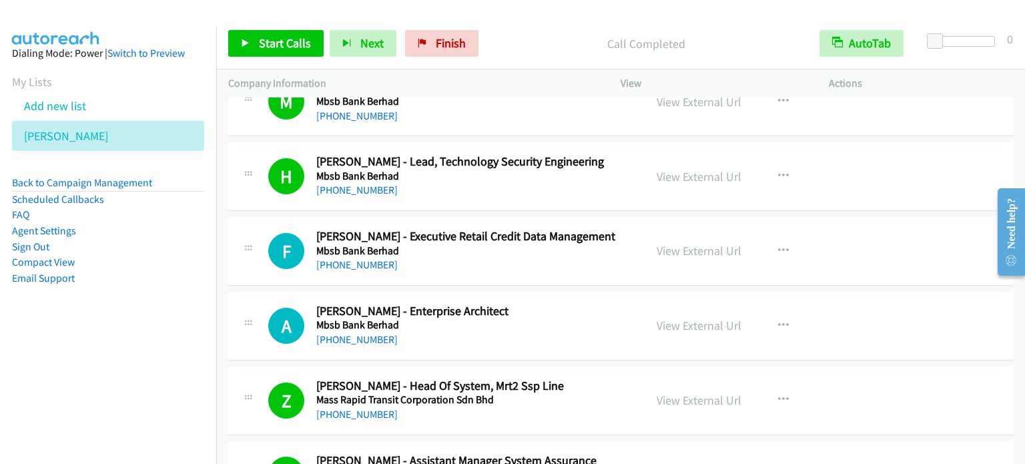
scroll to position [14023, 0]
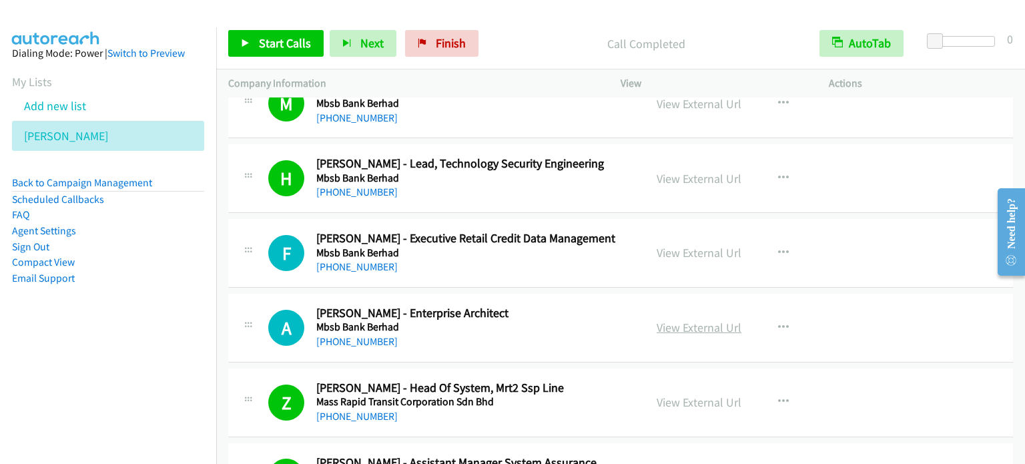
click at [705, 320] on link "View External Url" at bounding box center [698, 327] width 85 height 15
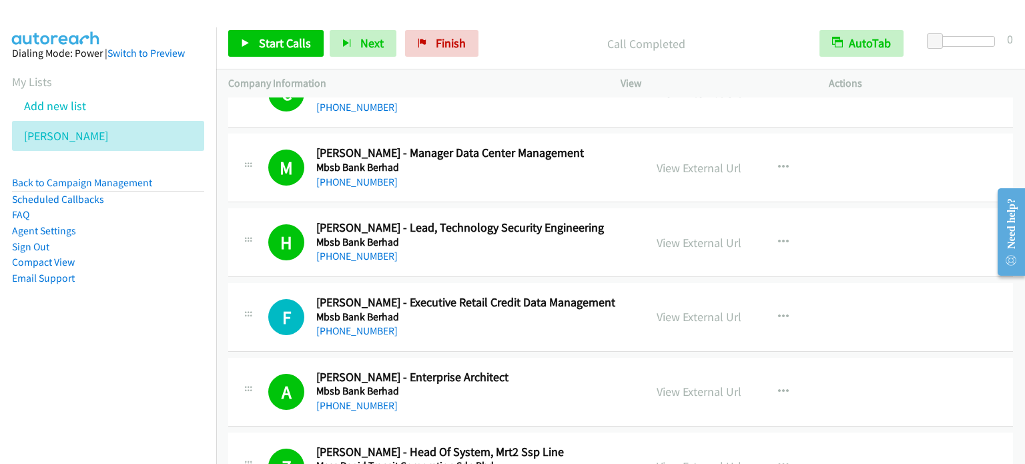
scroll to position [13823, 0]
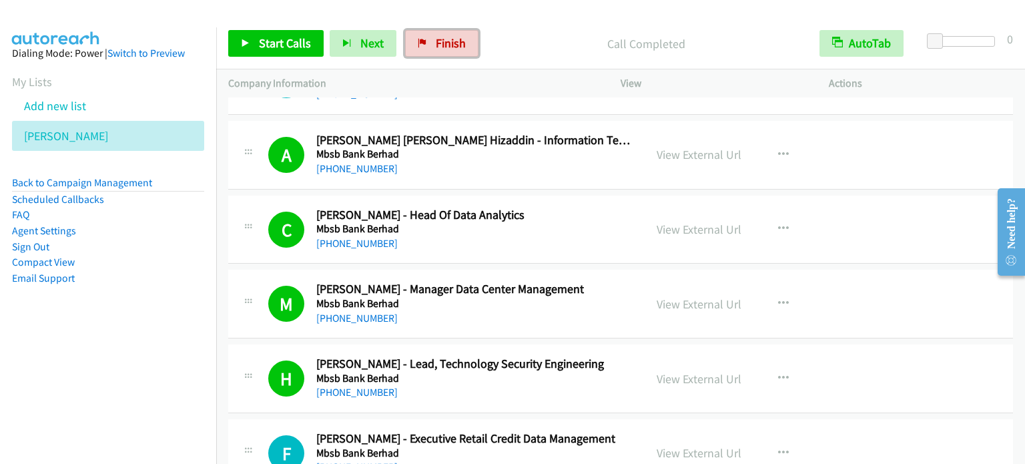
click at [438, 50] on span "Finish" at bounding box center [451, 42] width 30 height 15
